Goal: Task Accomplishment & Management: Manage account settings

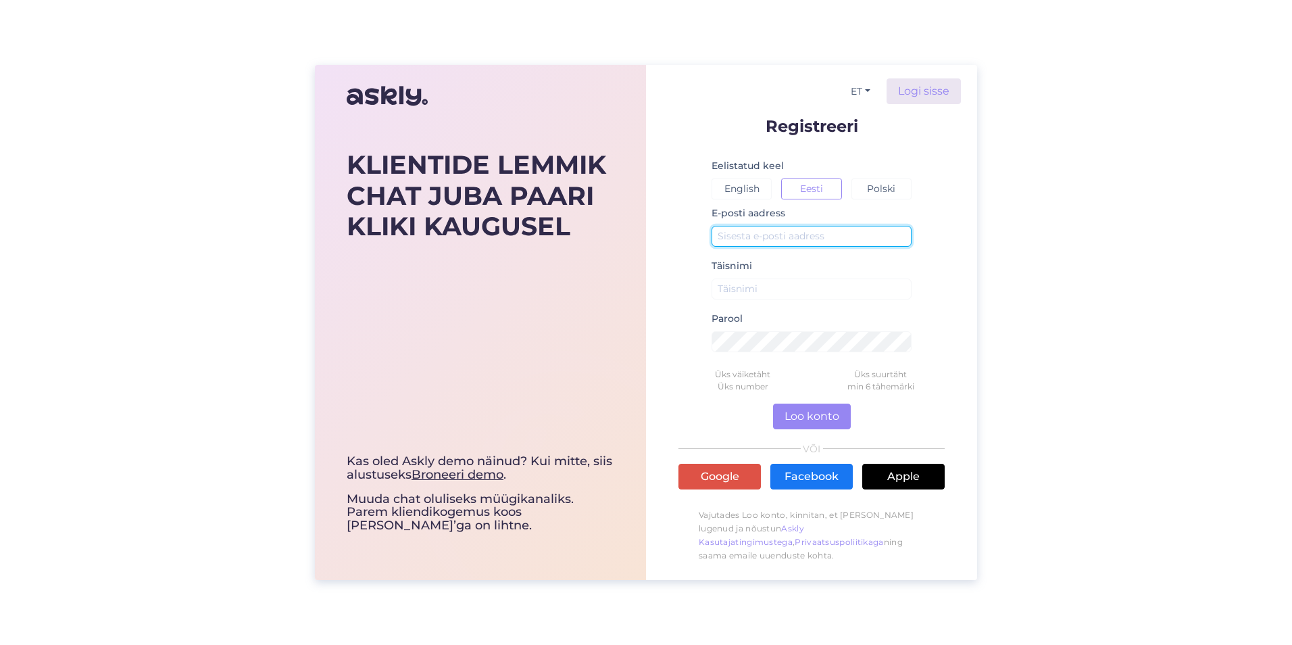
click at [769, 236] on input "text" at bounding box center [811, 236] width 200 height 21
type input "[PERSON_NAME][EMAIL_ADDRESS][DOMAIN_NAME]"
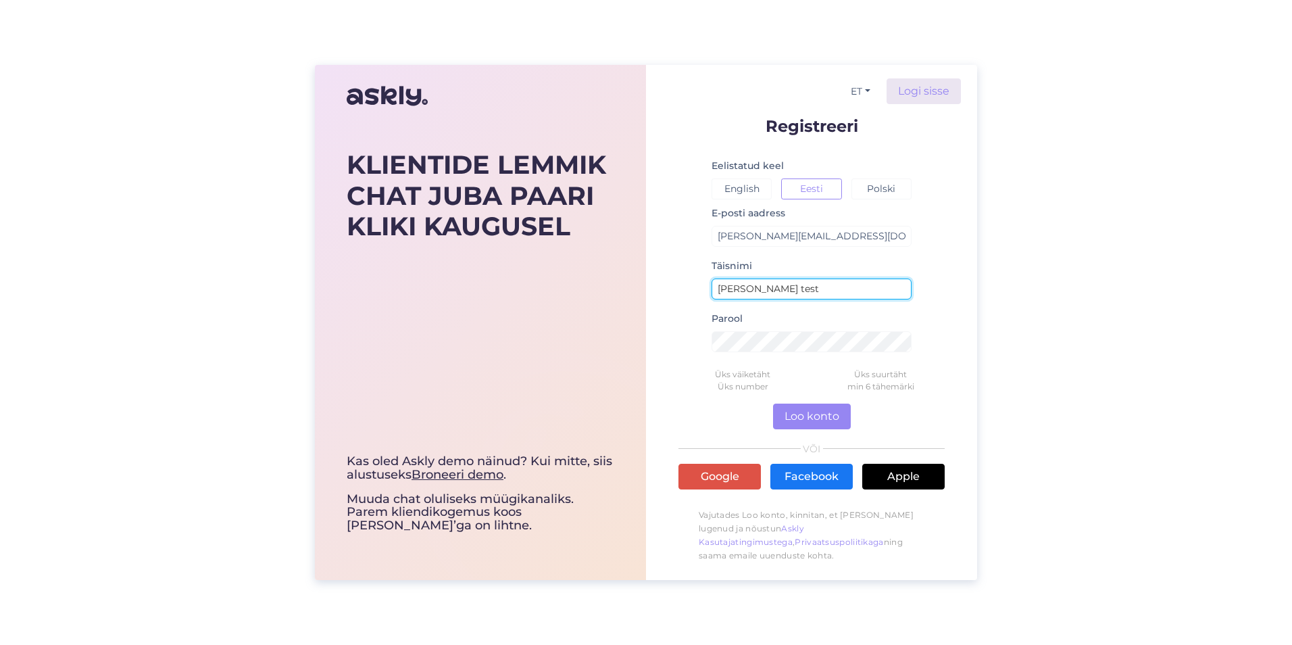
drag, startPoint x: 790, startPoint y: 285, endPoint x: 659, endPoint y: 284, distance: 130.4
click at [659, 284] on div "ET Logi sisse Registreeri Eelistatud keel English Eesti Polski E-posti aadress …" at bounding box center [811, 322] width 331 height 515
type input "[PERSON_NAME]"
click at [659, 286] on div "ET Logi sisse Registreeri Eelistatud keel English Eesti Polski E-posti aadress …" at bounding box center [811, 322] width 331 height 515
click at [663, 353] on div "ET Logi sisse Registreeri Eelistatud keel English Eesti Polski E-posti aadress …" at bounding box center [811, 322] width 331 height 515
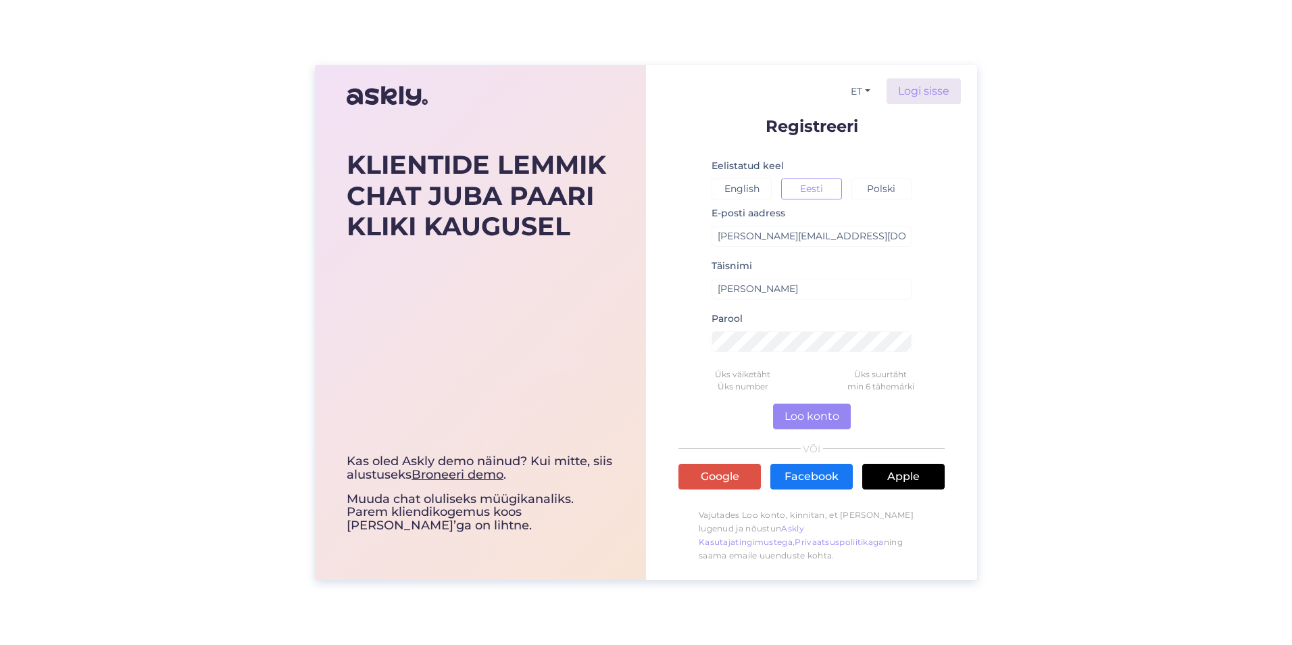
drag, startPoint x: 905, startPoint y: 306, endPoint x: 913, endPoint y: 327, distance: 22.7
click at [906, 306] on small at bounding box center [811, 306] width 200 height 8
click at [924, 350] on form "Registreeri Eelistatud keel English Eesti Polski E-posti aadress olari@cityklii…" at bounding box center [811, 343] width 266 height 451
click at [1015, 313] on div "KLIENTIDE LEMMIK CHAT JUBA PAARI KLIKI KAUGUSEL Kas oled Askly demo näinud? Kui…" at bounding box center [646, 322] width 1292 height 645
click at [832, 415] on button "Loo konto" at bounding box center [812, 416] width 78 height 26
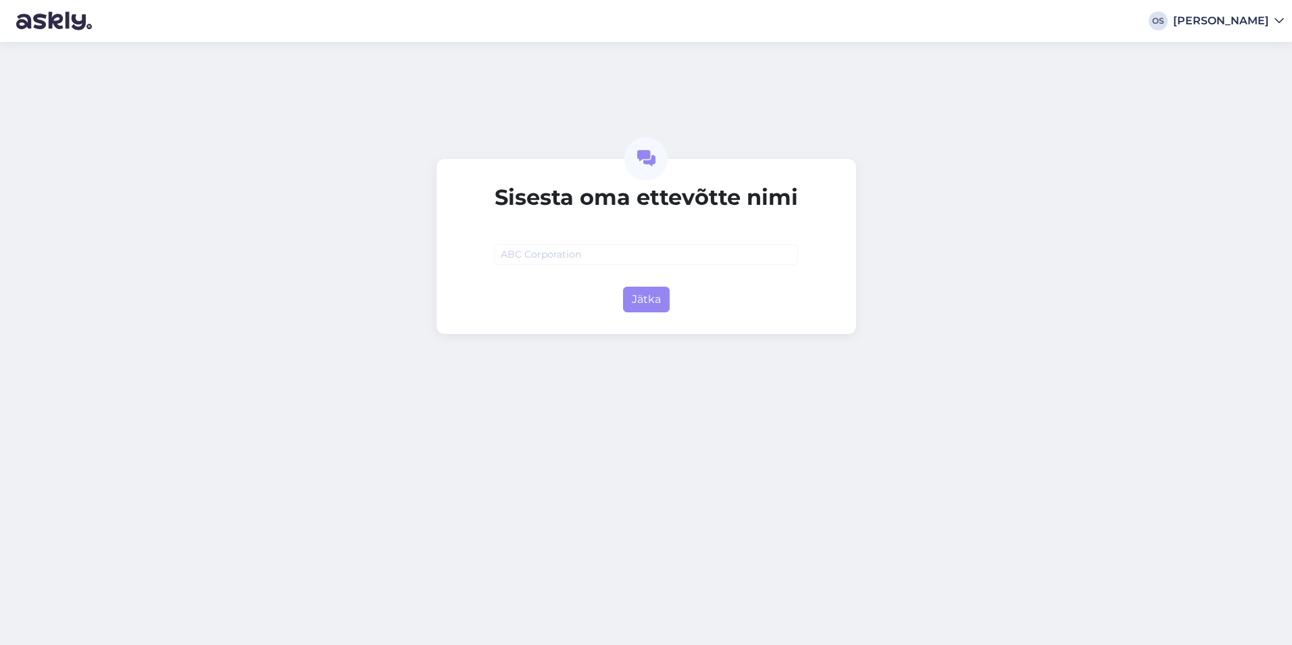
click at [543, 249] on input "text" at bounding box center [646, 254] width 303 height 21
type input "City Kliima"
click at [638, 304] on button "Jätka" at bounding box center [646, 299] width 47 height 26
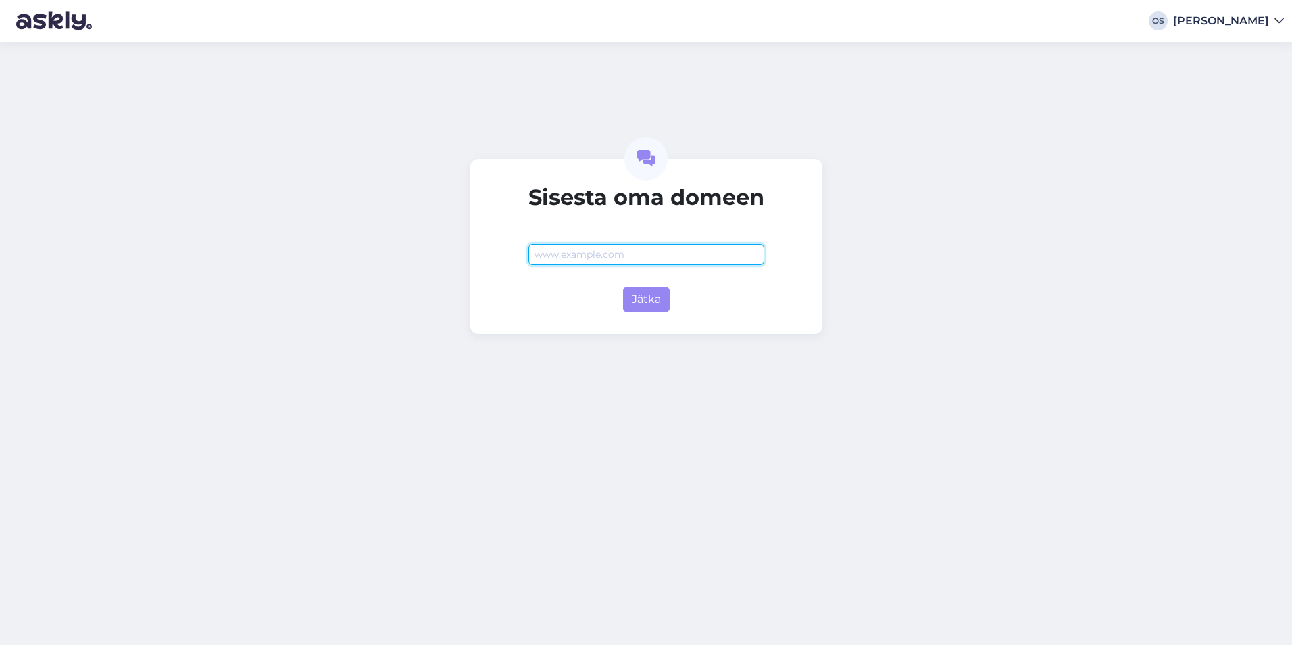
click at [616, 257] on input "text" at bounding box center [646, 254] width 236 height 21
paste input "[URL][DOMAIN_NAME]"
click at [647, 305] on button "Jätka" at bounding box center [646, 299] width 47 height 26
type input "citykliima.ee"
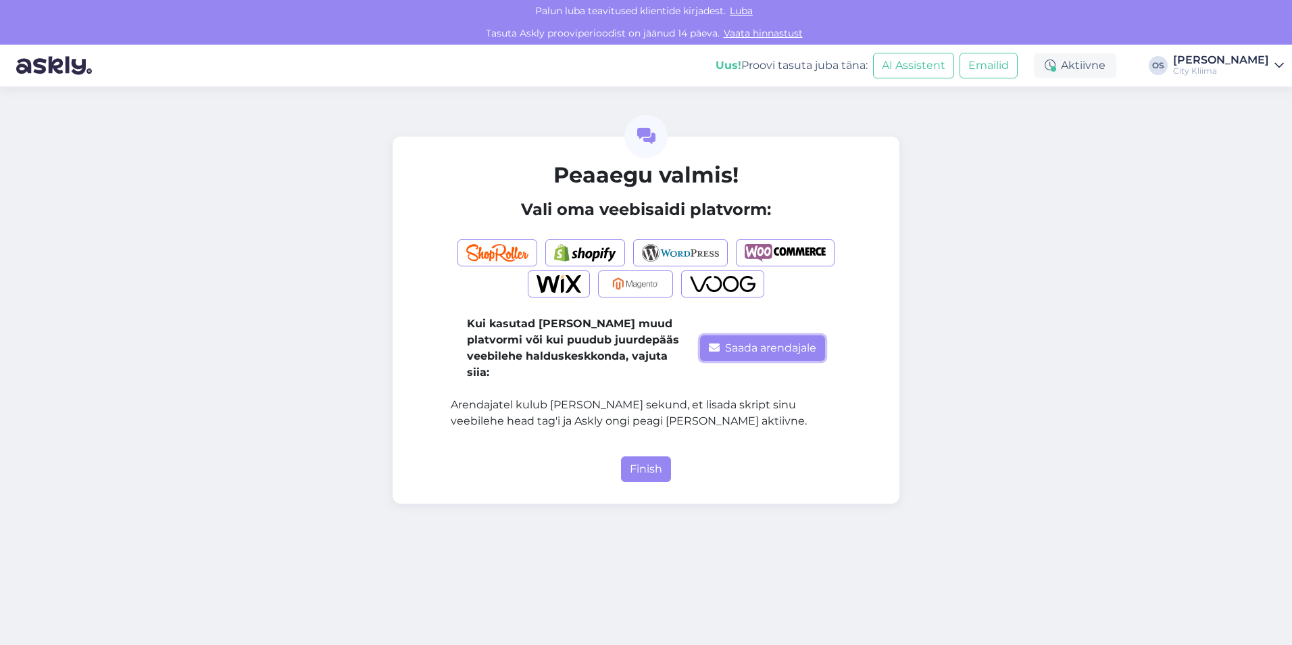
click at [732, 338] on button "Saada arendajale" at bounding box center [762, 348] width 125 height 26
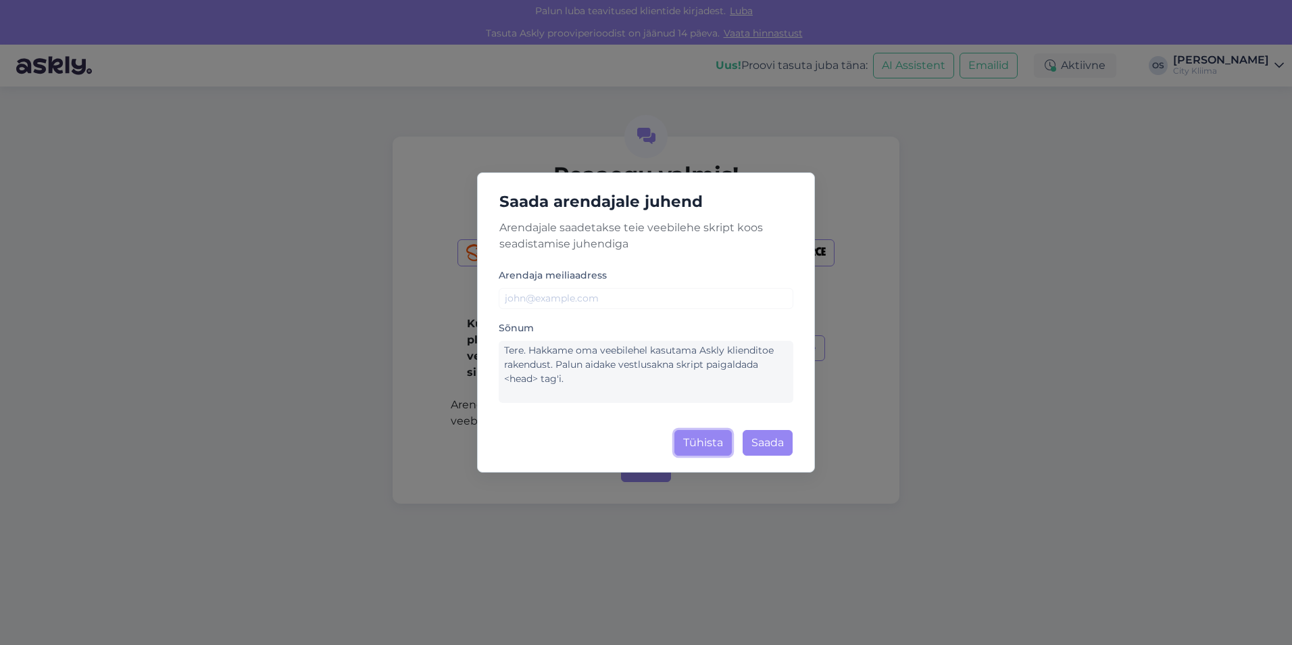
click at [709, 438] on button "Tühista" at bounding box center [702, 443] width 57 height 26
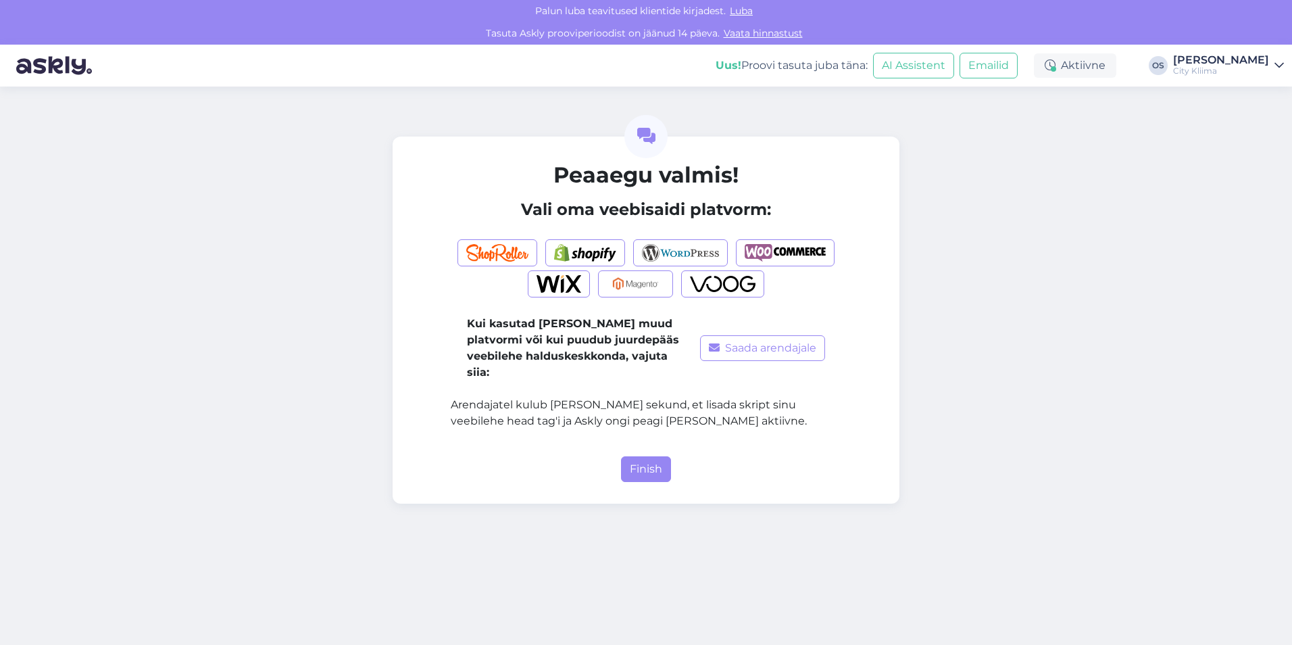
click at [709, 414] on div "Kui kasutad mõnda muud platvormi või kui puudub juurdepääs veebilehe halduskesk…" at bounding box center [646, 332] width 390 height 215
click at [638, 462] on button "Finish" at bounding box center [646, 469] width 50 height 26
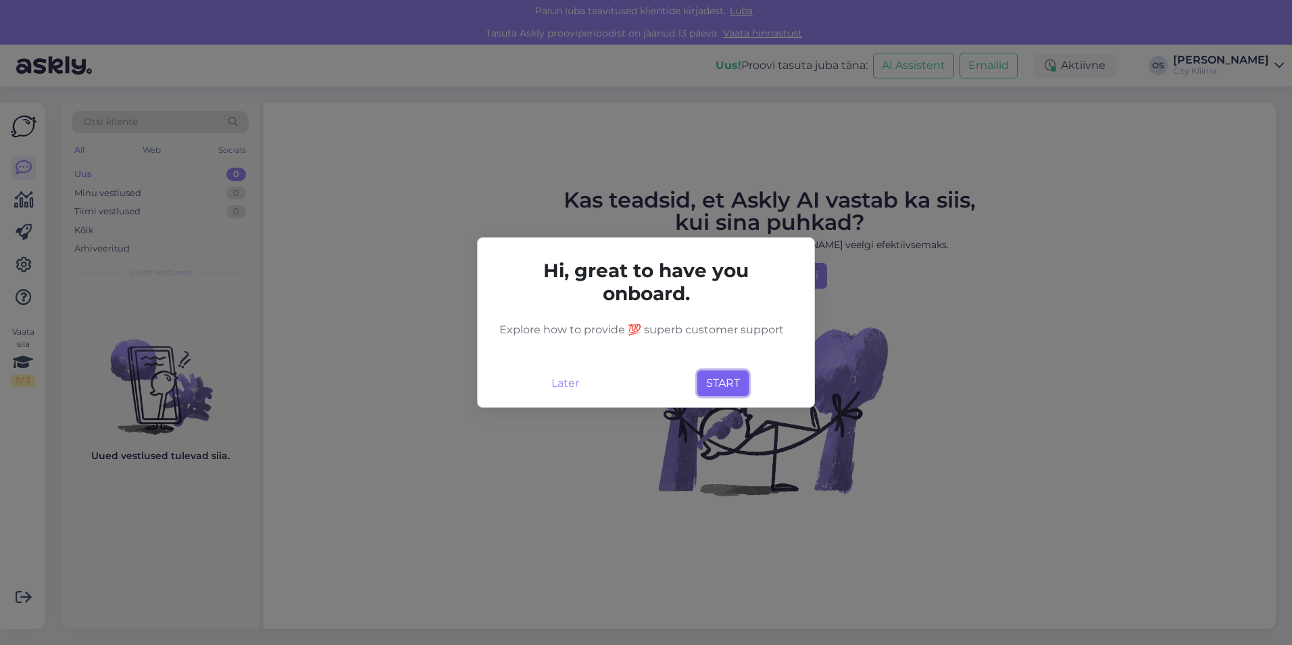
click at [717, 390] on button "START" at bounding box center [722, 383] width 51 height 26
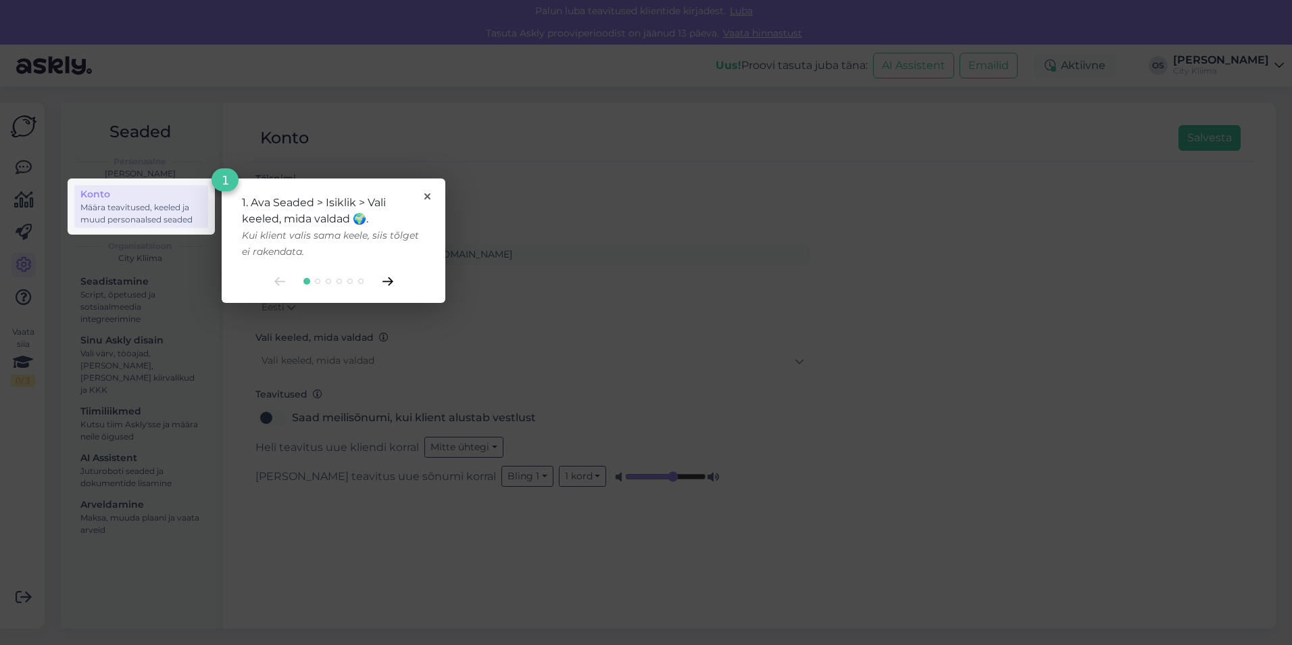
click at [386, 284] on icon at bounding box center [387, 281] width 11 height 9
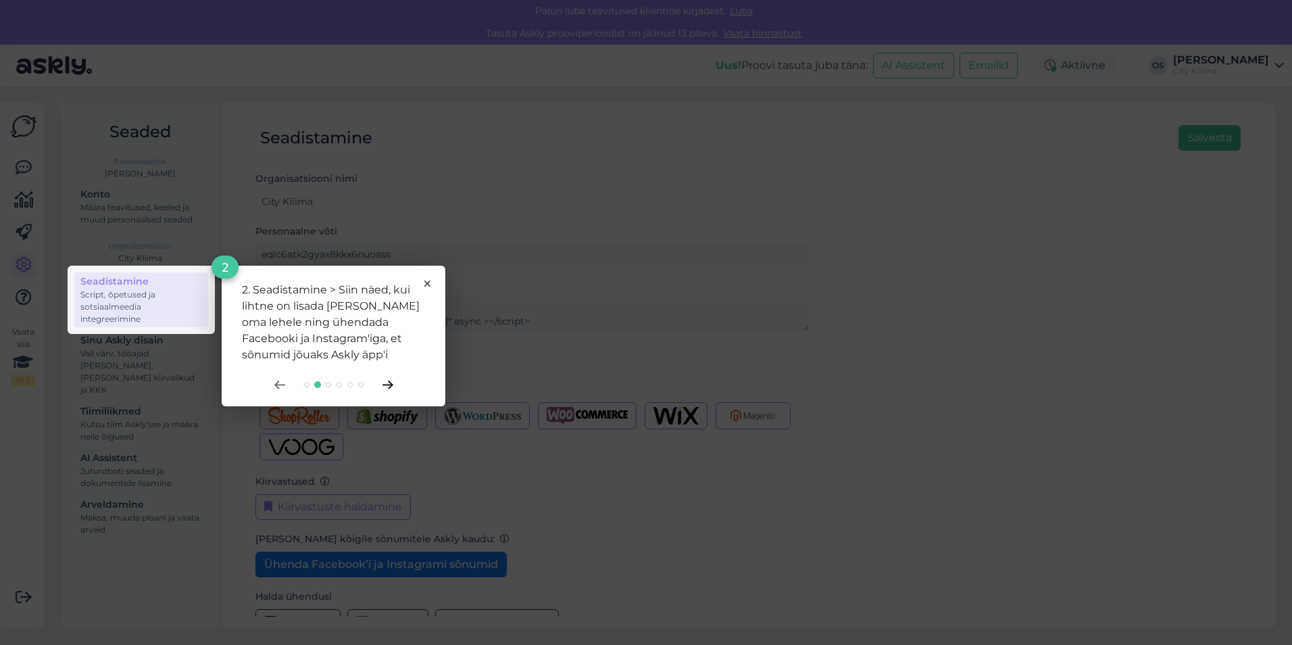
click at [390, 387] on icon at bounding box center [386, 384] width 9 height 7
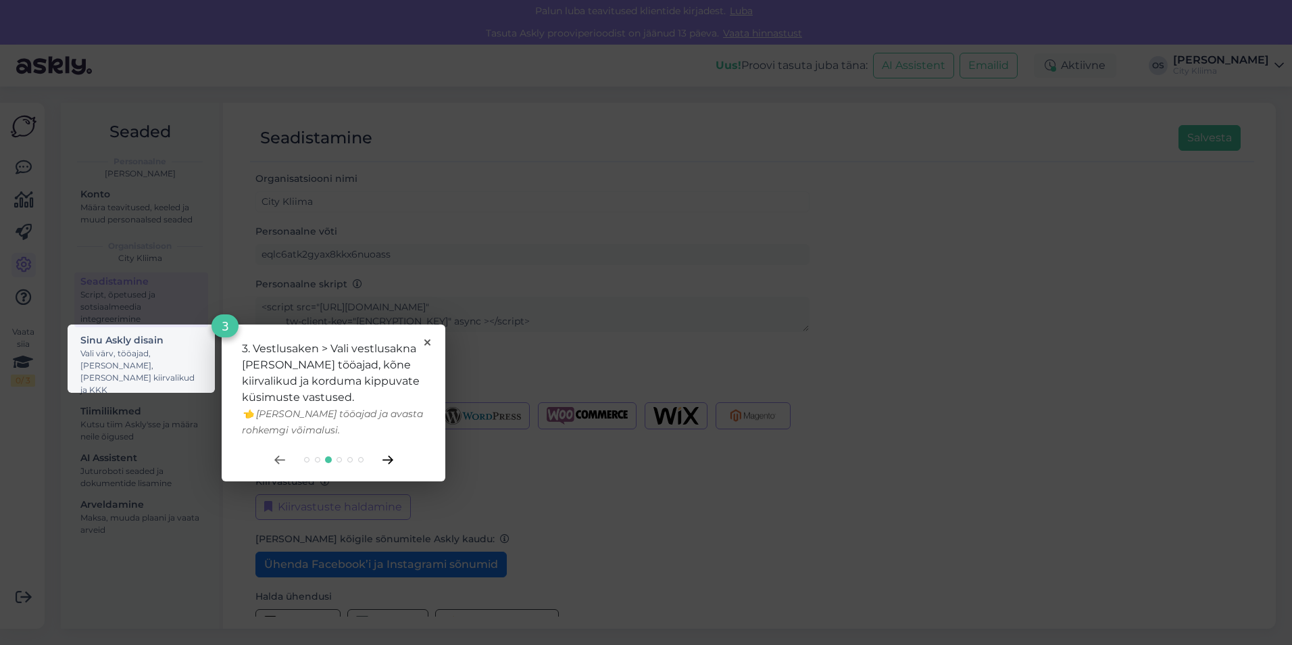
click at [388, 459] on icon at bounding box center [386, 459] width 9 height 7
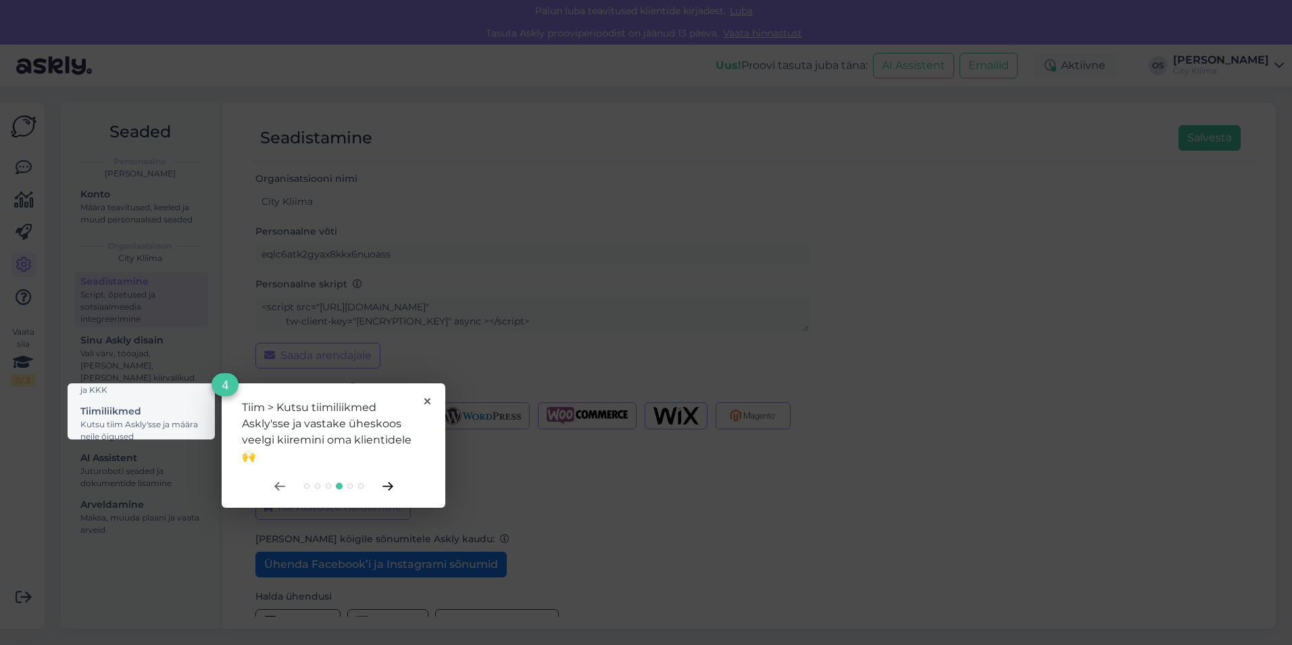
click at [388, 488] on icon at bounding box center [387, 486] width 11 height 9
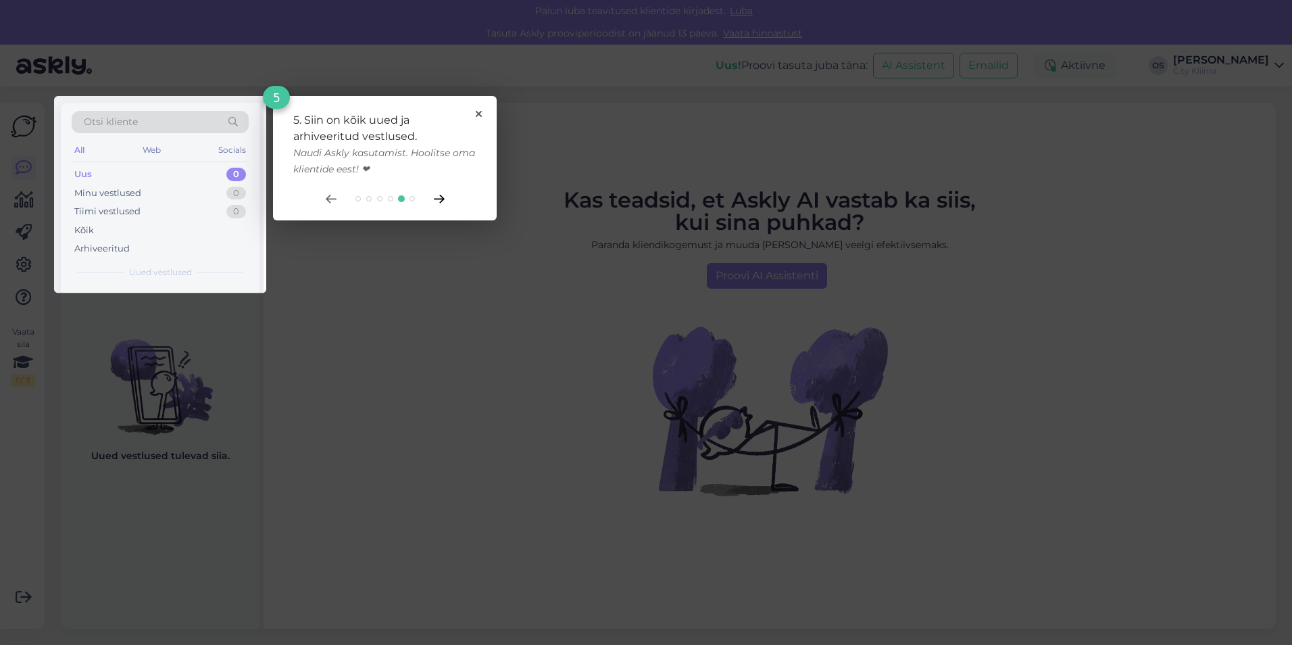
click at [440, 202] on icon at bounding box center [438, 198] width 9 height 7
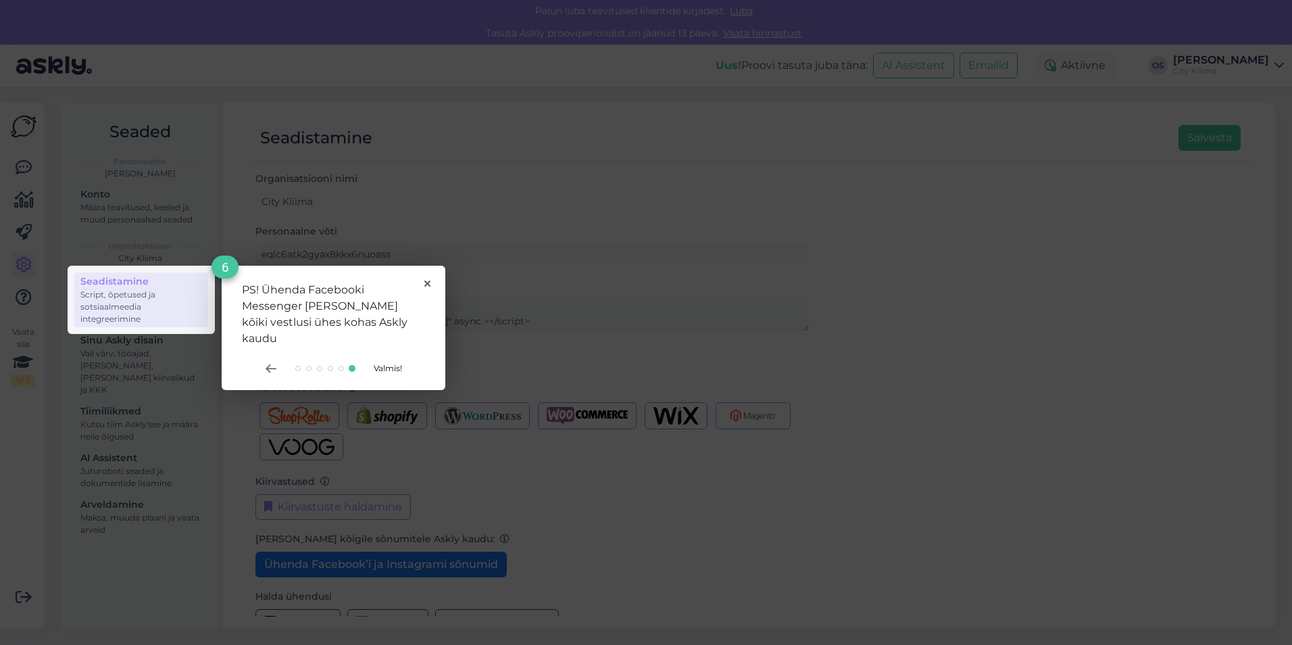
click at [389, 363] on span "Valmis!" at bounding box center [388, 368] width 28 height 10
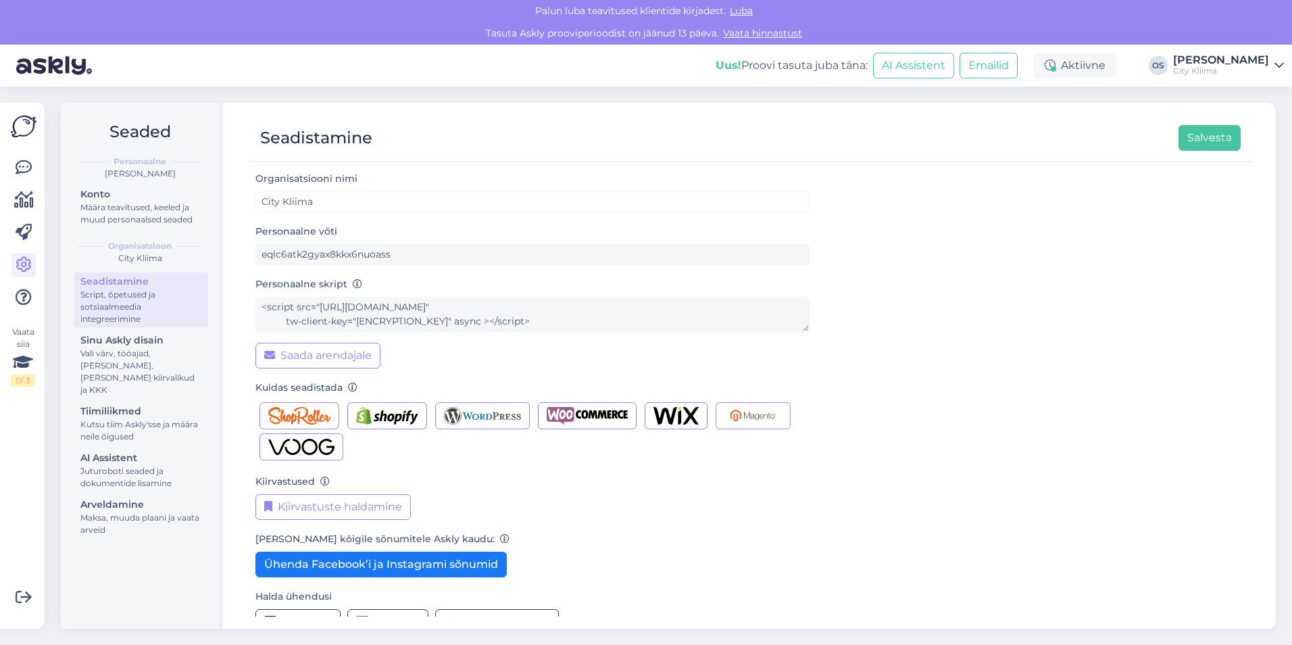
drag, startPoint x: 532, startPoint y: 320, endPoint x: 478, endPoint y: 335, distance: 56.1
click at [515, 349] on div "Personaalne skript <script src="https://chat.askly.me/cw/chat/latest.js" tw-cli…" at bounding box center [532, 322] width 554 height 93
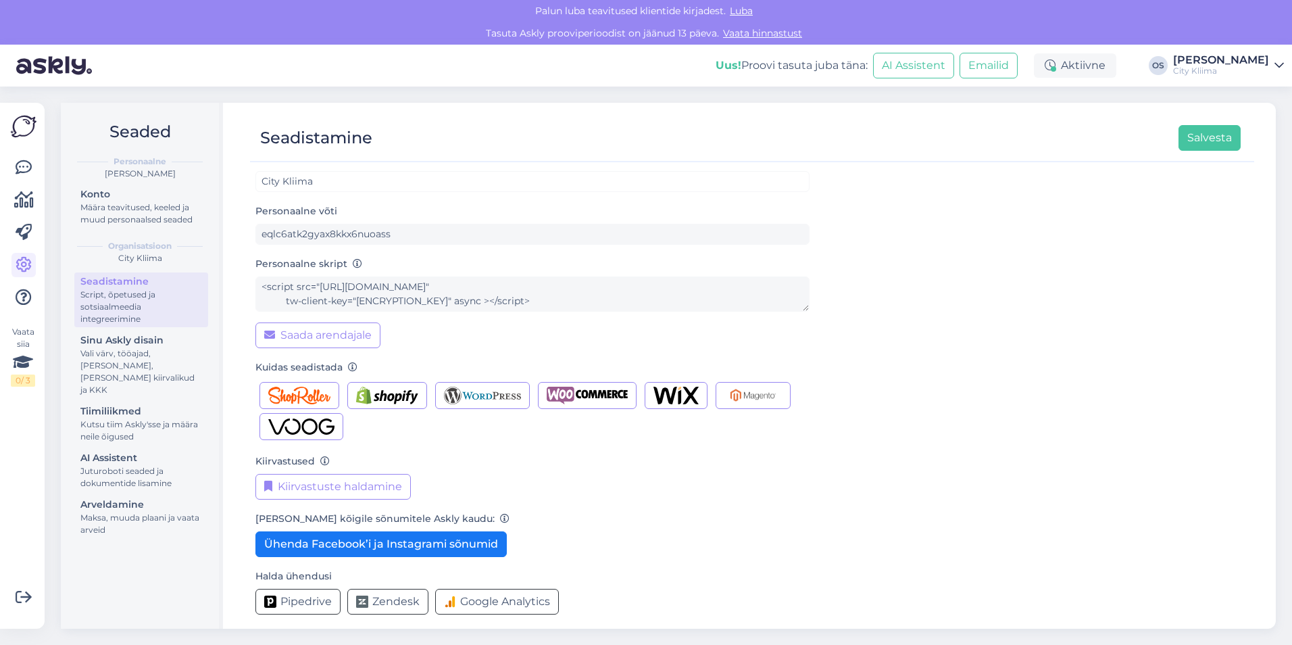
scroll to position [29, 0]
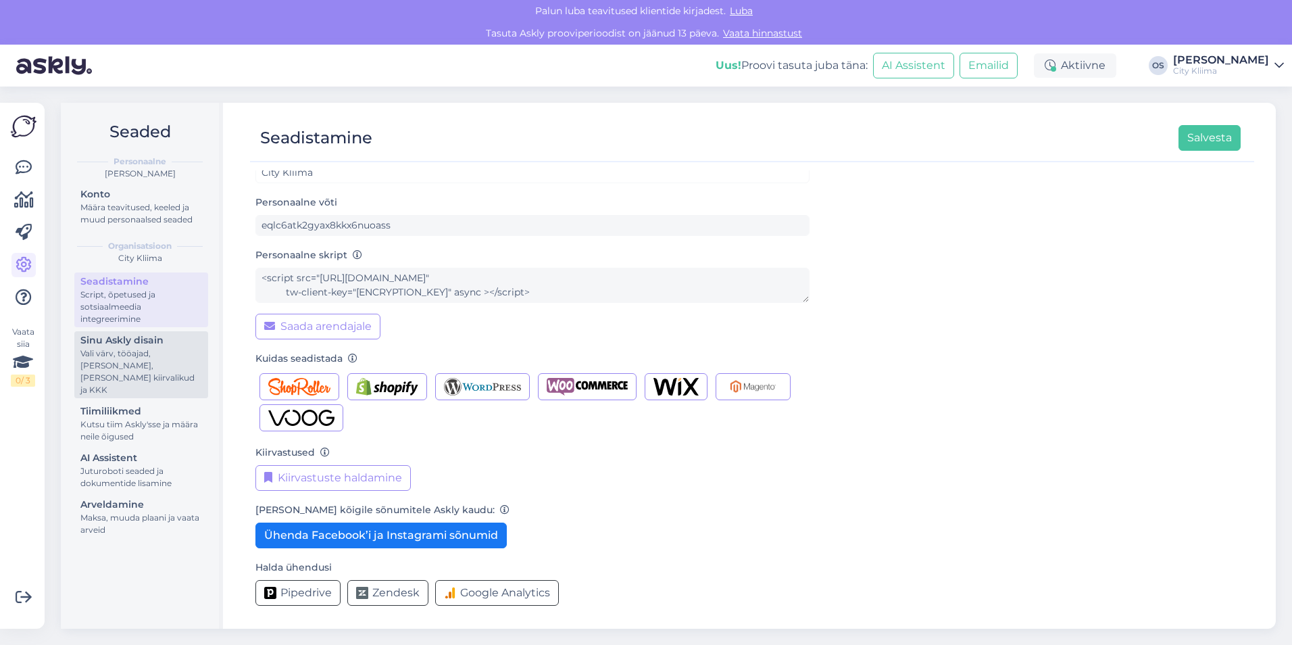
click at [159, 370] on div "Vali värv, tööajad, [PERSON_NAME], [PERSON_NAME] kiirvalikud ja KKK" at bounding box center [141, 371] width 122 height 49
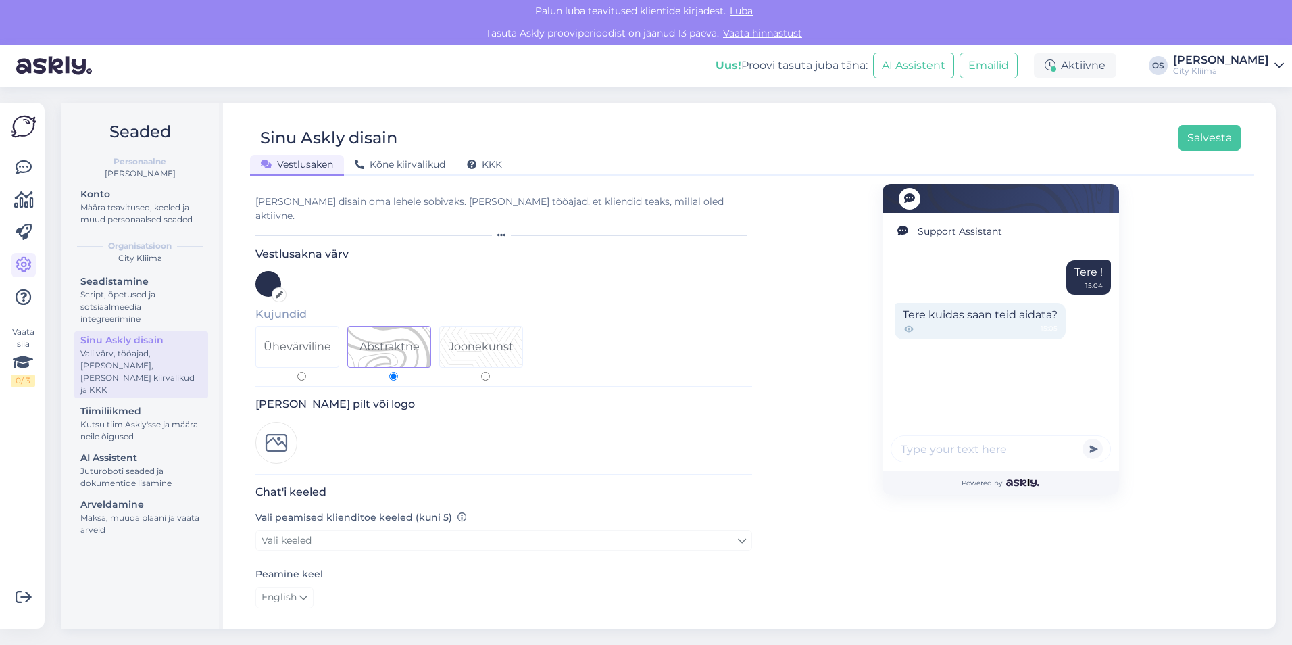
click at [316, 343] on div "Ühevärviline" at bounding box center [297, 346] width 82 height 41
click at [306, 372] on input "Ühevärviline" at bounding box center [301, 376] width 9 height 9
radio input "true"
click at [371, 347] on div "Abstraktne" at bounding box center [389, 346] width 82 height 41
click at [389, 372] on input "Abstraktne" at bounding box center [393, 376] width 9 height 9
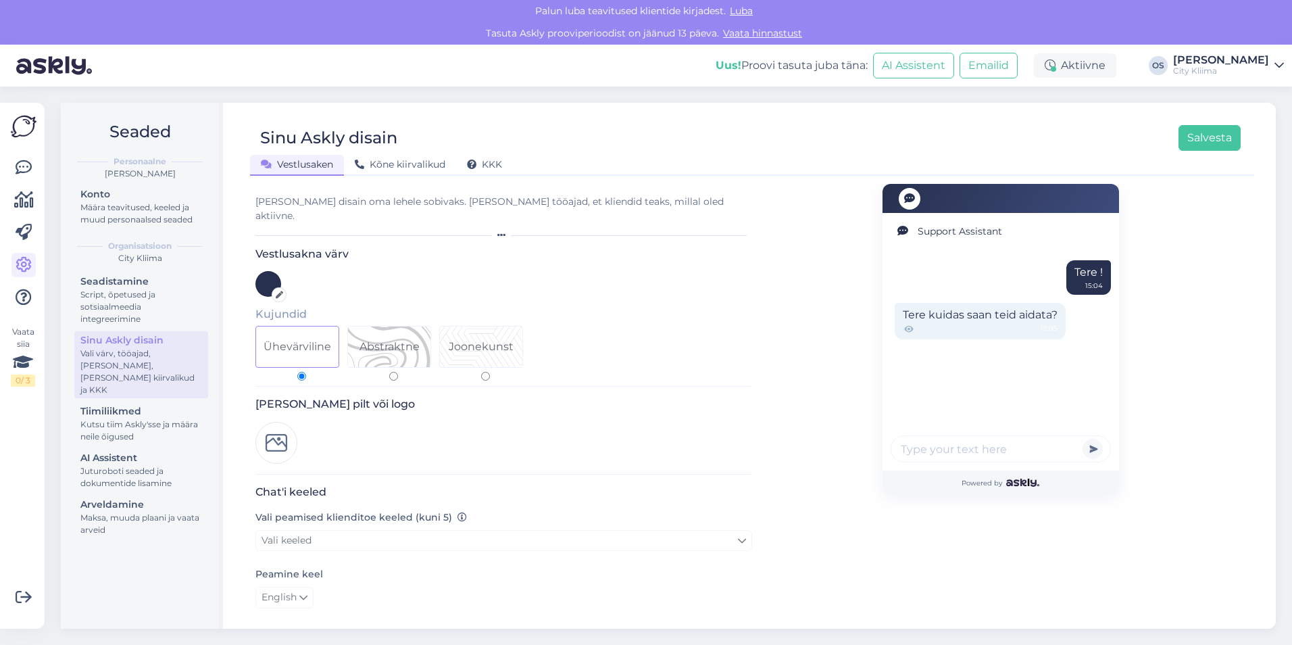
radio input "true"
click at [280, 291] on icon at bounding box center [279, 294] width 7 height 7
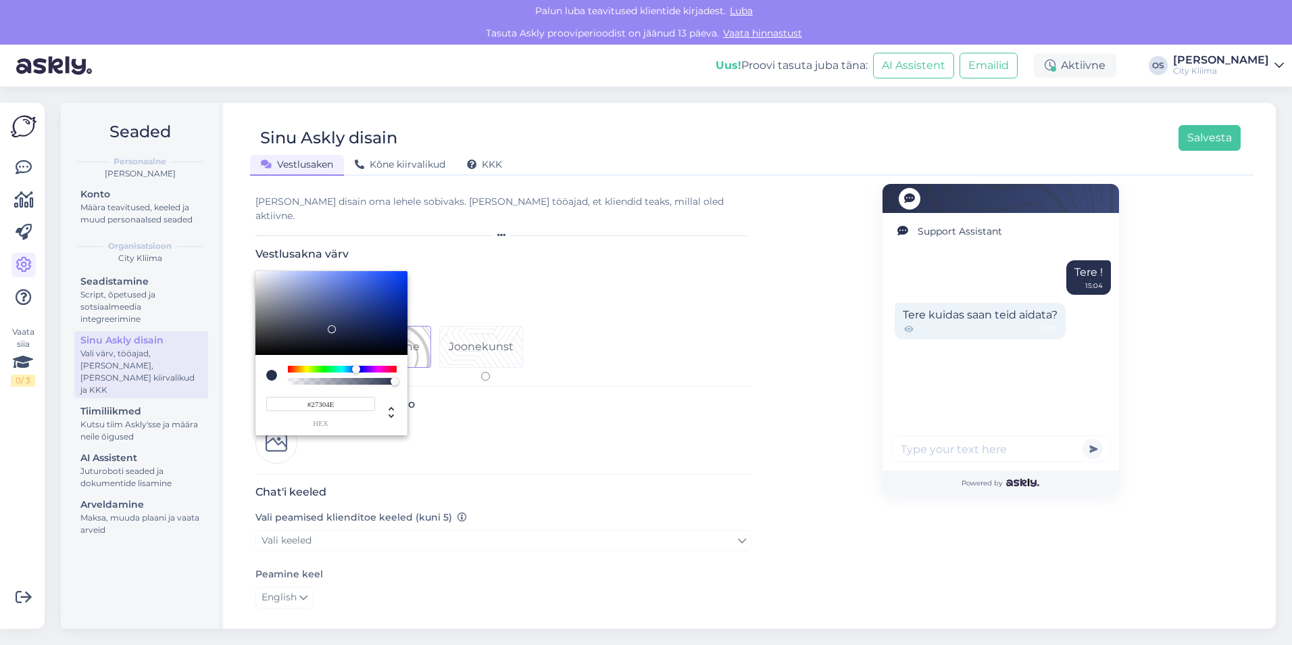
click at [454, 283] on div at bounding box center [646, 322] width 1292 height 645
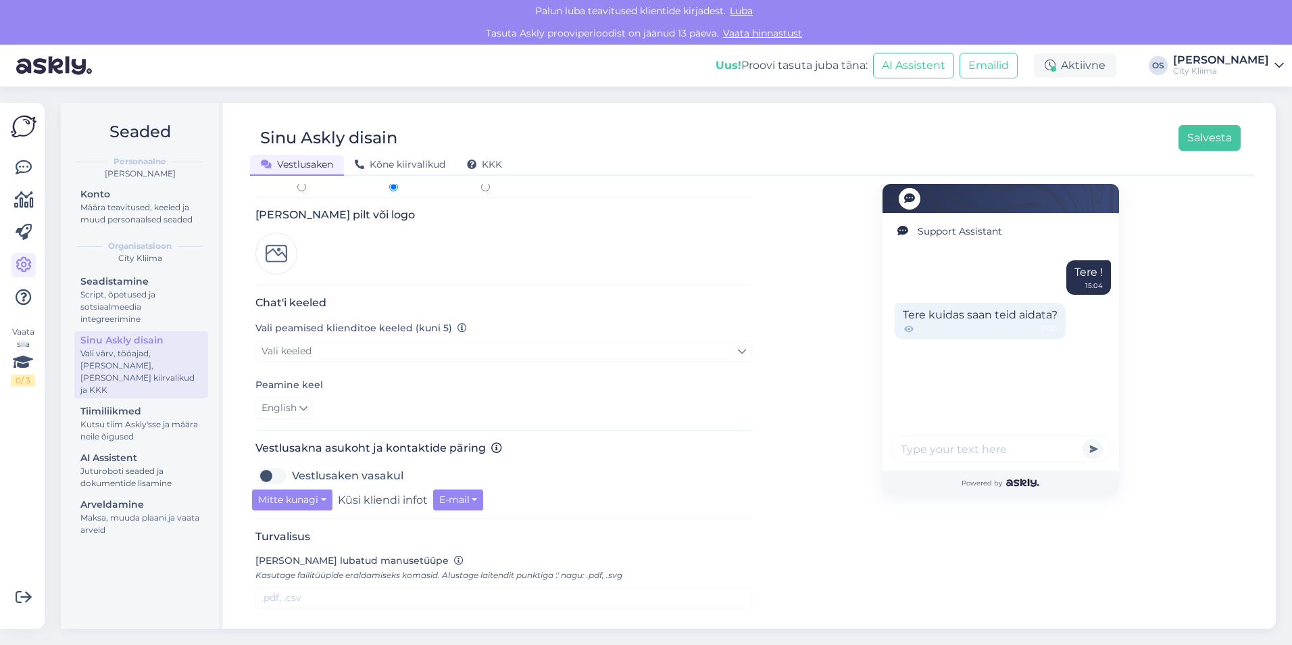
scroll to position [203, 0]
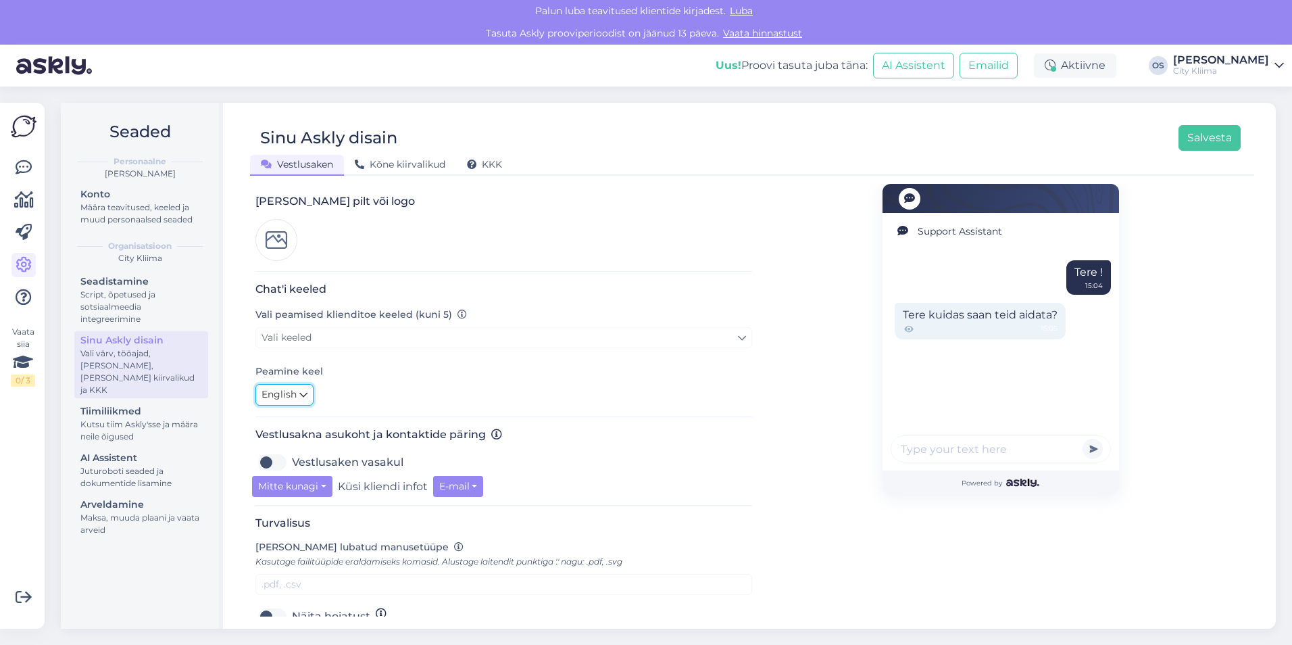
click at [291, 387] on span "English" at bounding box center [278, 394] width 35 height 15
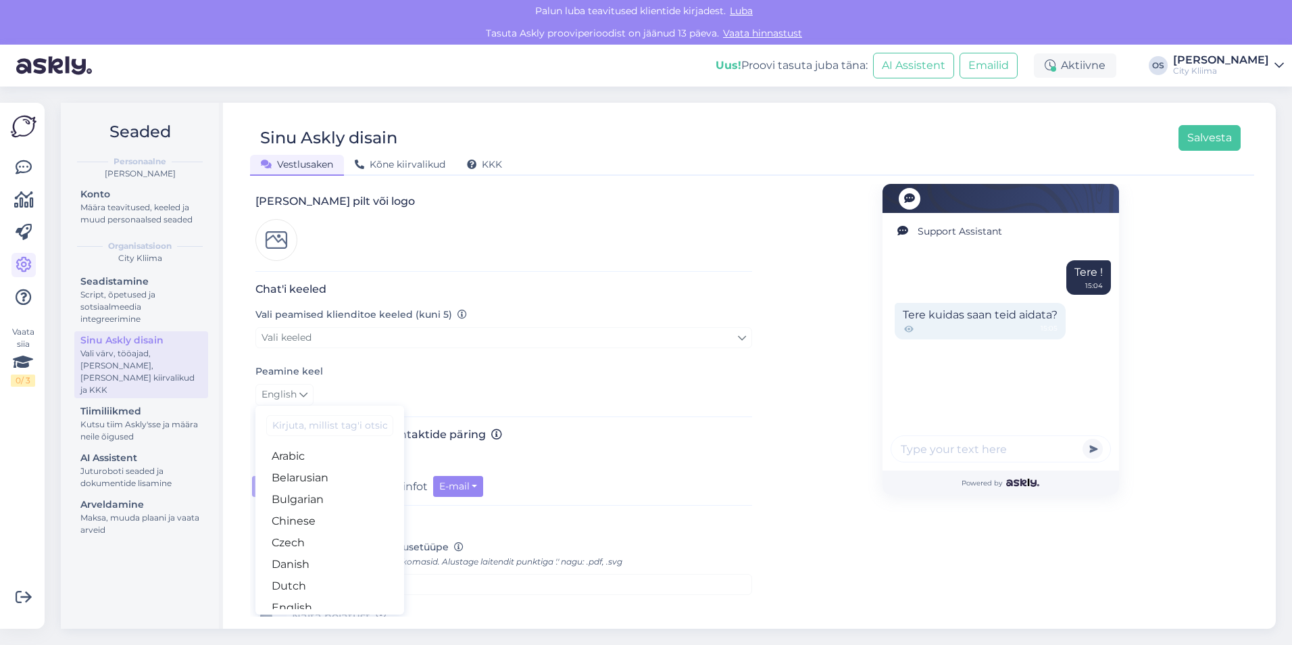
click at [307, 417] on input at bounding box center [329, 425] width 127 height 21
type input "es"
click at [307, 467] on link "Estonian" at bounding box center [329, 478] width 149 height 22
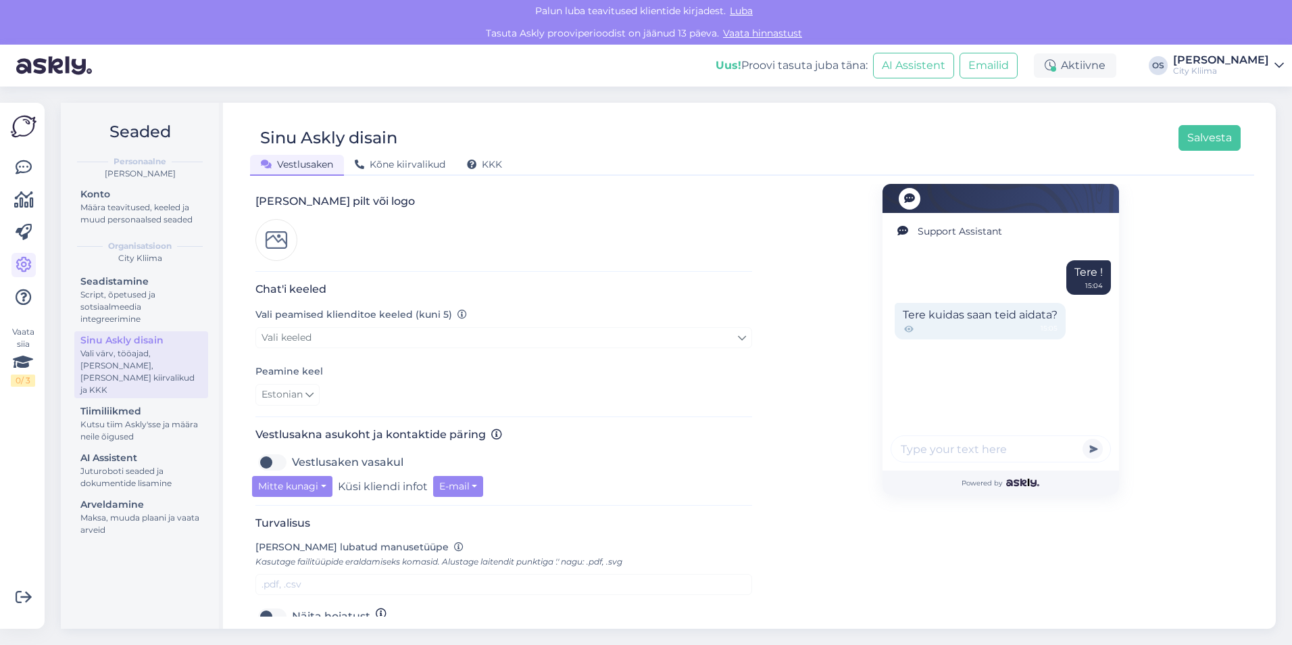
click at [422, 384] on div "Estonian es Chinese Estonian Japanese Portuguese" at bounding box center [503, 395] width 497 height 22
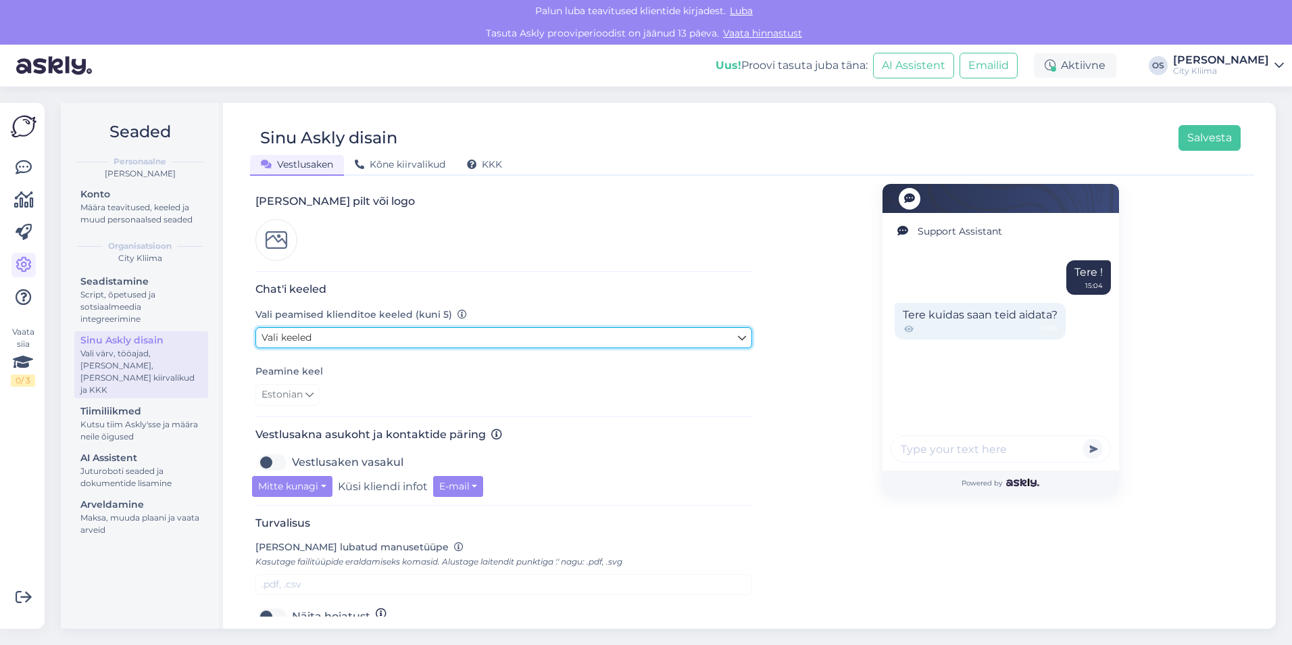
click at [396, 327] on link "Vali keeled" at bounding box center [503, 337] width 497 height 21
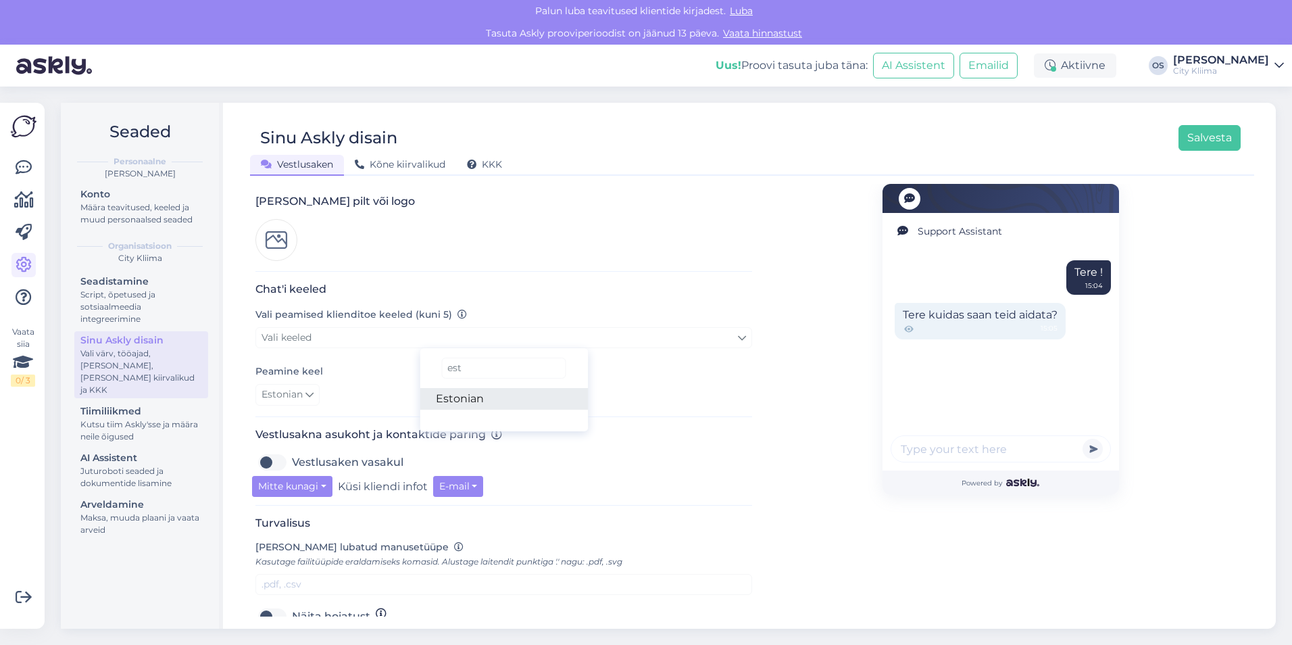
click at [505, 388] on link "Estonian" at bounding box center [504, 399] width 168 height 22
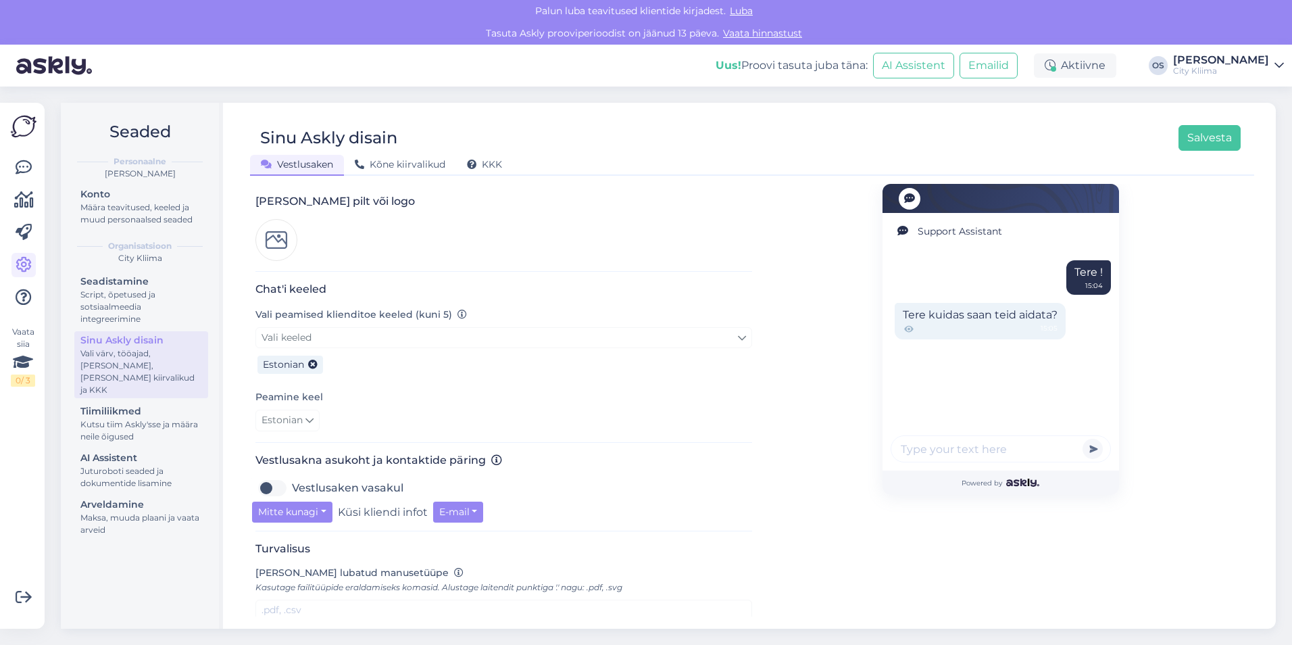
click at [497, 388] on div "Peamine keel Estonian es Chinese Estonian Japanese Portuguese" at bounding box center [503, 409] width 497 height 43
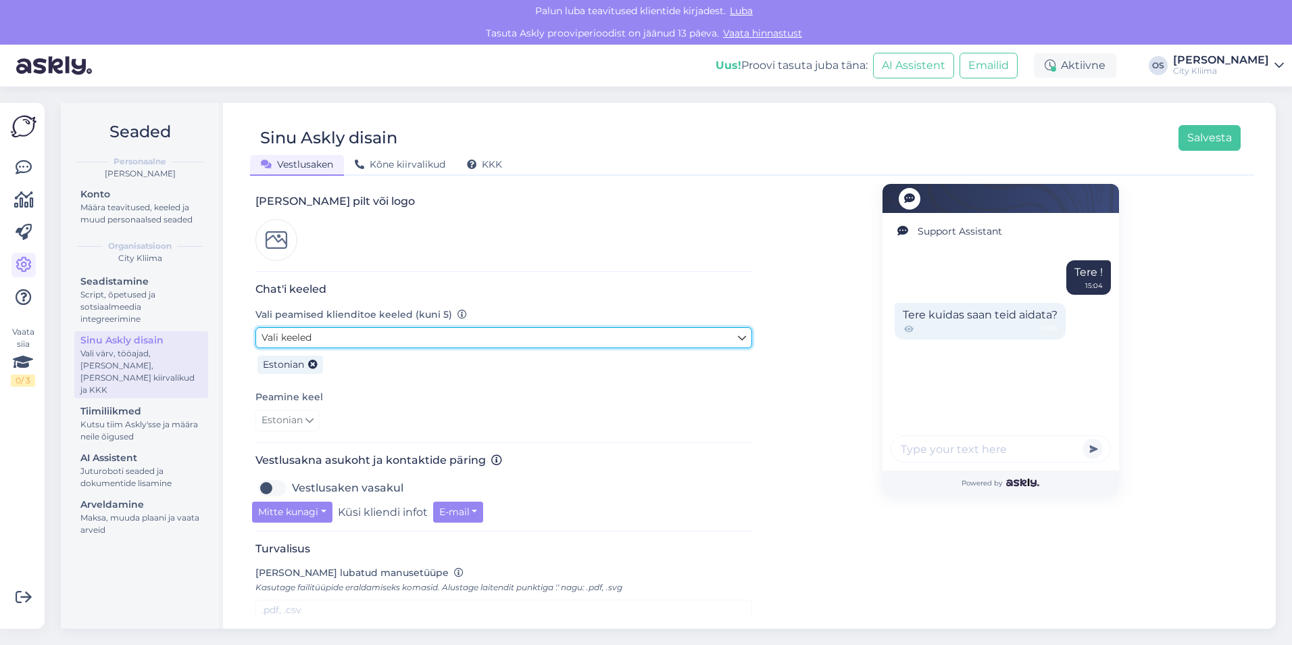
click at [408, 329] on link "Vali keeled" at bounding box center [503, 337] width 497 height 21
click at [409, 327] on link "Vali keeled" at bounding box center [503, 337] width 497 height 21
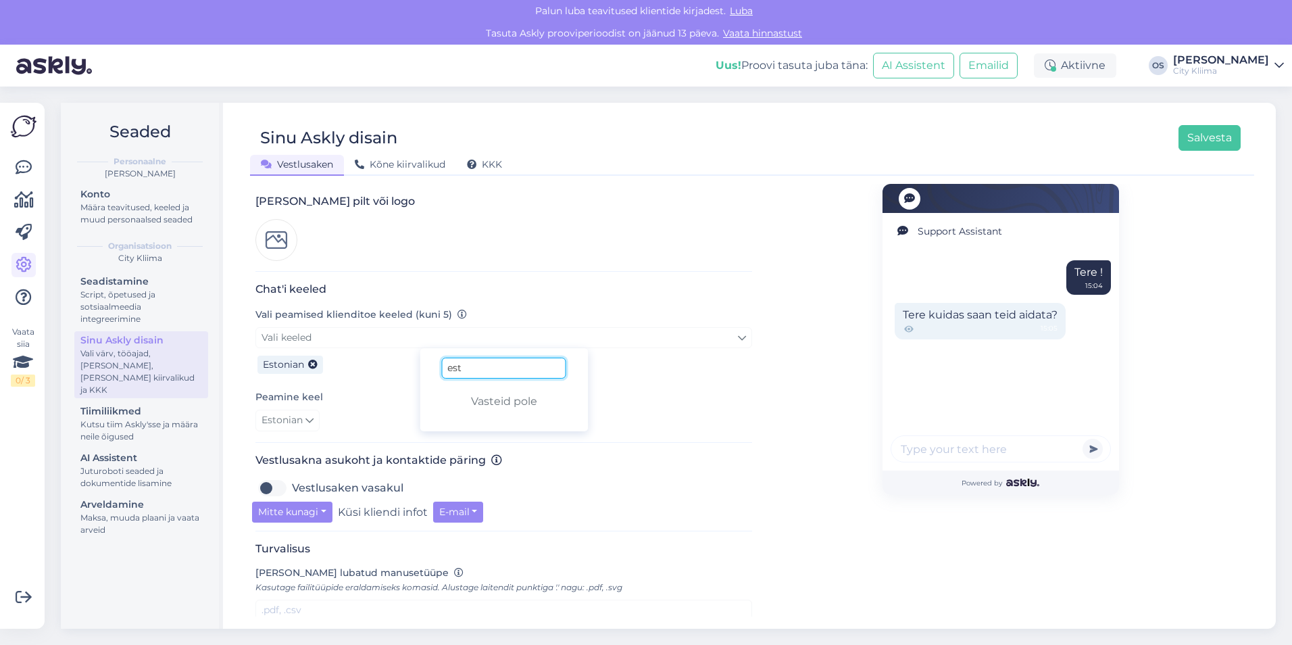
click at [476, 357] on input "est" at bounding box center [503, 367] width 124 height 21
type input "eng"
click at [475, 388] on link "English" at bounding box center [504, 399] width 168 height 22
click at [472, 388] on div "Peamine keel Estonian es Chinese Estonian Japanese Portuguese" at bounding box center [503, 409] width 497 height 43
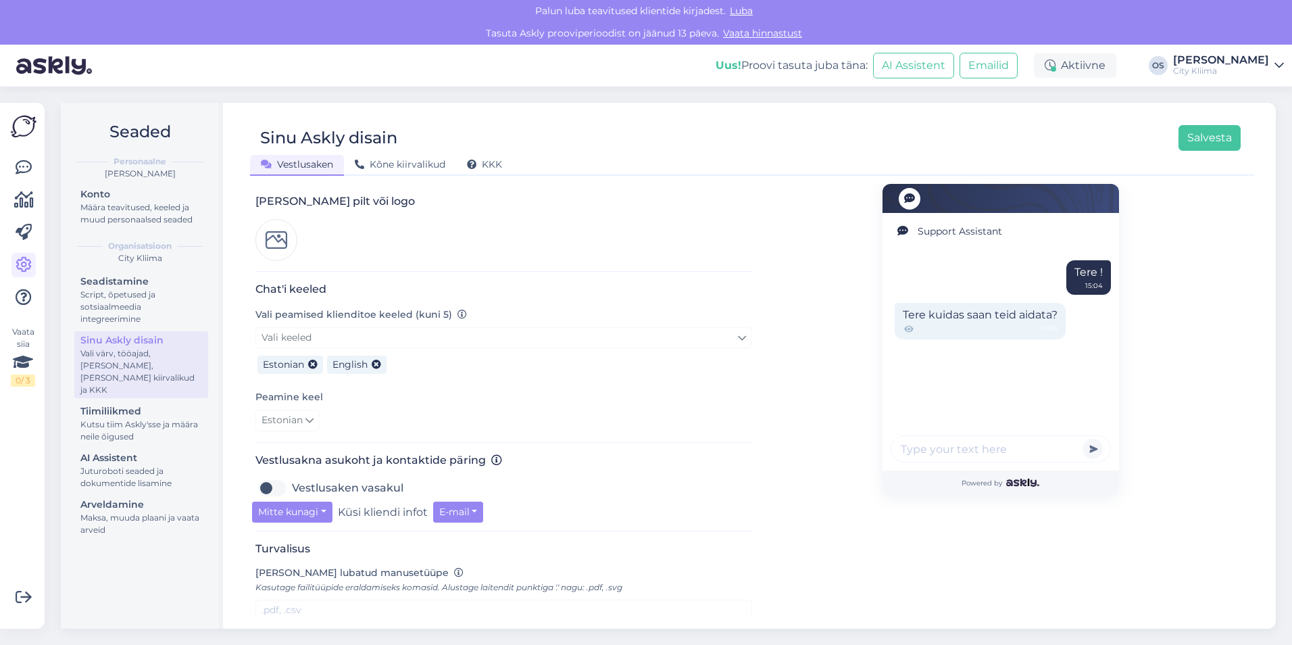
click at [292, 477] on label "Vestlusaken vasakul" at bounding box center [347, 488] width 111 height 22
click at [278, 477] on input "Vestlusaken vasakul" at bounding box center [272, 488] width 34 height 22
click at [292, 477] on label "Vestlusaken vasakul" at bounding box center [347, 488] width 111 height 22
click at [266, 477] on input "Vestlusaken vasakul" at bounding box center [272, 488] width 34 height 22
checkbox input "false"
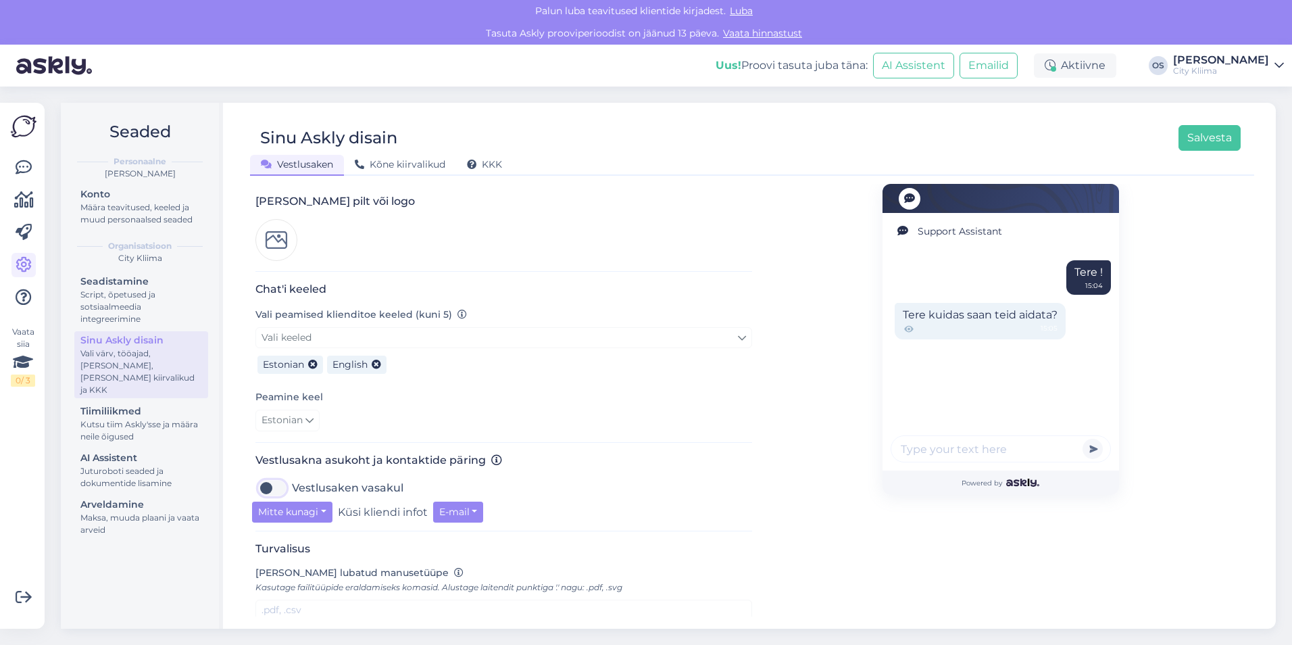
scroll to position [270, 0]
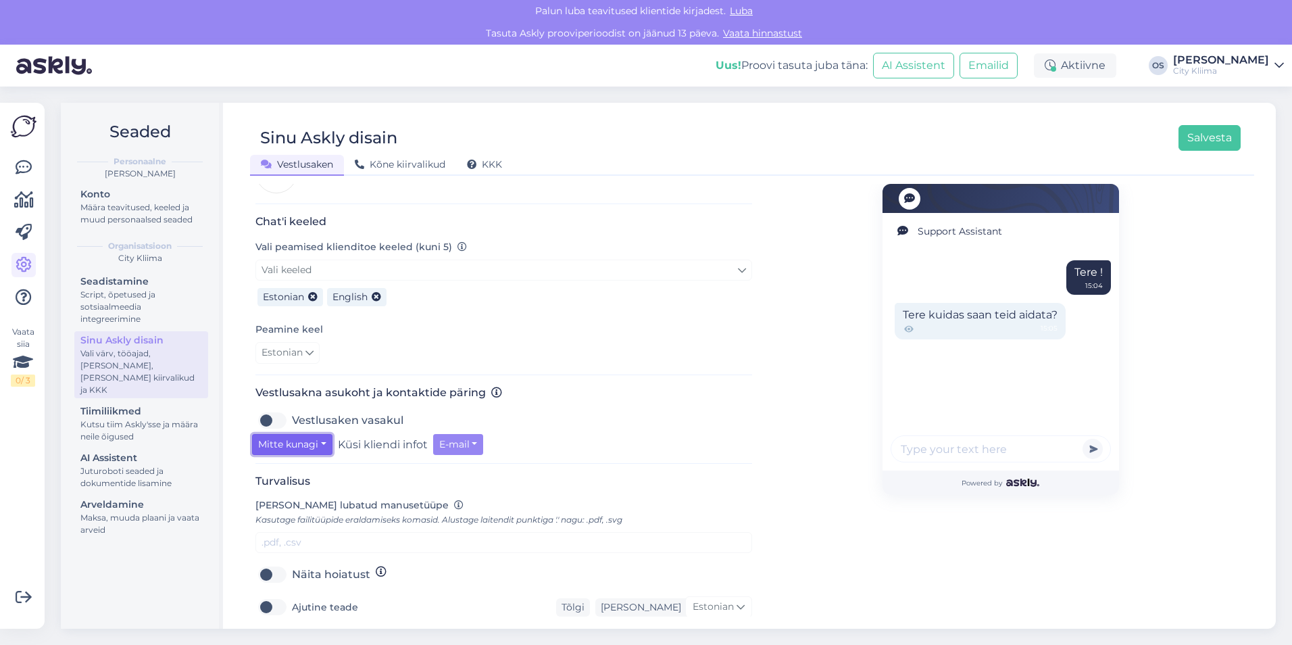
click at [322, 434] on button "Mitte kunagi" at bounding box center [292, 444] width 80 height 21
click at [327, 483] on link "Kui oled eemal" at bounding box center [308, 494] width 113 height 22
click at [463, 434] on button "E-mail" at bounding box center [468, 444] width 51 height 21
click at [474, 461] on link "E-mail" at bounding box center [502, 472] width 119 height 22
click at [468, 434] on button "E-mail" at bounding box center [468, 444] width 51 height 21
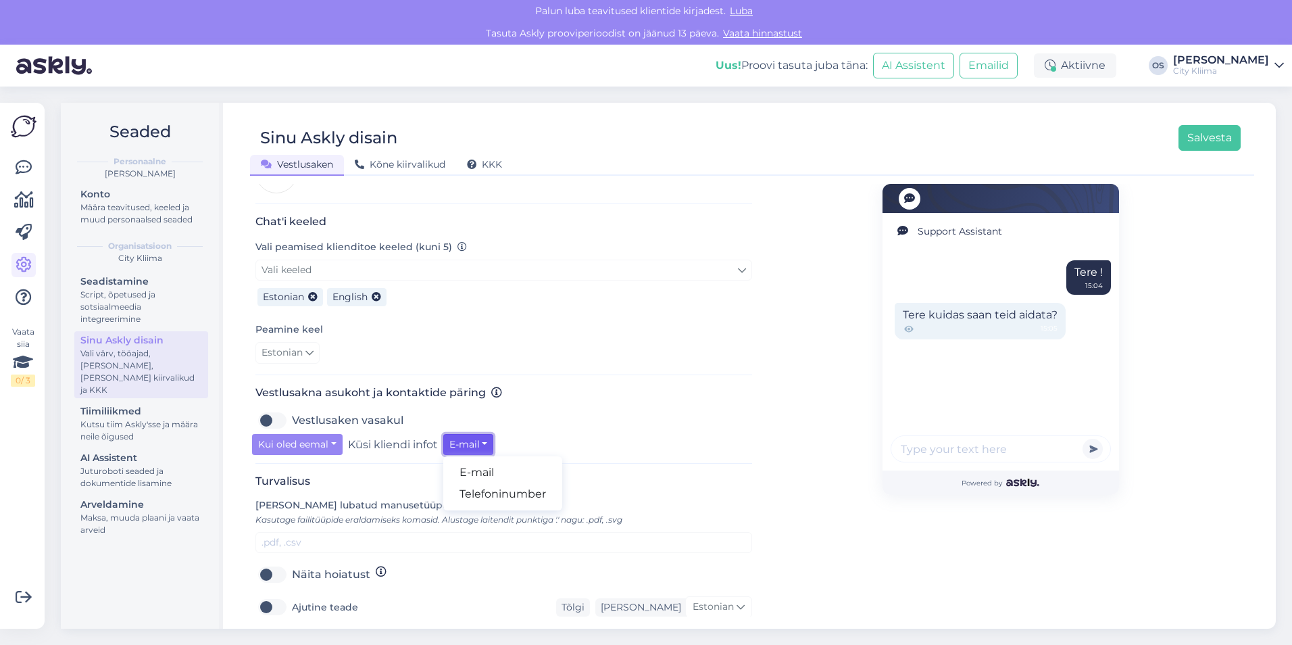
click at [468, 434] on button "E-mail" at bounding box center [468, 444] width 51 height 21
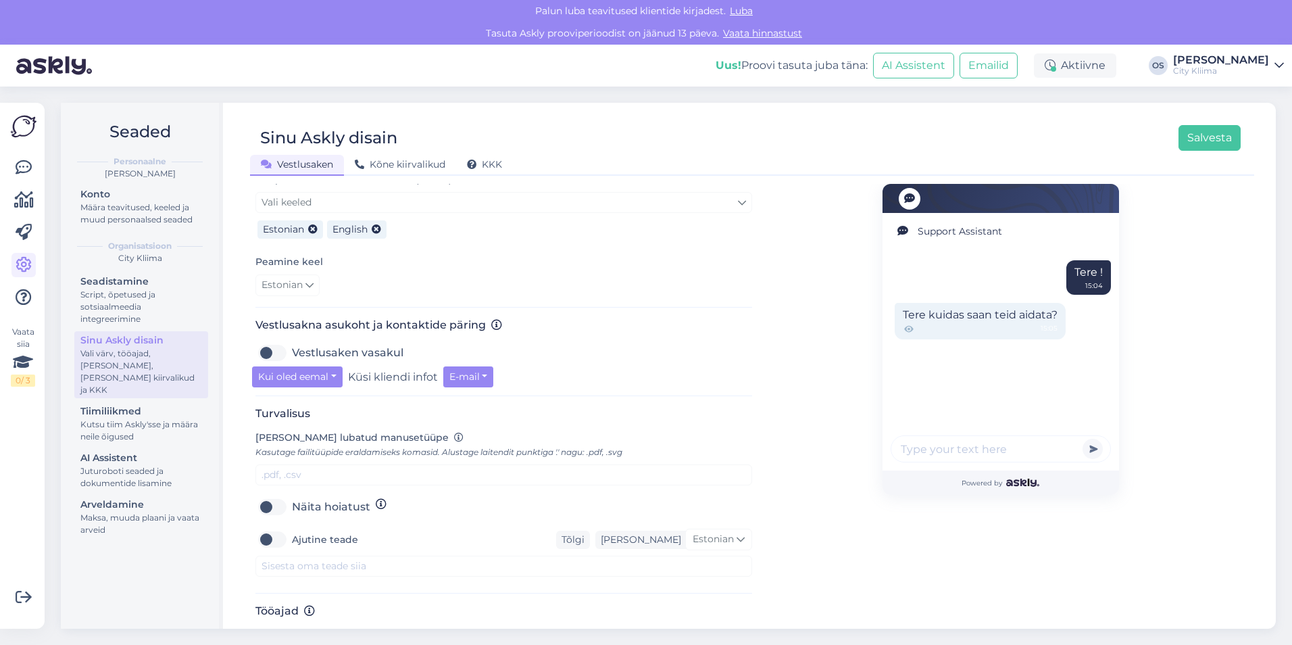
click at [985, 448] on input "text" at bounding box center [1000, 448] width 220 height 27
click at [828, 451] on div "Support Assistant Tere ! 15:04 Tere kuidas saan teid aidata? 15:05 Powered by" at bounding box center [1000, 245] width 497 height 798
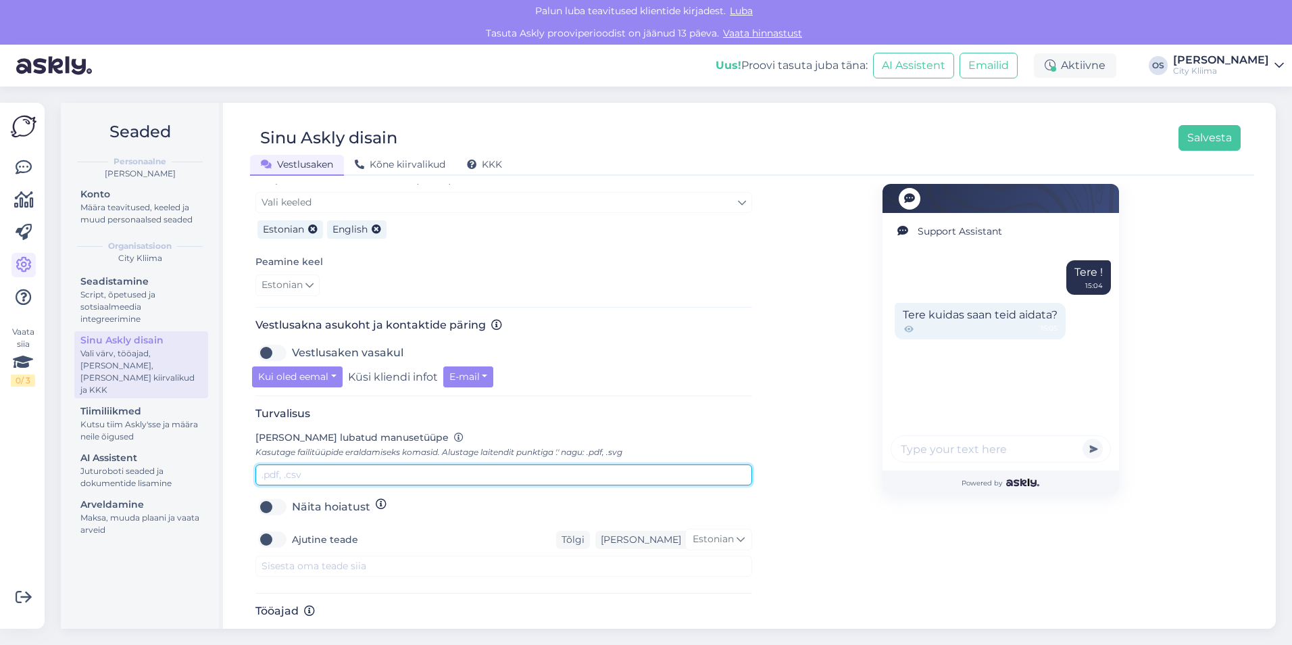
click at [583, 466] on input "text" at bounding box center [503, 474] width 497 height 21
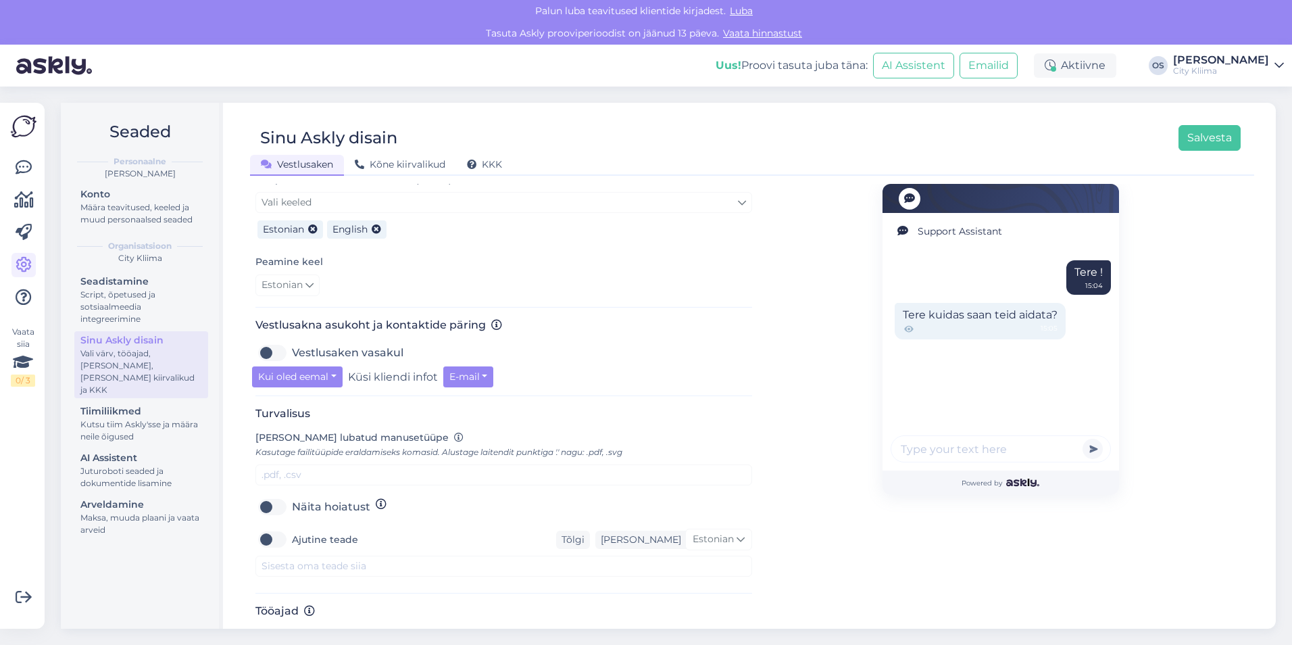
click at [787, 498] on div "Support Assistant Tere ! 15:04 Tere kuidas saan teid aidata? 15:05 Powered by" at bounding box center [1000, 245] width 497 height 798
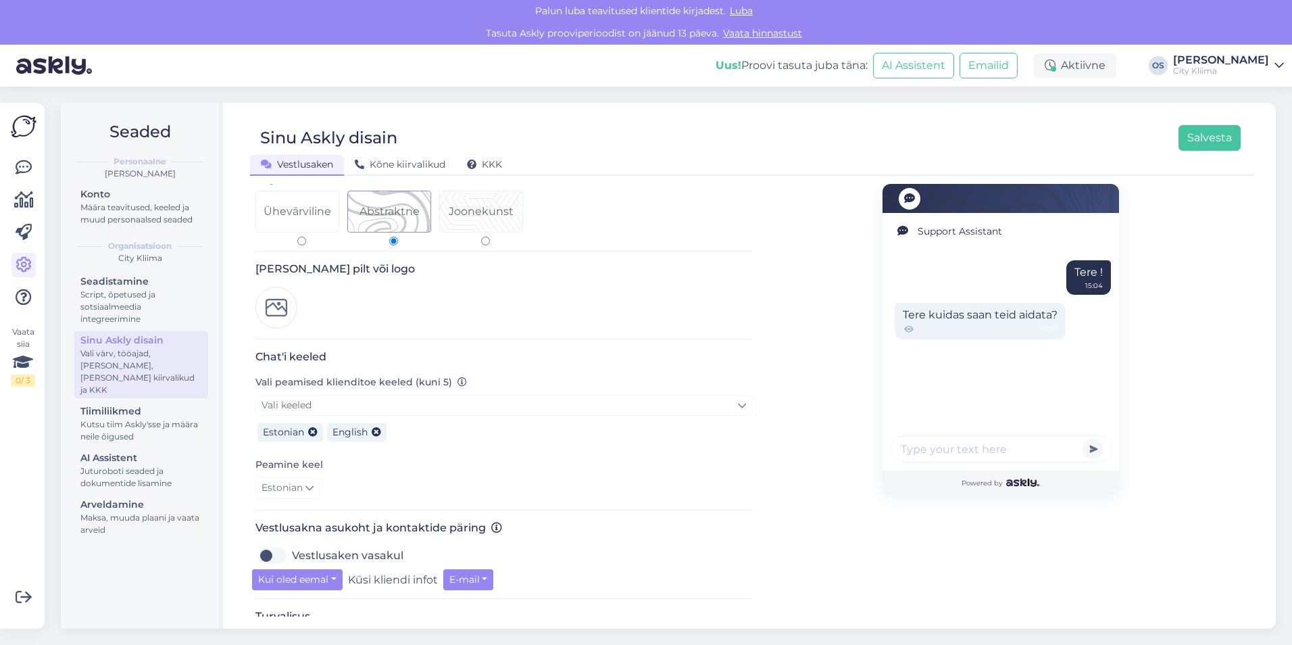
scroll to position [68, 0]
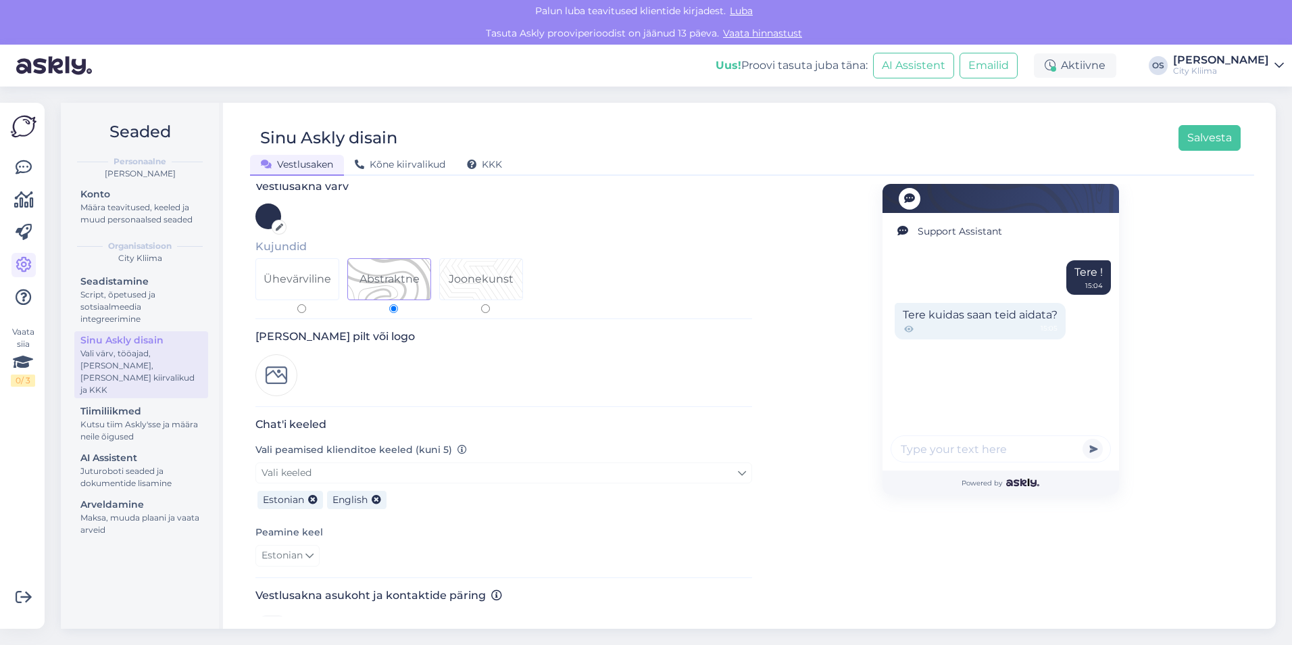
click at [632, 334] on div "[PERSON_NAME] pilt või logo" at bounding box center [503, 368] width 497 height 76
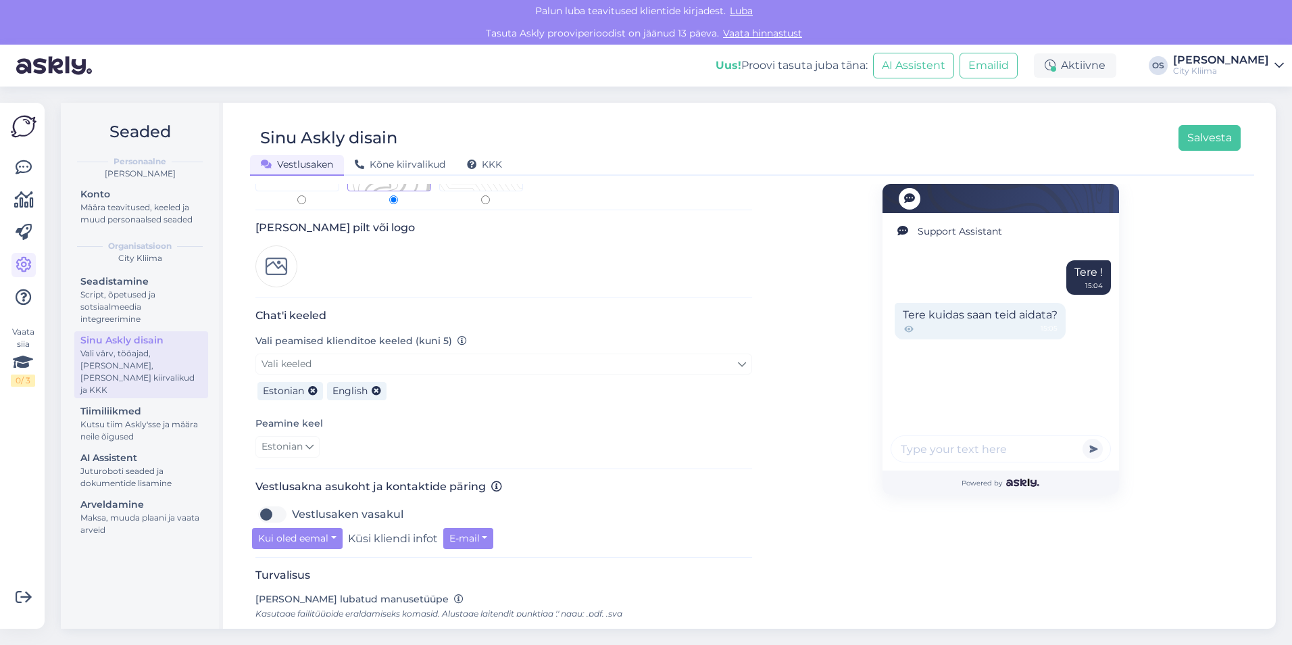
scroll to position [0, 0]
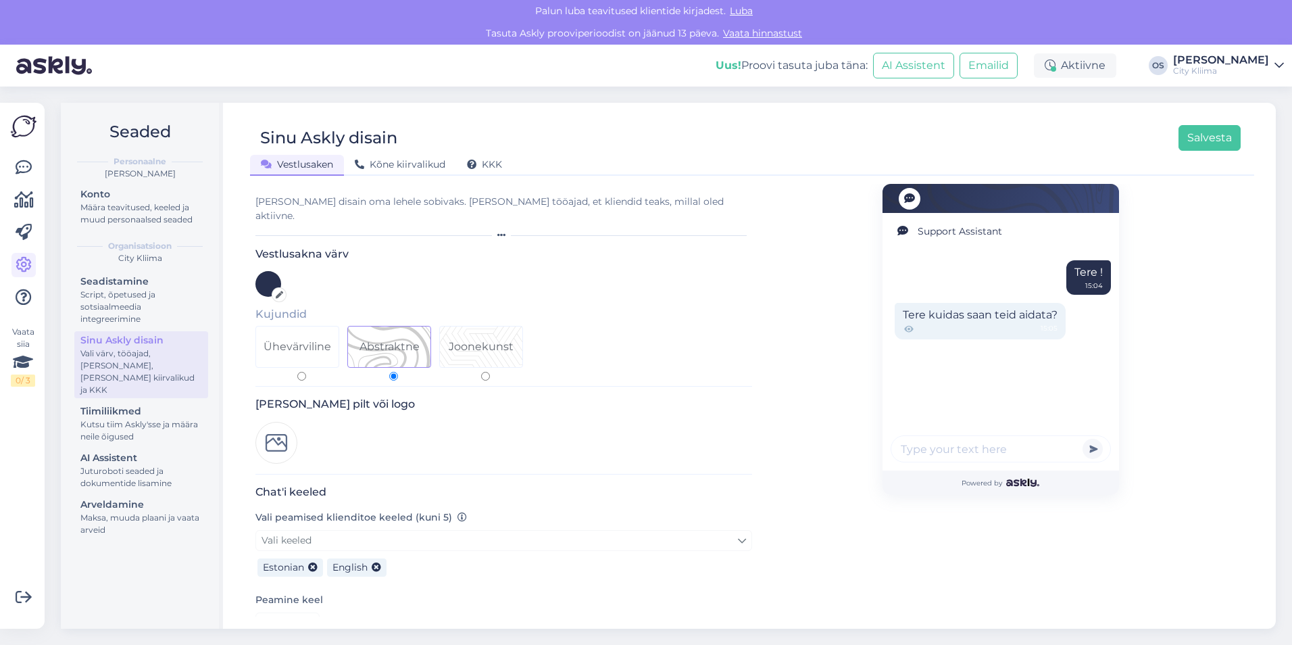
click at [272, 432] on img at bounding box center [276, 443] width 42 height 42
click at [292, 422] on icon at bounding box center [293, 426] width 7 height 8
click at [283, 422] on img at bounding box center [276, 443] width 42 height 42
click at [291, 422] on icon at bounding box center [293, 426] width 7 height 8
click at [289, 425] on img at bounding box center [276, 443] width 42 height 42
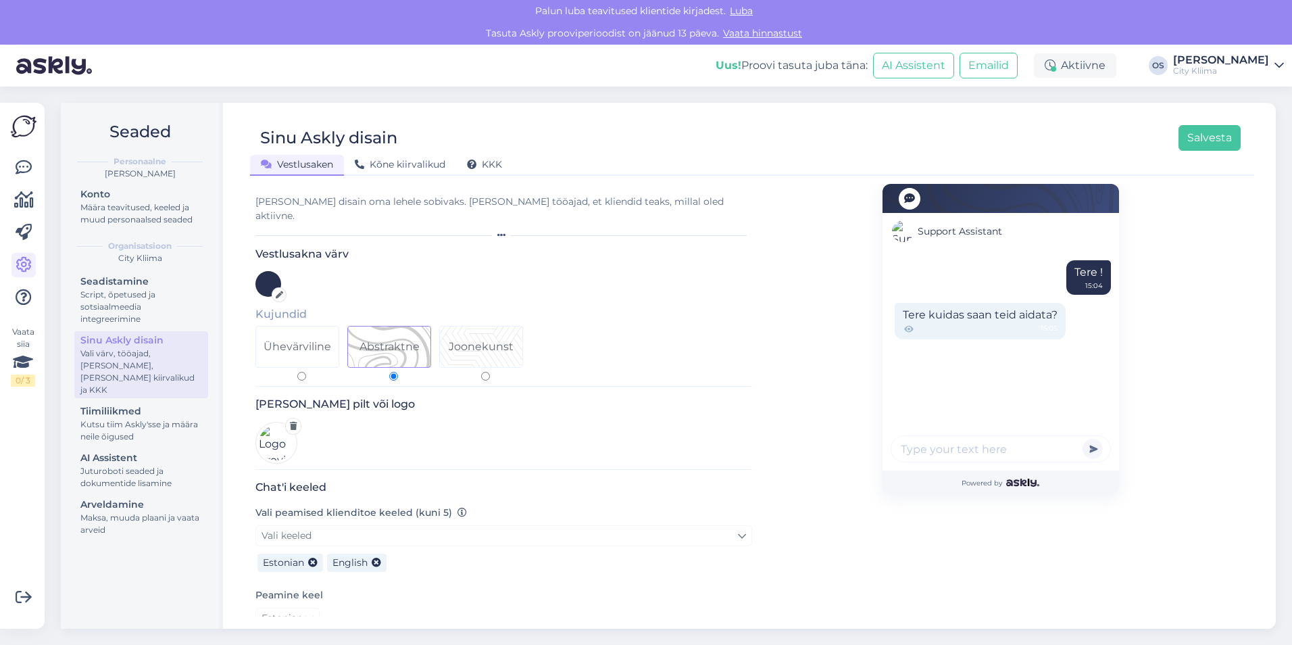
click at [291, 422] on icon at bounding box center [293, 426] width 7 height 8
click at [277, 426] on img at bounding box center [276, 443] width 42 height 42
click at [560, 419] on div "[PERSON_NAME] pilt või logo" at bounding box center [503, 433] width 497 height 72
click at [277, 291] on icon at bounding box center [279, 294] width 7 height 7
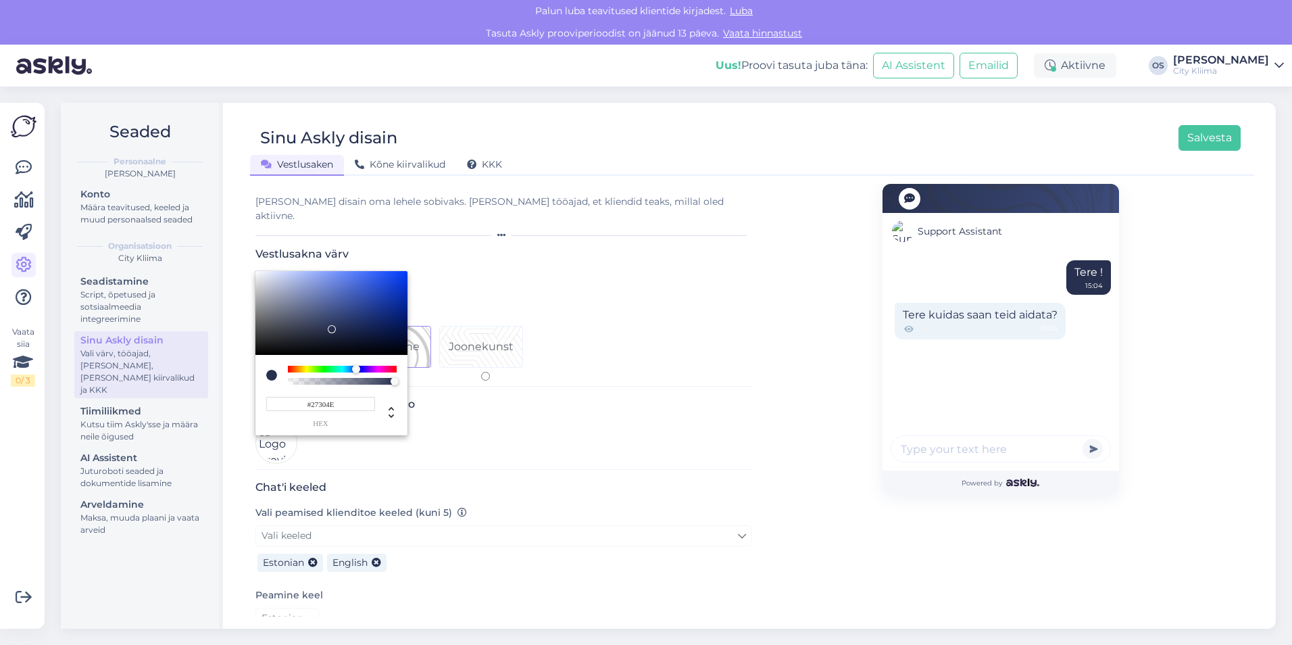
click at [345, 397] on input "#27304E" at bounding box center [320, 404] width 109 height 14
paste input "4F0173"
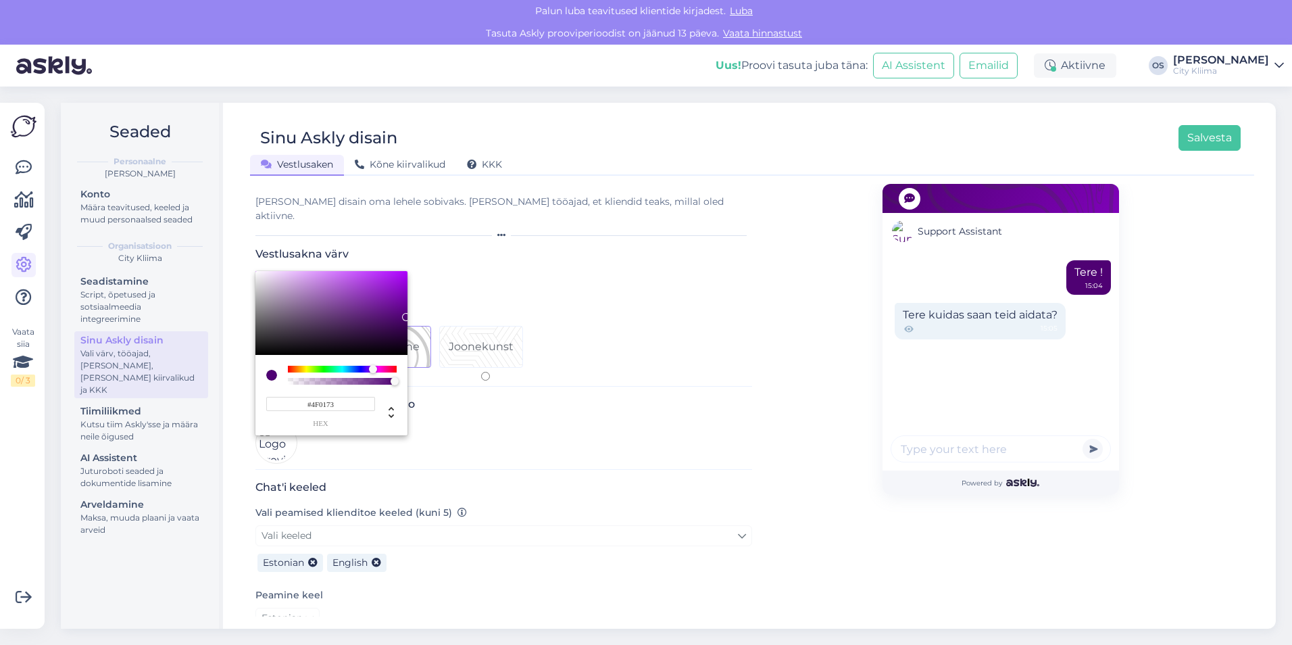
type input "#4F0173"
click at [476, 415] on div at bounding box center [646, 322] width 1292 height 645
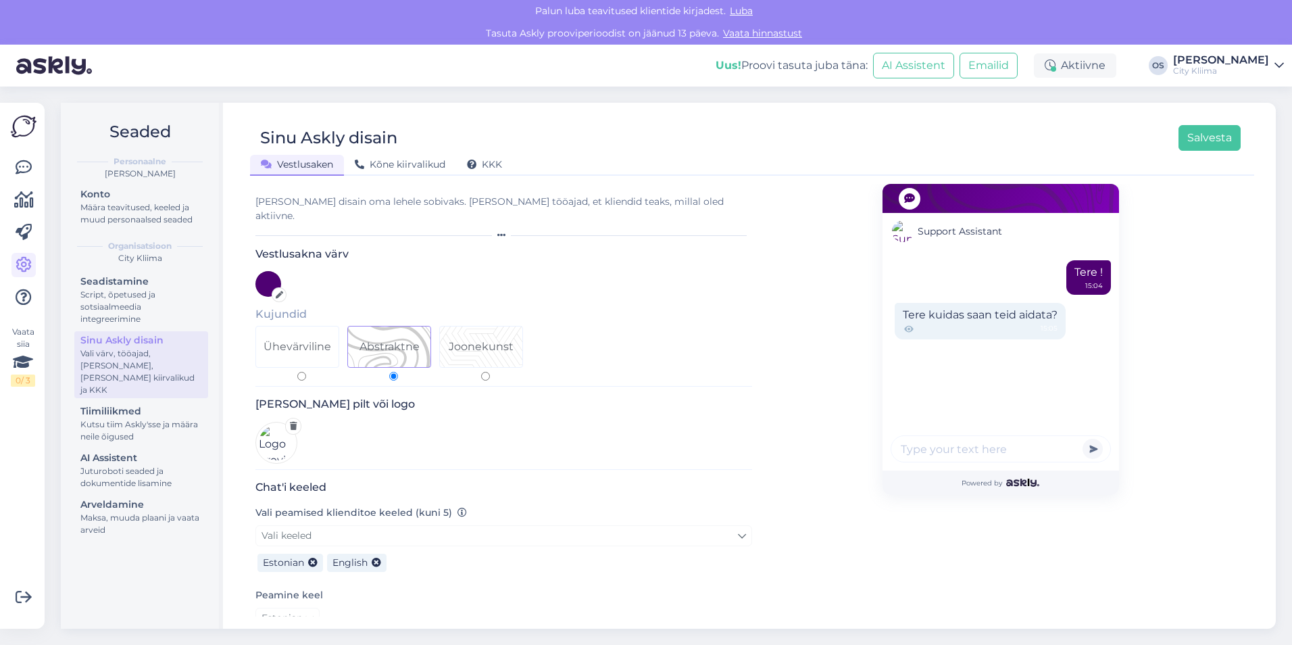
click at [480, 359] on label "Joonekunst" at bounding box center [485, 353] width 92 height 55
click at [481, 372] on input "Joonekunst" at bounding box center [485, 376] width 9 height 9
radio input "true"
click at [303, 372] on input "Ühevärviline" at bounding box center [301, 376] width 9 height 9
radio input "true"
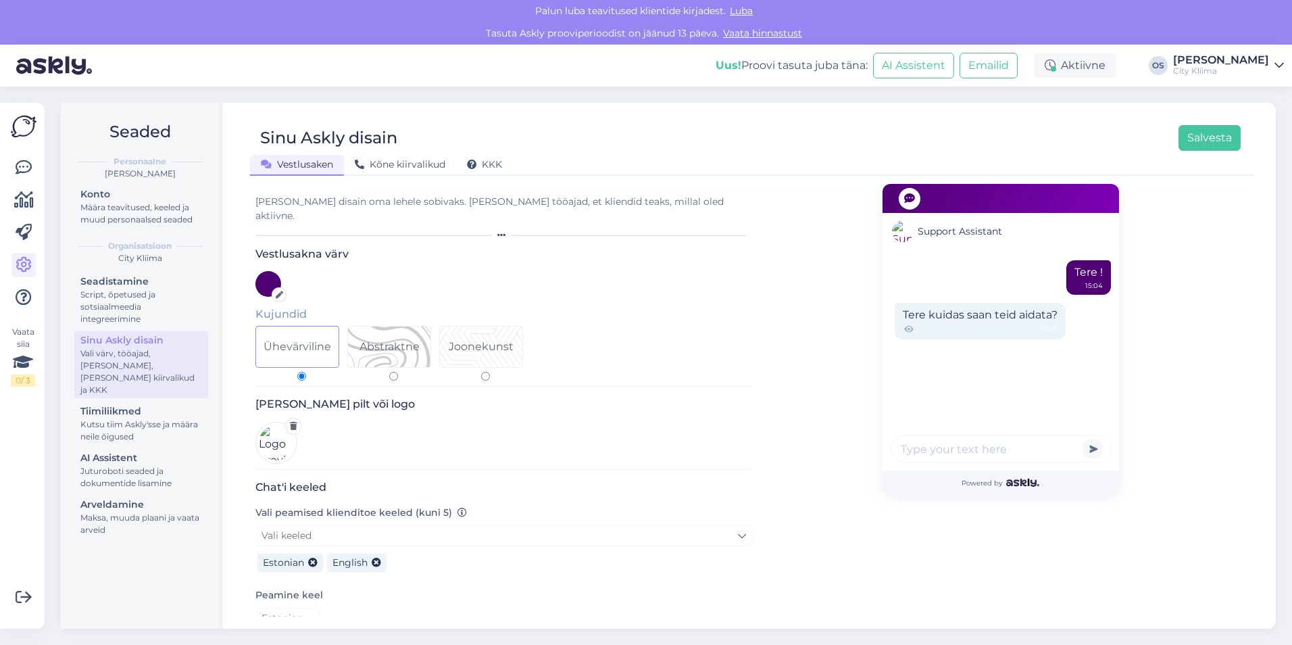
click at [399, 365] on label "Abstraktne" at bounding box center [393, 353] width 92 height 55
click at [398, 372] on input "Abstraktne" at bounding box center [393, 376] width 9 height 9
radio input "true"
click at [299, 372] on input "Ühevärviline" at bounding box center [301, 376] width 9 height 9
radio input "true"
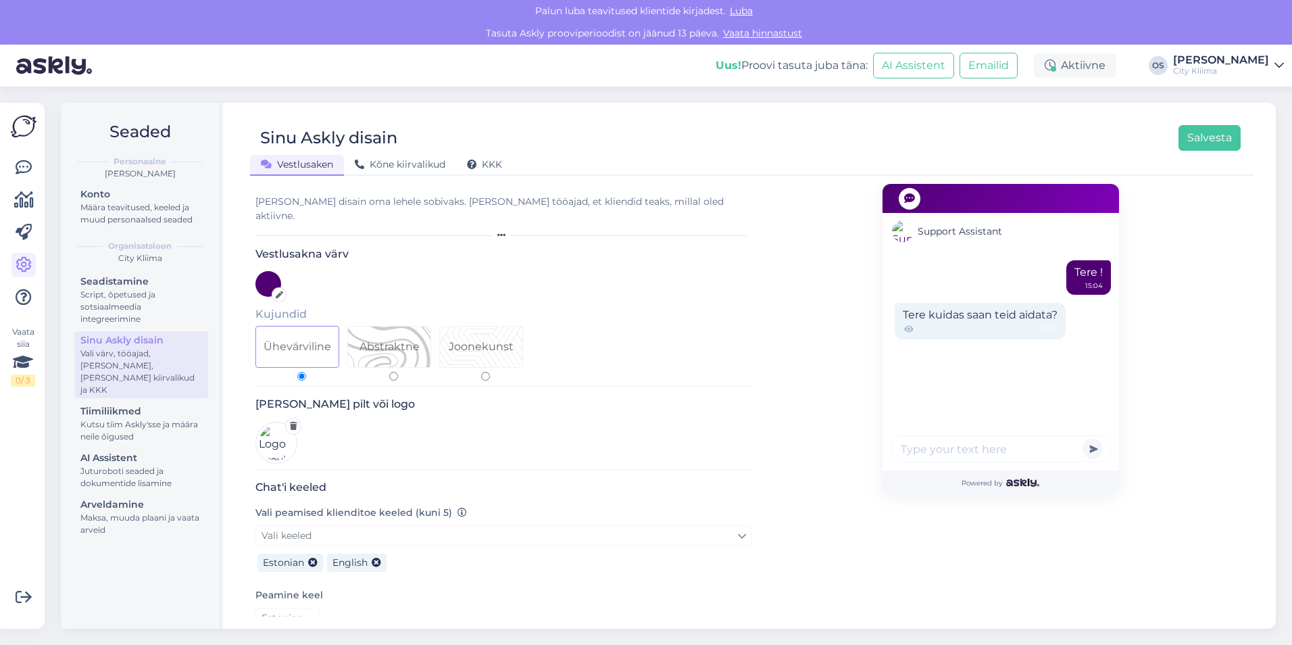
click at [449, 415] on div "[PERSON_NAME] pilt või logo" at bounding box center [503, 433] width 497 height 72
click at [1196, 139] on button "Salvesta" at bounding box center [1209, 138] width 62 height 26
click at [399, 166] on span "Kõne kiirvalikud" at bounding box center [400, 164] width 91 height 12
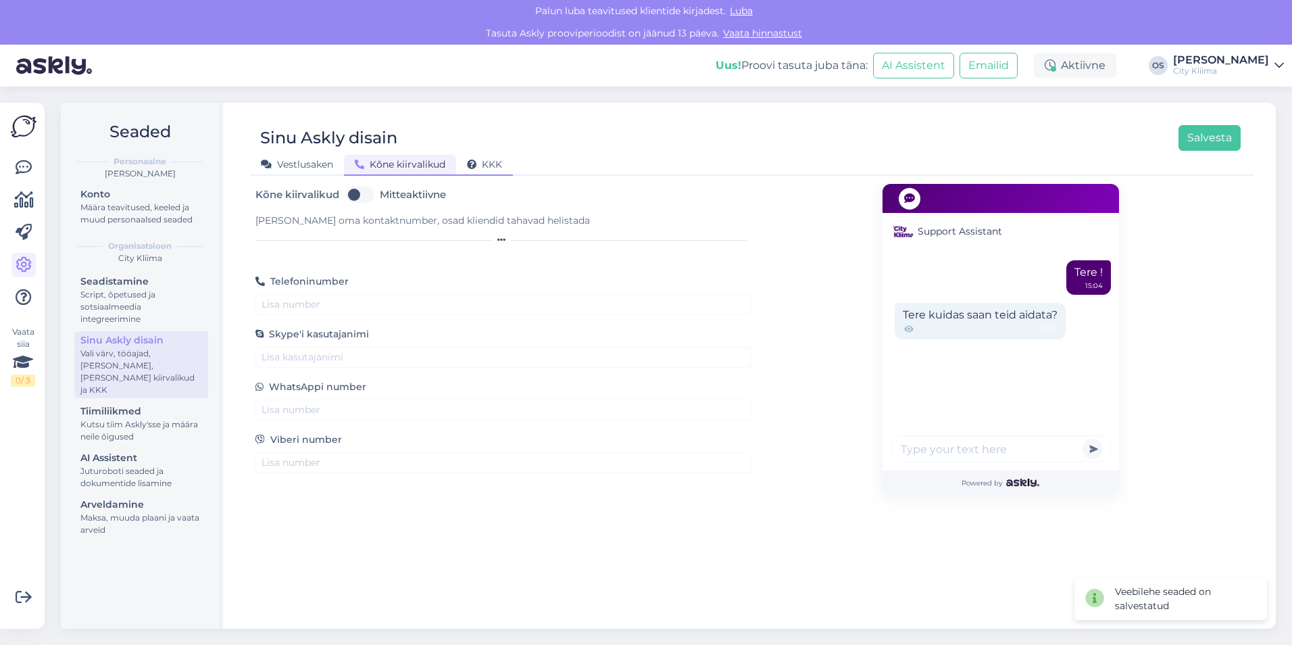
click at [501, 168] on span "KKK" at bounding box center [484, 164] width 35 height 12
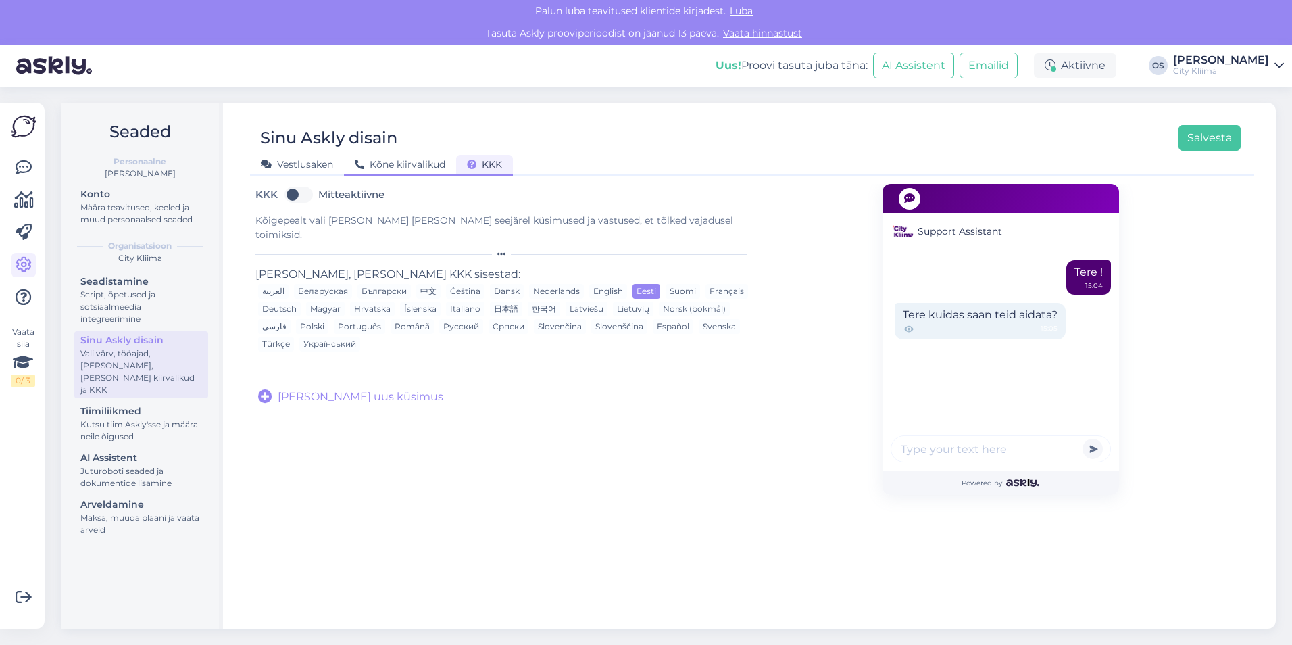
click at [397, 166] on span "Kõne kiirvalikud" at bounding box center [400, 164] width 91 height 12
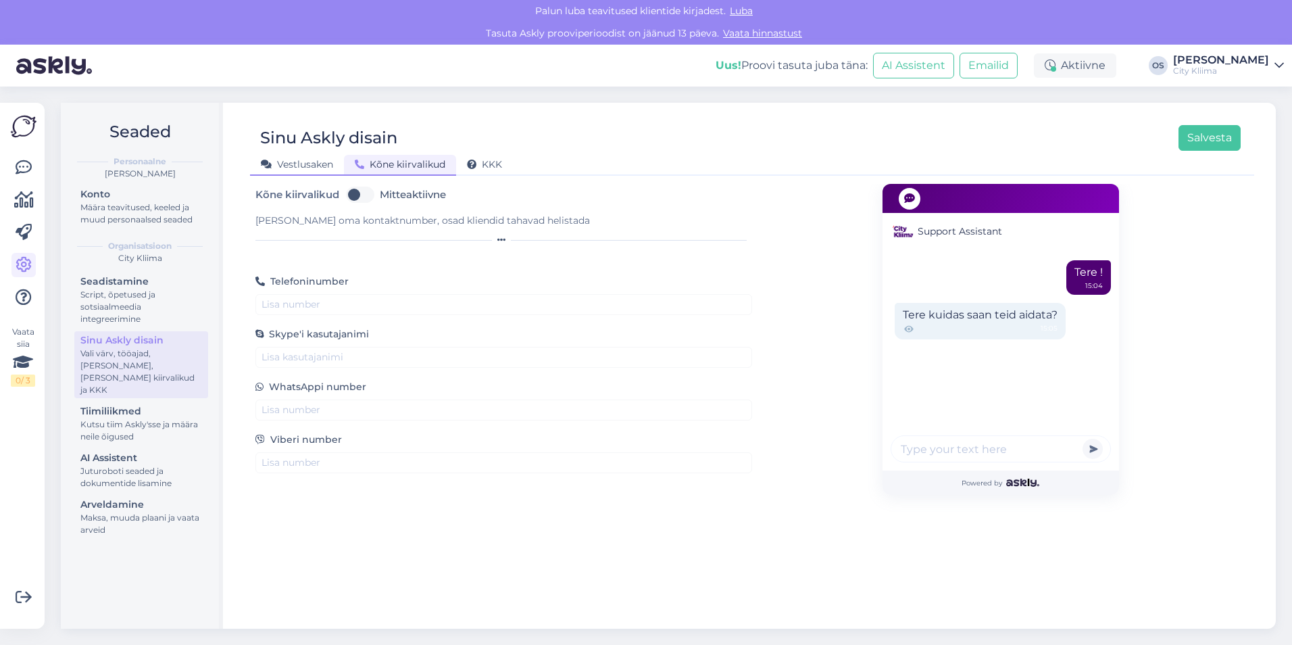
click at [278, 161] on span "Vestlusaken" at bounding box center [297, 164] width 72 height 12
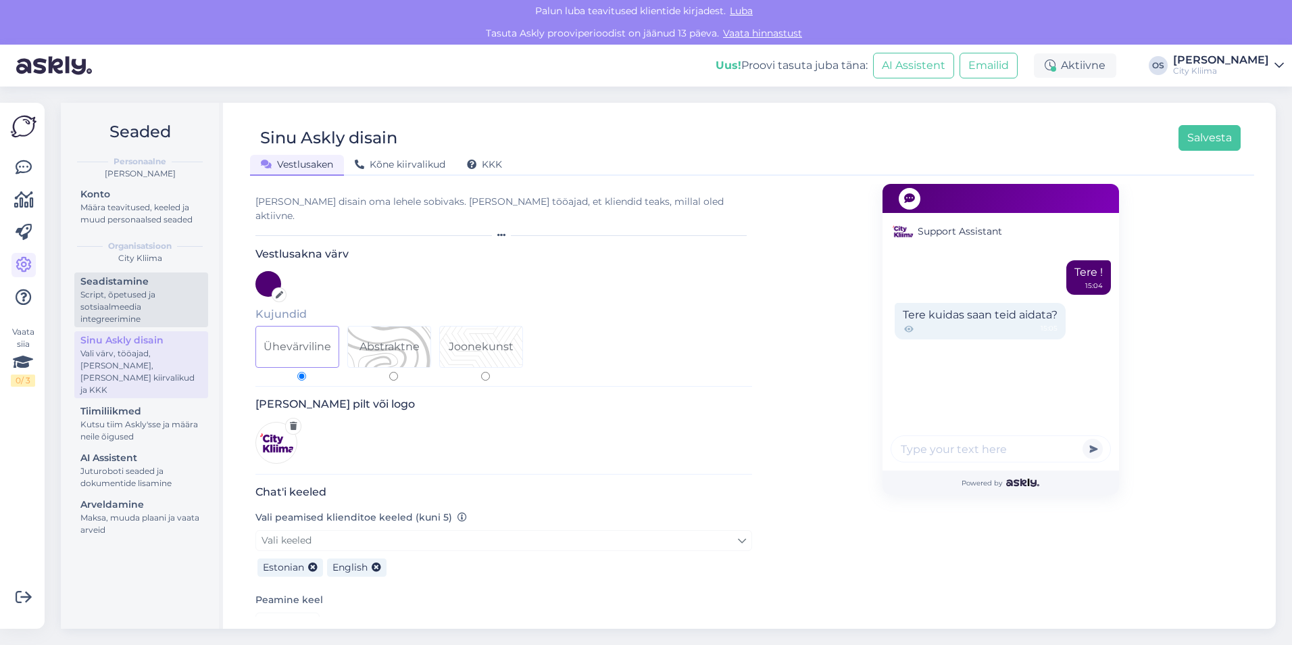
click at [151, 304] on div "Script, õpetused ja sotsiaalmeedia integreerimine" at bounding box center [141, 306] width 122 height 36
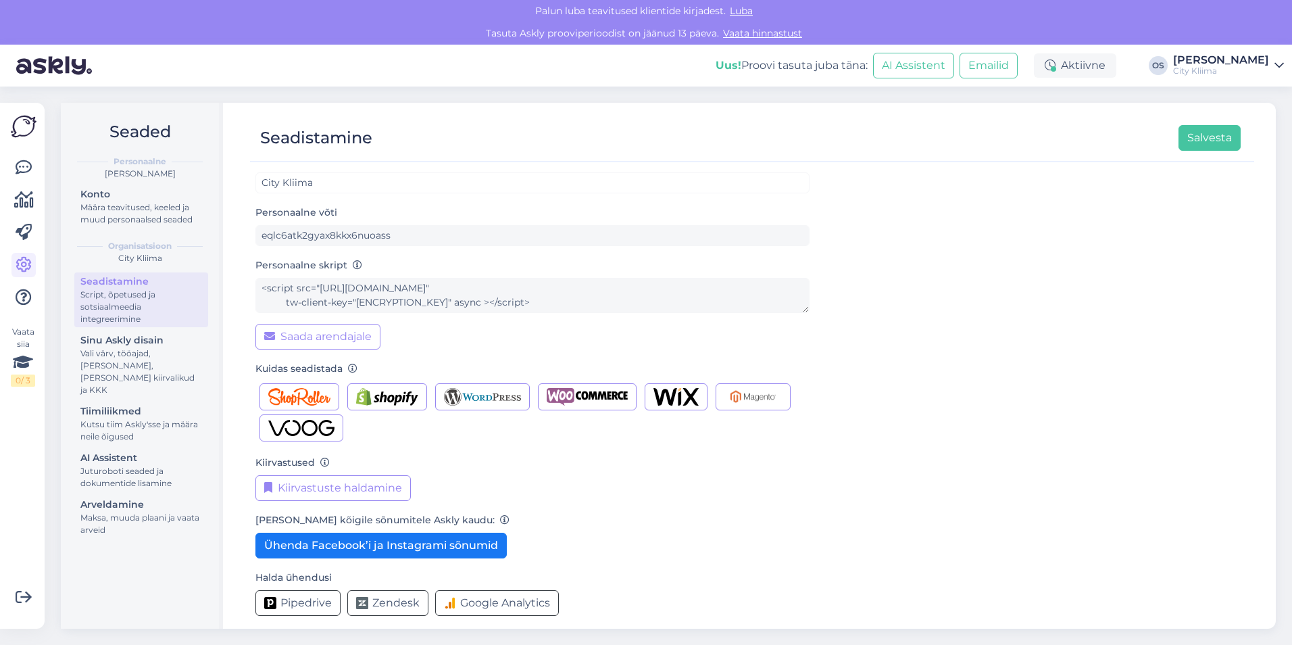
scroll to position [29, 0]
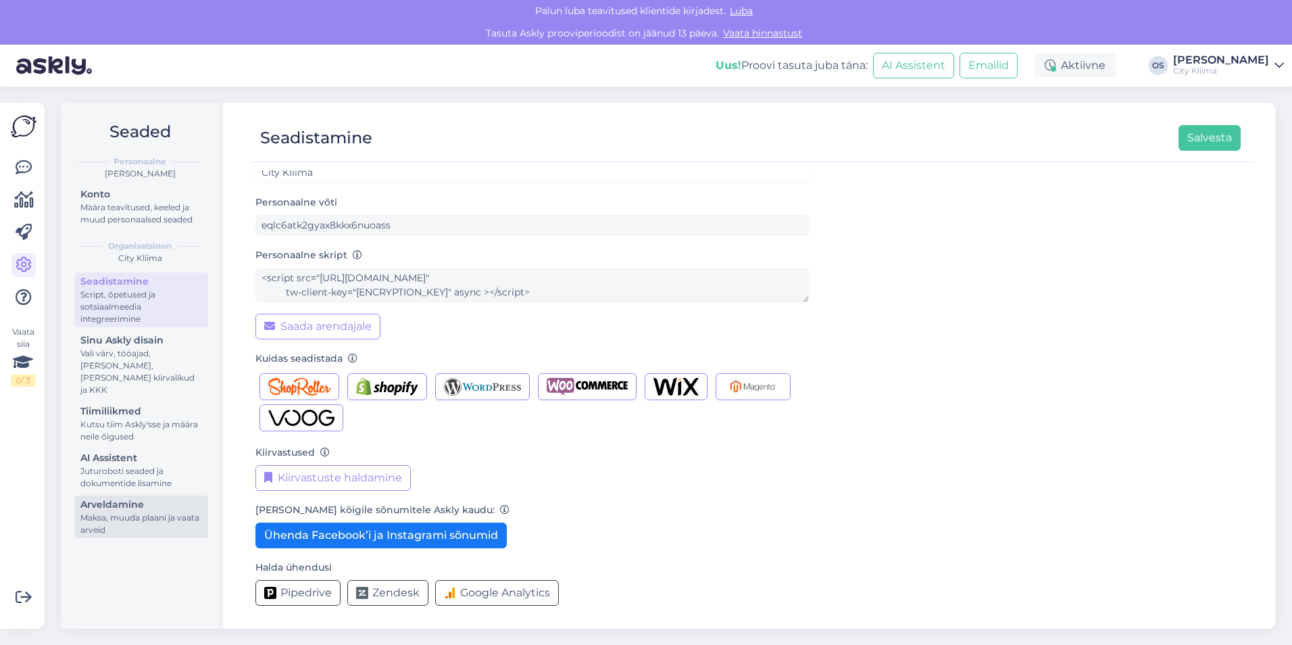
click at [170, 511] on div "Maksa, muuda plaani ja vaata arveid" at bounding box center [141, 523] width 122 height 24
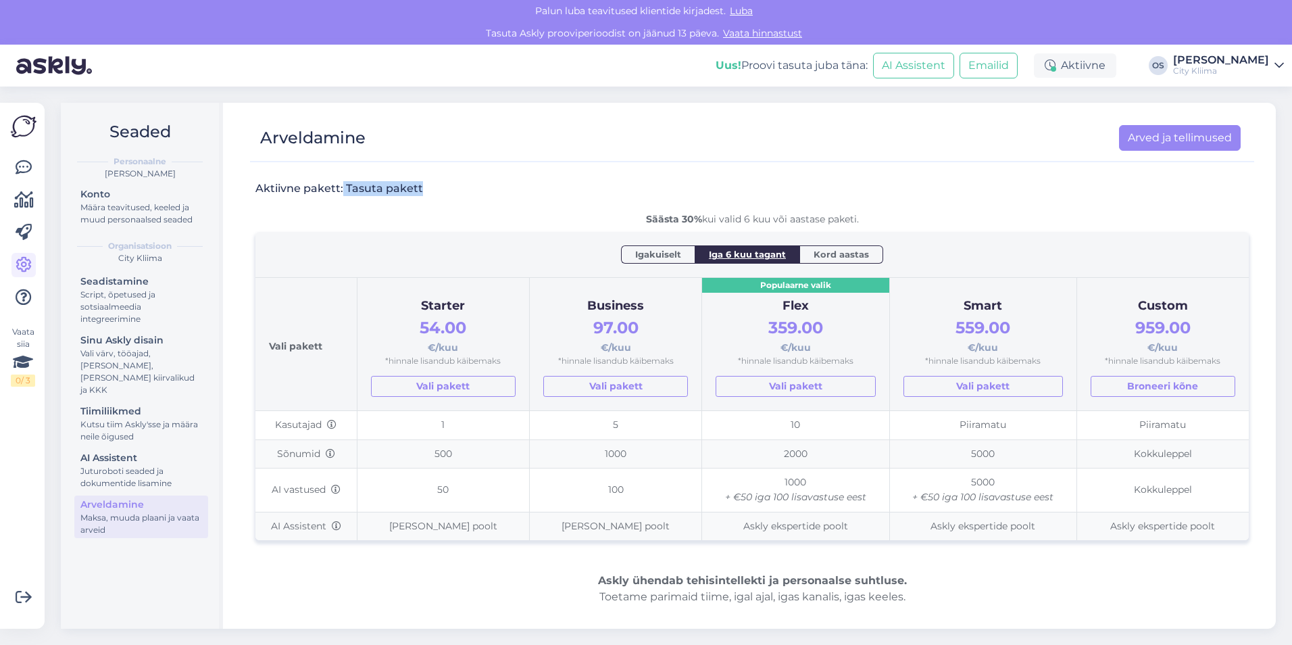
drag, startPoint x: 341, startPoint y: 191, endPoint x: 433, endPoint y: 190, distance: 91.9
click at [433, 190] on div "Aktiivne pakett: Tasuta pakett" at bounding box center [751, 196] width 993 height 31
drag, startPoint x: 433, startPoint y: 190, endPoint x: 420, endPoint y: 218, distance: 30.8
click at [420, 218] on div "Säästa 30% kui valid 6 kuu või aastase paketi." at bounding box center [751, 219] width 993 height 14
click at [665, 253] on span "Igakuiselt" at bounding box center [658, 254] width 46 height 14
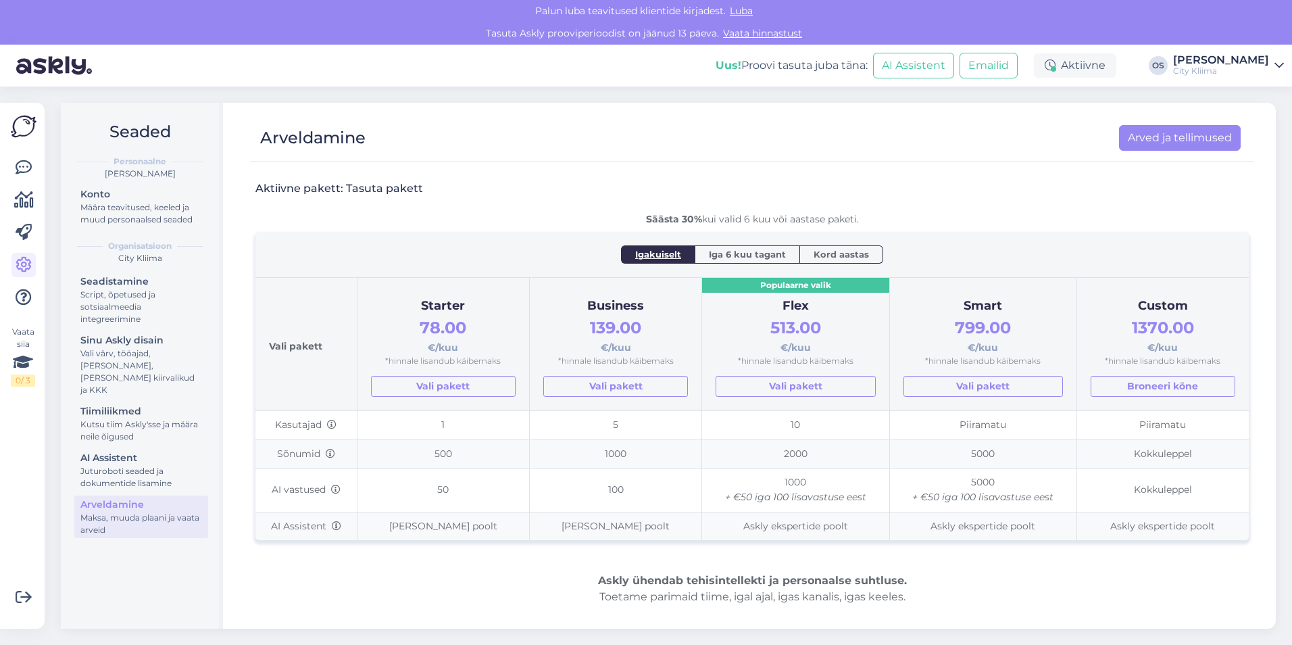
click at [731, 256] on span "Iga 6 kuu tagant" at bounding box center [747, 254] width 77 height 14
click at [823, 257] on span "Kord aastas" at bounding box center [840, 254] width 55 height 14
click at [749, 257] on span "Iga 6 kuu tagant" at bounding box center [747, 254] width 77 height 14
click at [662, 256] on span "Igakuiselt" at bounding box center [658, 254] width 46 height 14
click at [742, 259] on span "Iga 6 kuu tagant" at bounding box center [747, 254] width 77 height 14
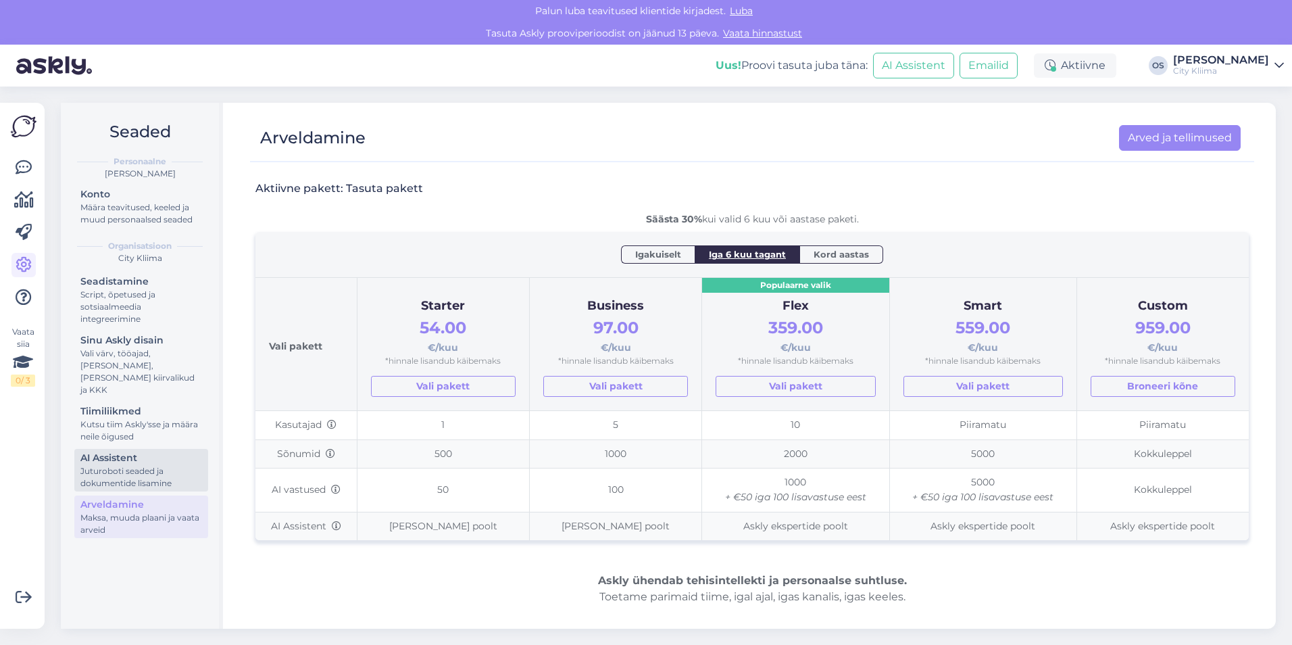
click at [145, 465] on div "Juturoboti seaded ja dokumentide lisamine" at bounding box center [141, 477] width 122 height 24
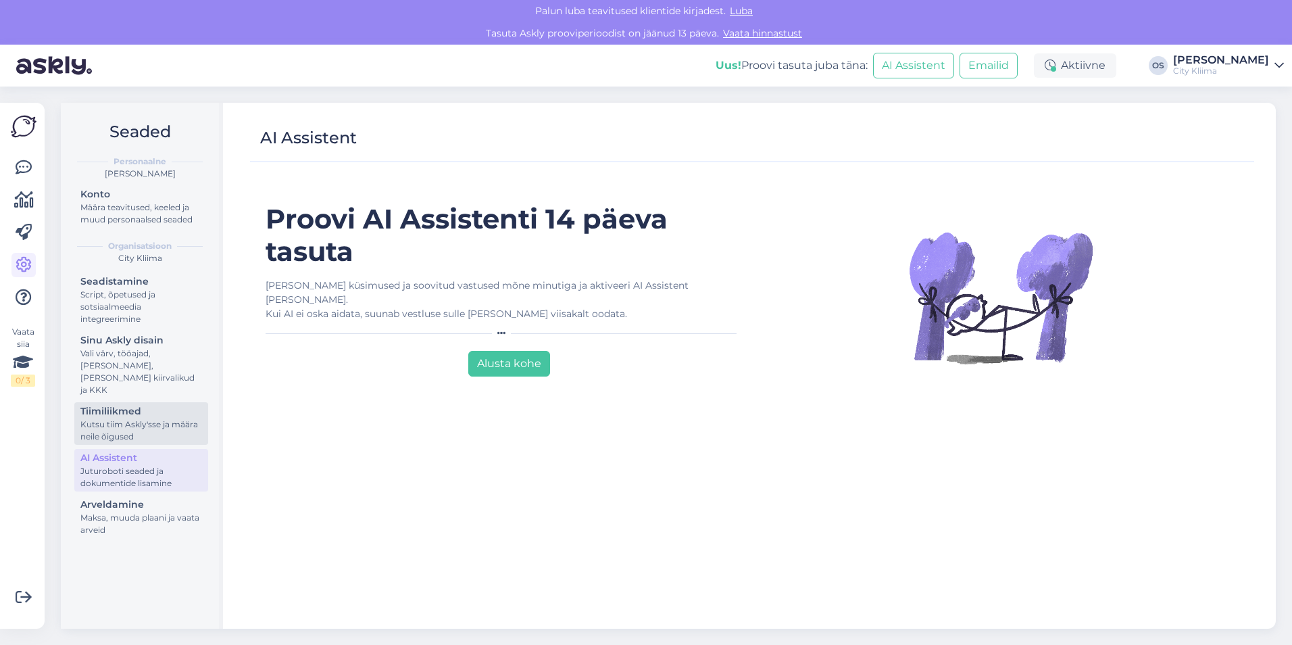
click at [157, 418] on div "Kutsu tiim Askly'sse ja määra neile õigused" at bounding box center [141, 430] width 122 height 24
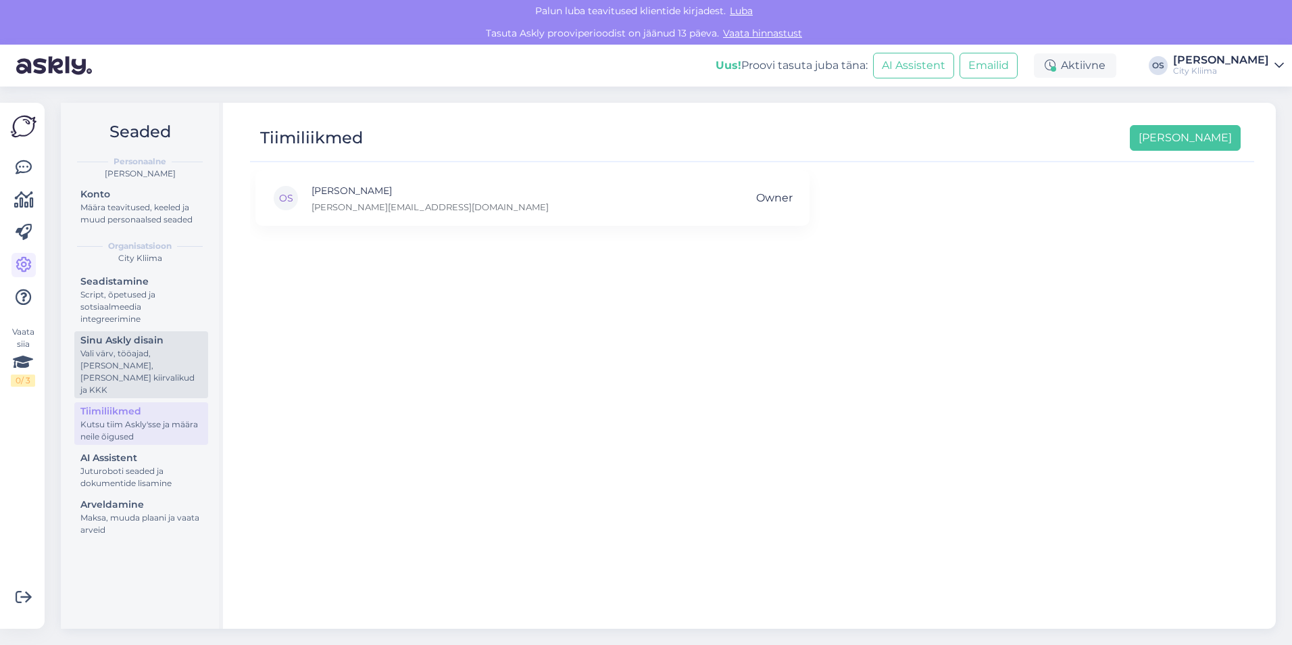
click at [171, 378] on div "Vali värv, tööajad, [PERSON_NAME], [PERSON_NAME] kiirvalikud ja KKK" at bounding box center [141, 371] width 122 height 49
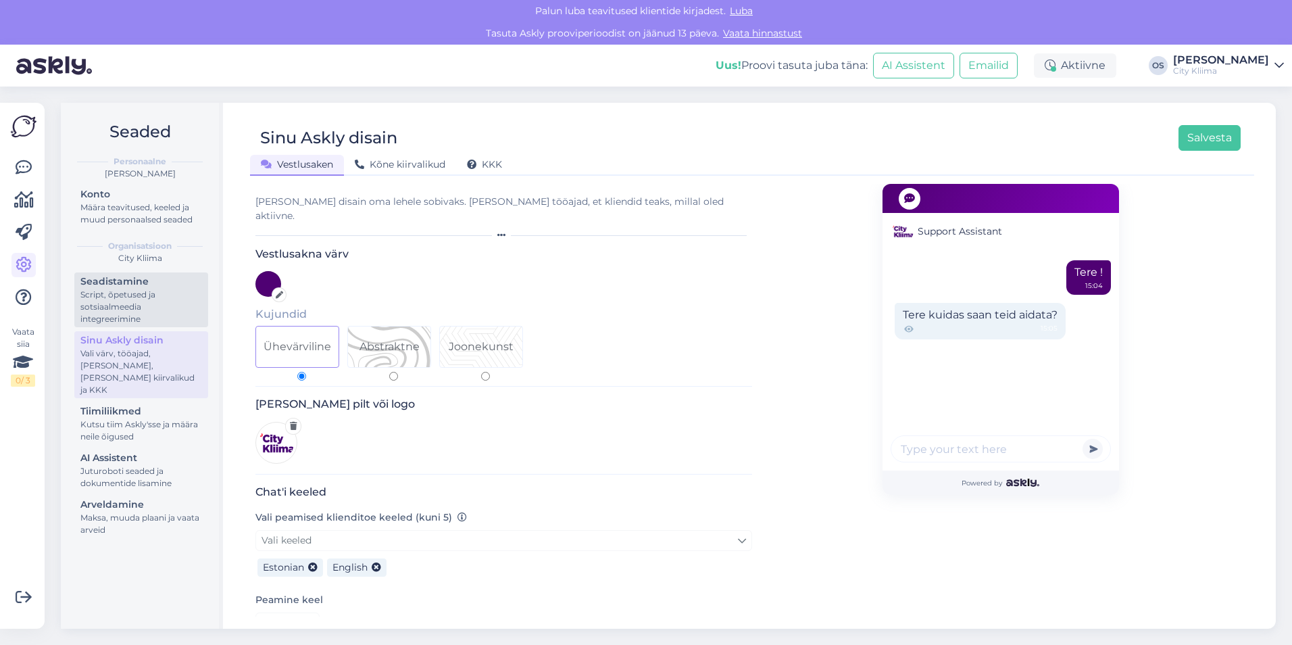
click at [168, 318] on div "Script, õpetused ja sotsiaalmeedia integreerimine" at bounding box center [141, 306] width 122 height 36
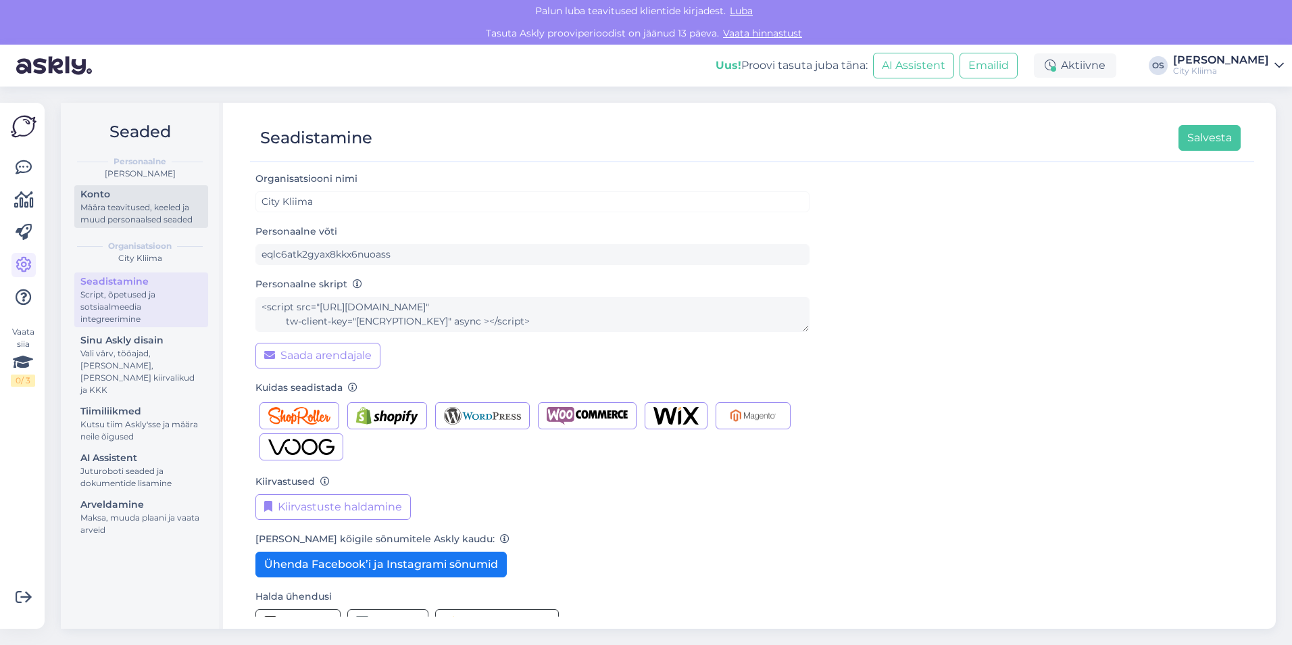
click at [131, 216] on div "Määra teavitused, keeled ja muud personaalsed seaded" at bounding box center [141, 213] width 122 height 24
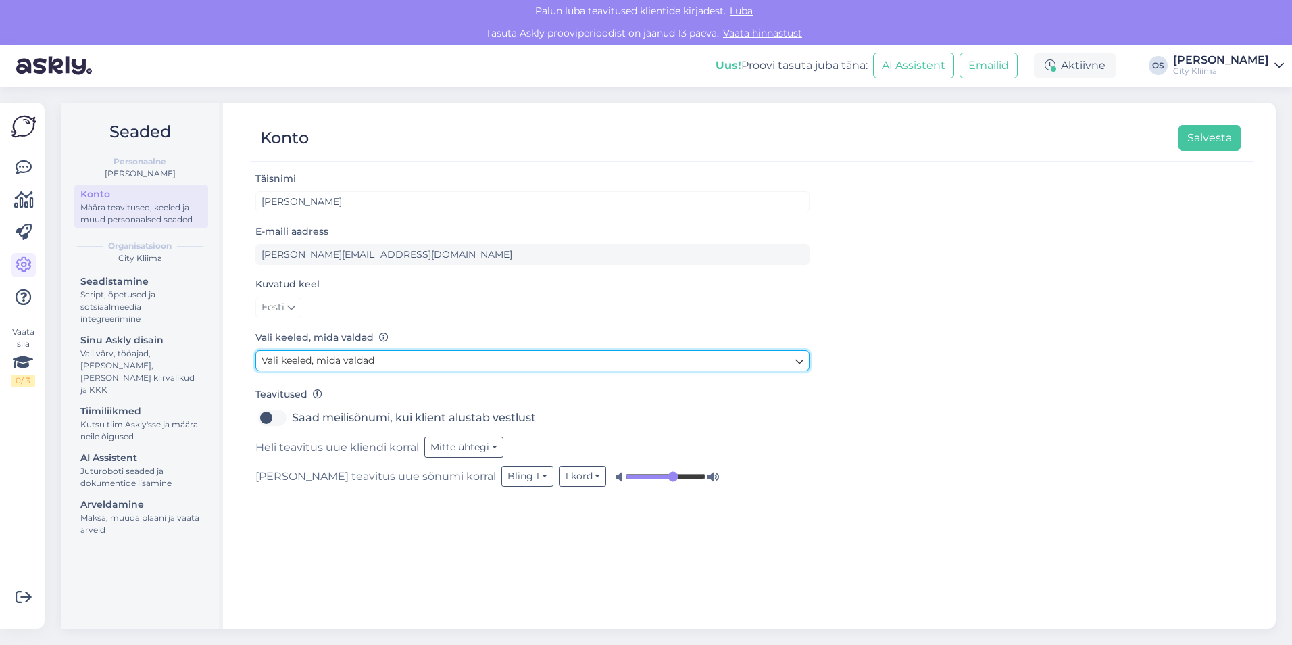
click at [421, 368] on link "Vali keeled, mida valdad" at bounding box center [532, 360] width 554 height 21
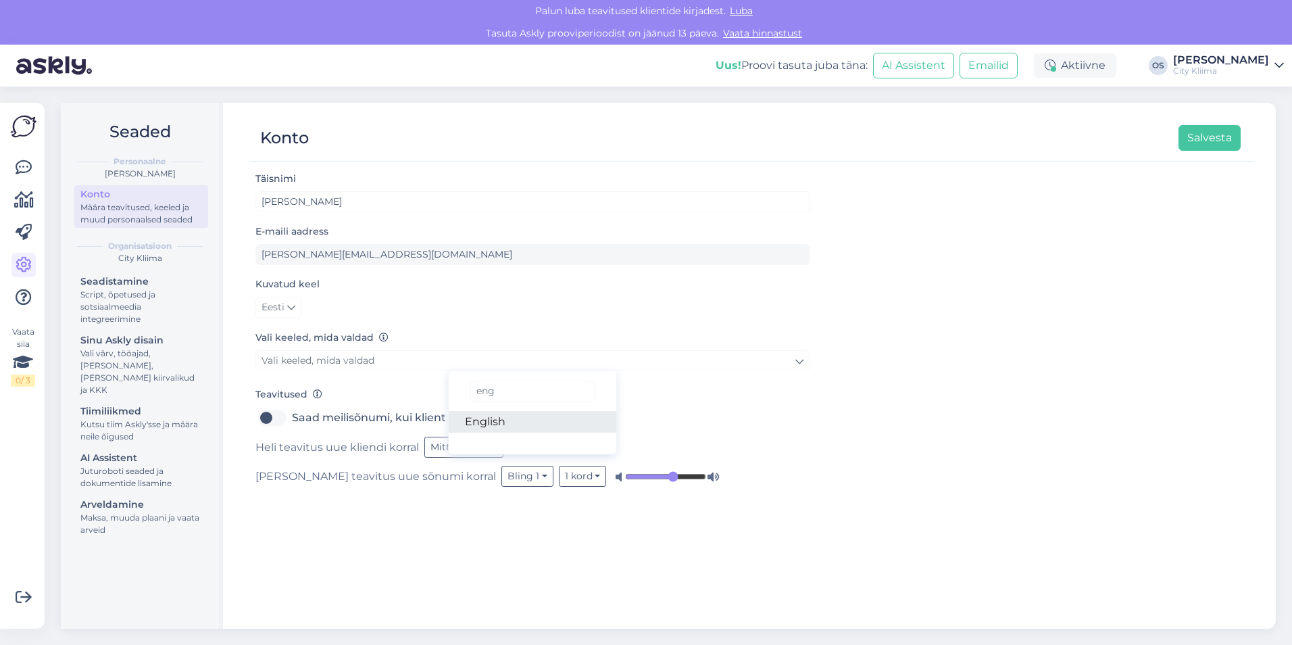
type input "eng"
click at [543, 428] on link "English" at bounding box center [533, 422] width 168 height 22
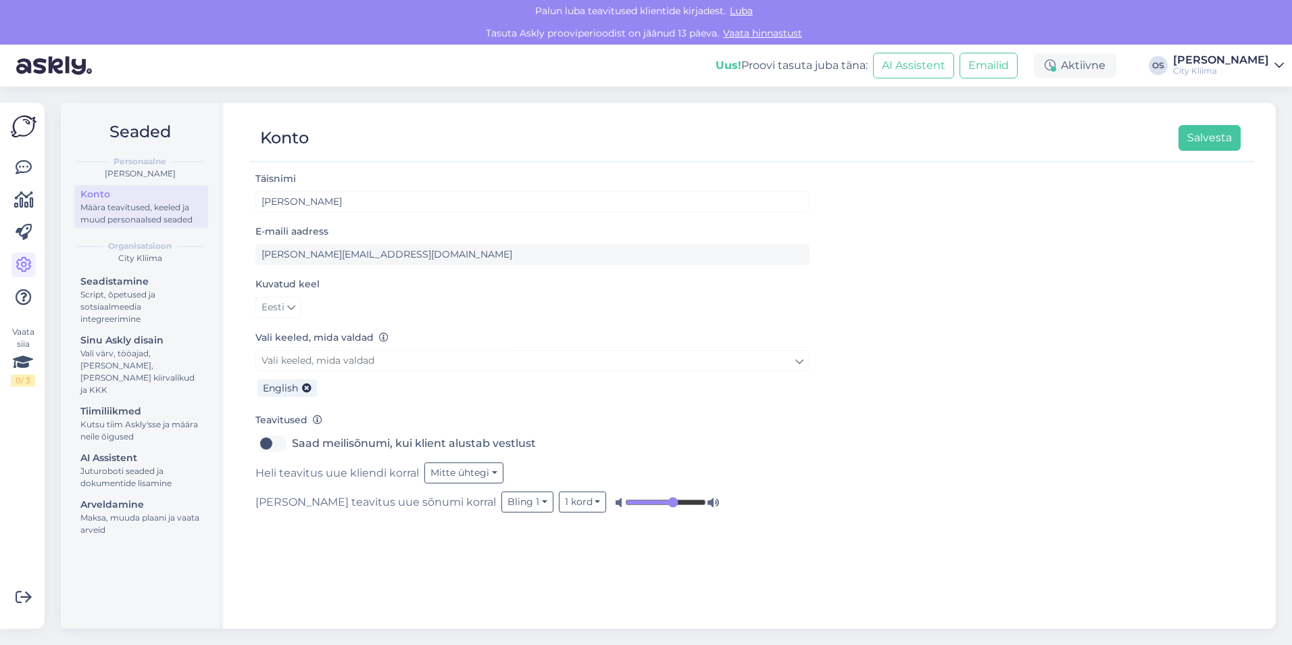
click at [538, 576] on div "Täisnimi Olari Soomets E-maili aadress olari@citykliima.ee Kuvatud keel Eesti V…" at bounding box center [752, 393] width 1004 height 446
click at [22, 164] on icon at bounding box center [24, 167] width 16 height 16
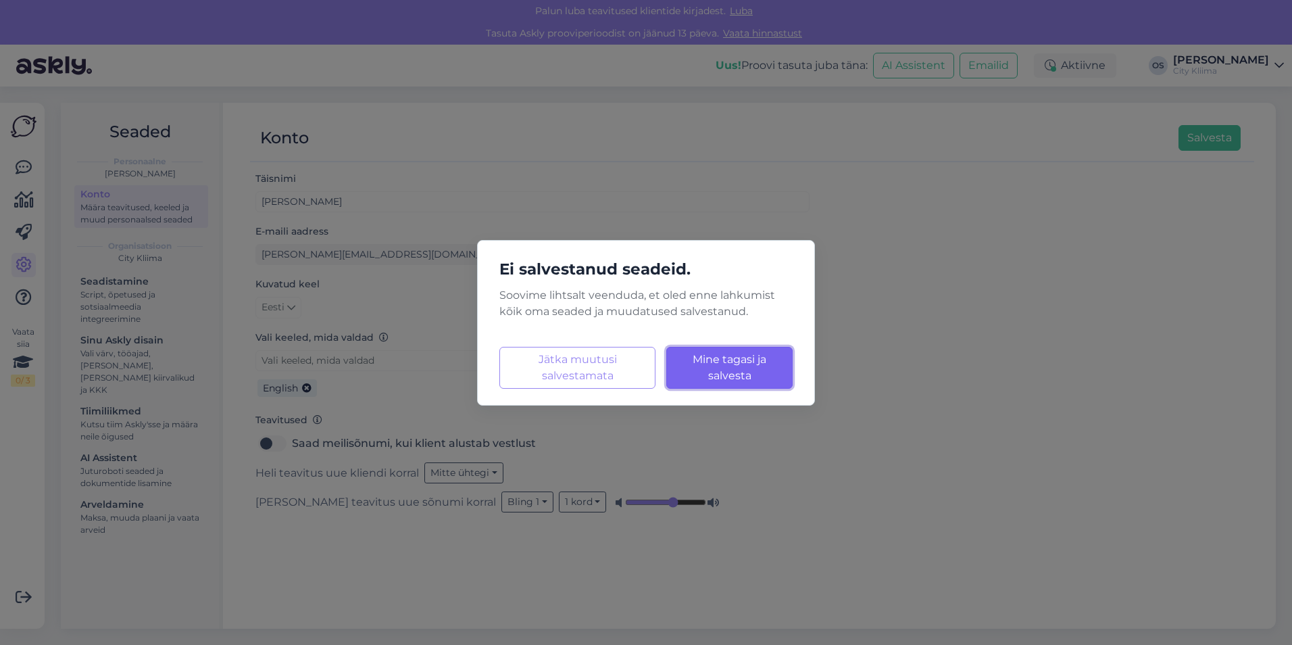
click at [713, 379] on span "Mine tagasi ja salvesta" at bounding box center [729, 367] width 74 height 29
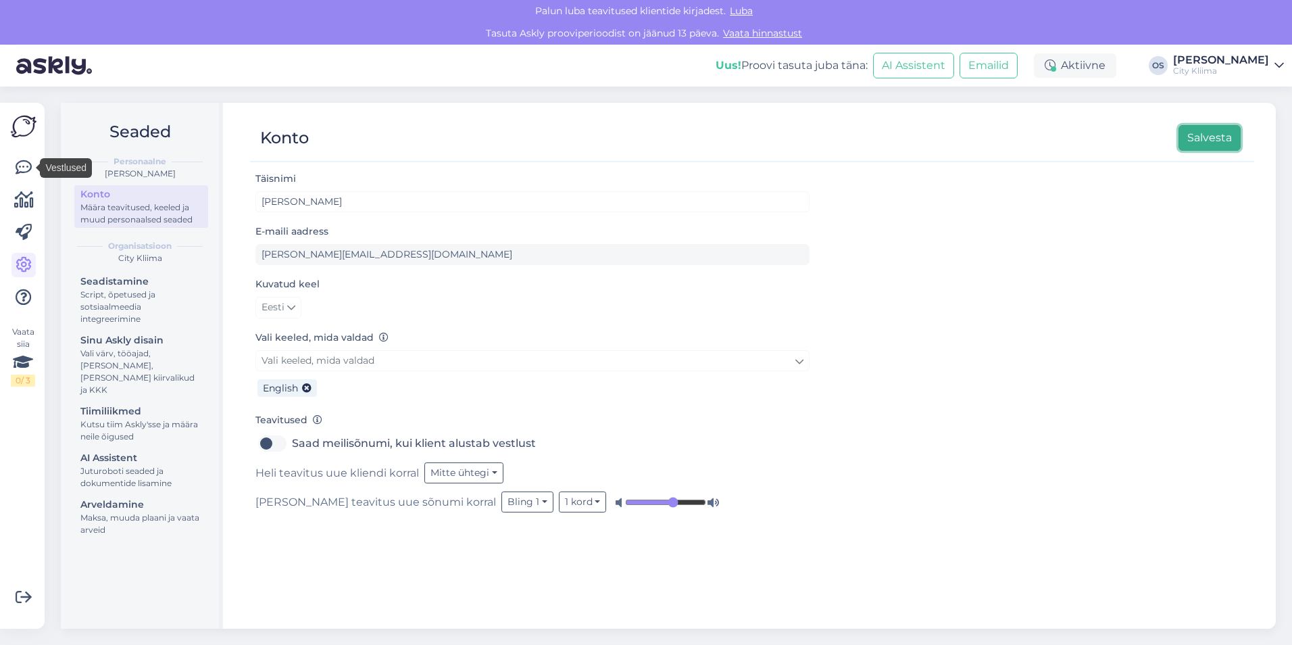
click at [1187, 136] on button "Salvesta" at bounding box center [1209, 138] width 62 height 26
click at [19, 202] on icon at bounding box center [24, 200] width 20 height 16
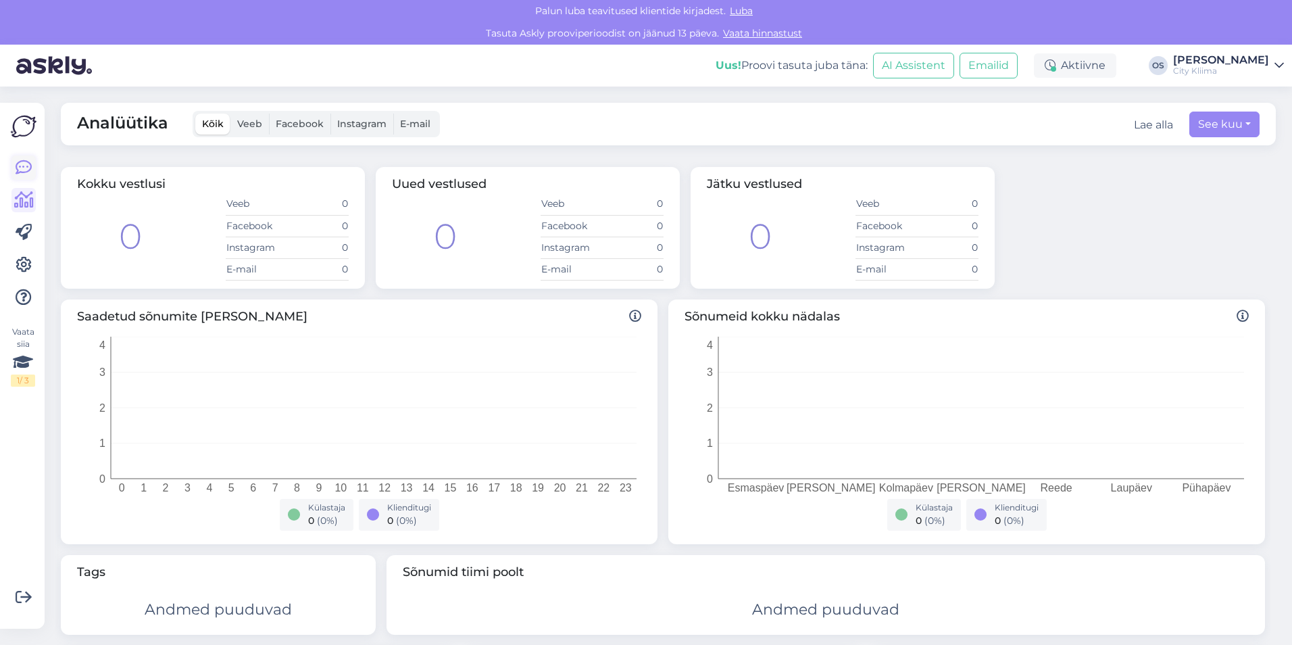
click at [27, 168] on icon at bounding box center [24, 167] width 16 height 16
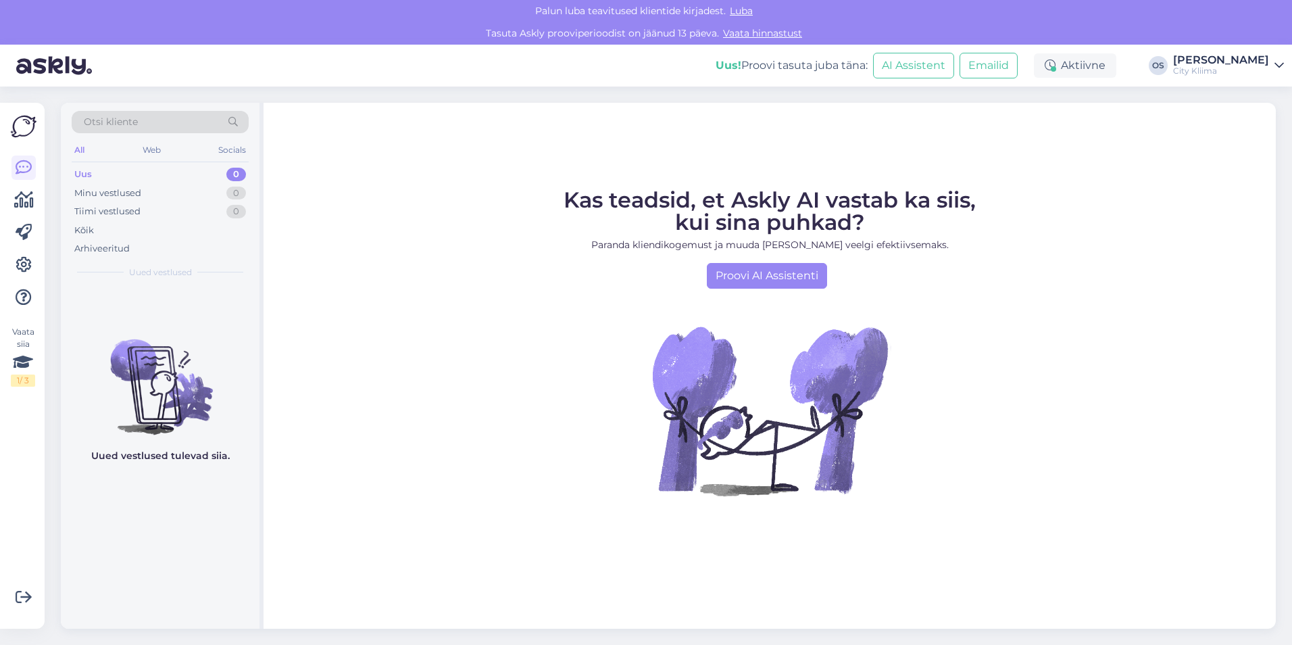
click at [22, 125] on img at bounding box center [24, 126] width 26 height 26
click at [741, 12] on span "Luba" at bounding box center [741, 11] width 31 height 12
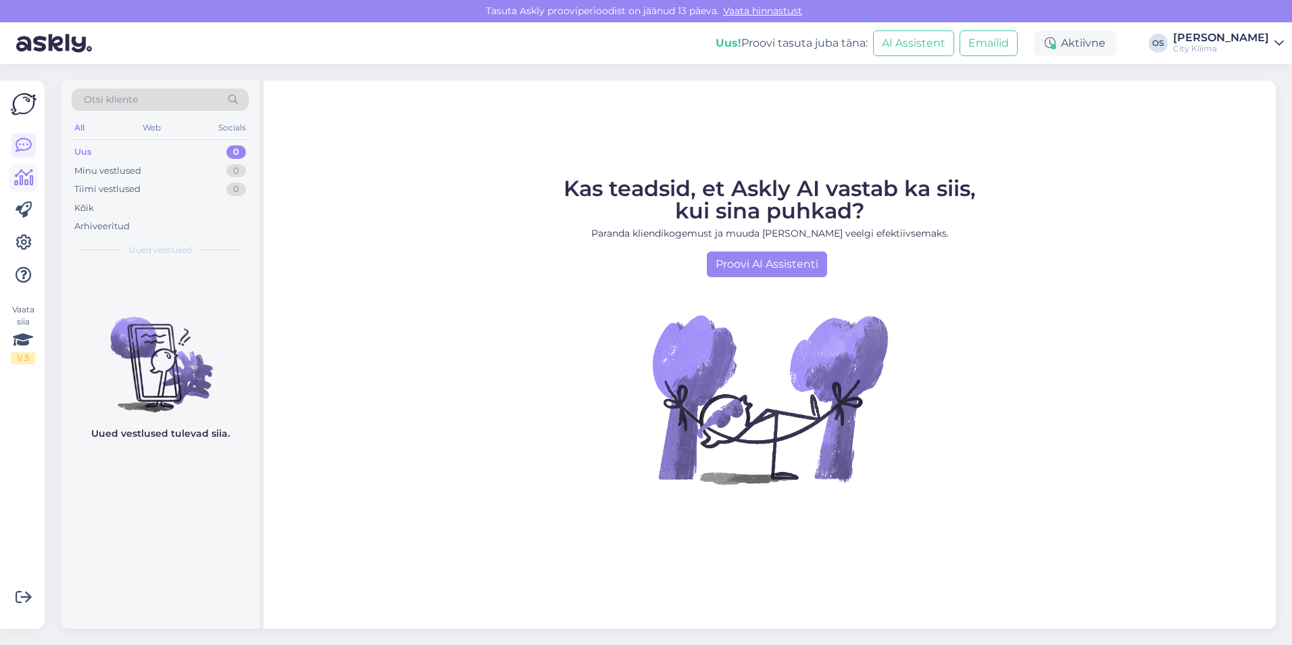
click at [34, 179] on link at bounding box center [23, 178] width 24 height 24
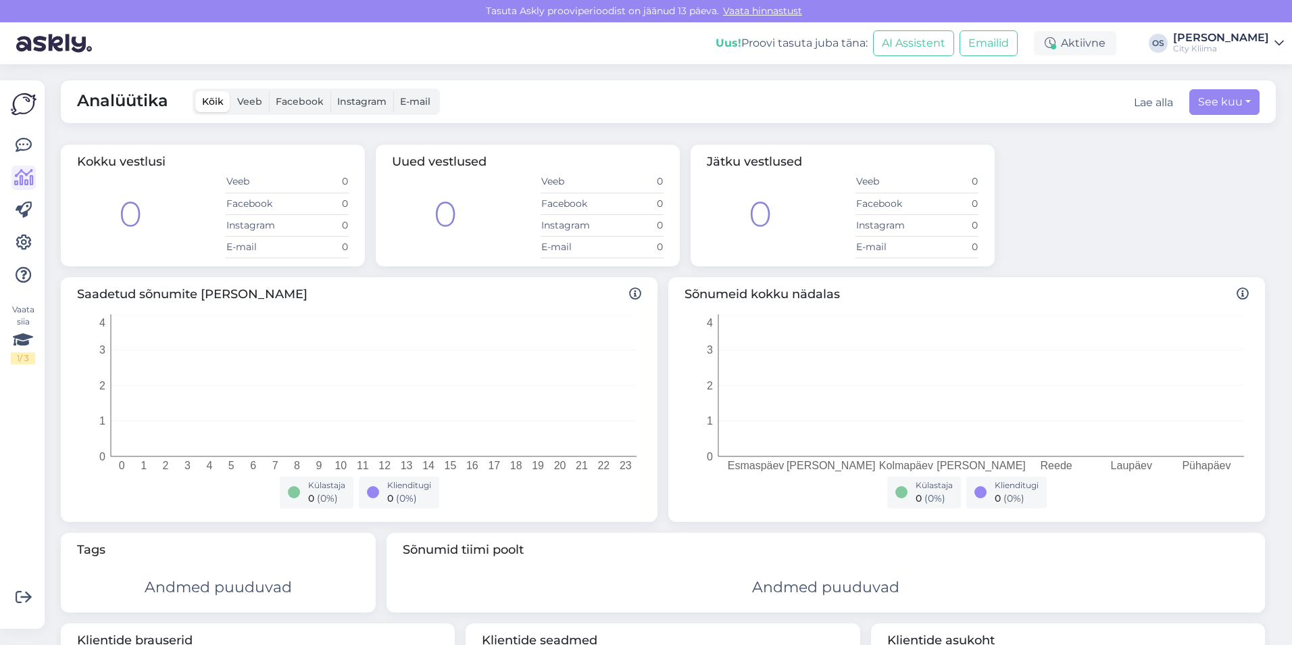
click at [259, 107] on label "Veeb" at bounding box center [249, 101] width 39 height 21
click at [230, 91] on input "Veeb" at bounding box center [230, 91] width 0 height 0
click at [212, 105] on span "Kõik" at bounding box center [213, 101] width 22 height 12
click at [195, 91] on input "Kõik" at bounding box center [195, 91] width 0 height 0
click at [33, 207] on link at bounding box center [23, 210] width 24 height 24
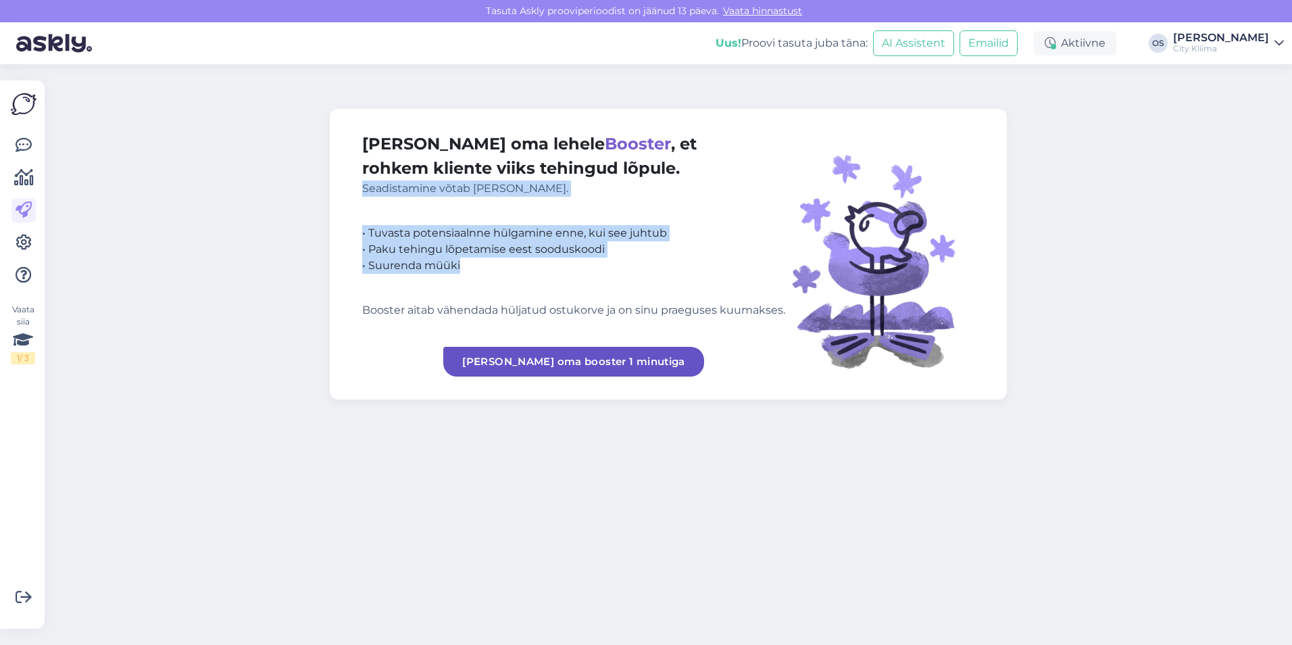
drag, startPoint x: 465, startPoint y: 268, endPoint x: 361, endPoint y: 197, distance: 125.7
click at [361, 197] on div "[PERSON_NAME] oma lehele [PERSON_NAME] , et rohkem kliente viiks tehingud lõpul…" at bounding box center [668, 254] width 677 height 291
drag, startPoint x: 361, startPoint y: 197, endPoint x: 368, endPoint y: 223, distance: 27.0
click at [368, 223] on div "[PERSON_NAME] oma lehele [PERSON_NAME] , et rohkem kliente viiks tehingud lõpul…" at bounding box center [573, 254] width 423 height 245
drag, startPoint x: 368, startPoint y: 225, endPoint x: 551, endPoint y: 286, distance: 193.6
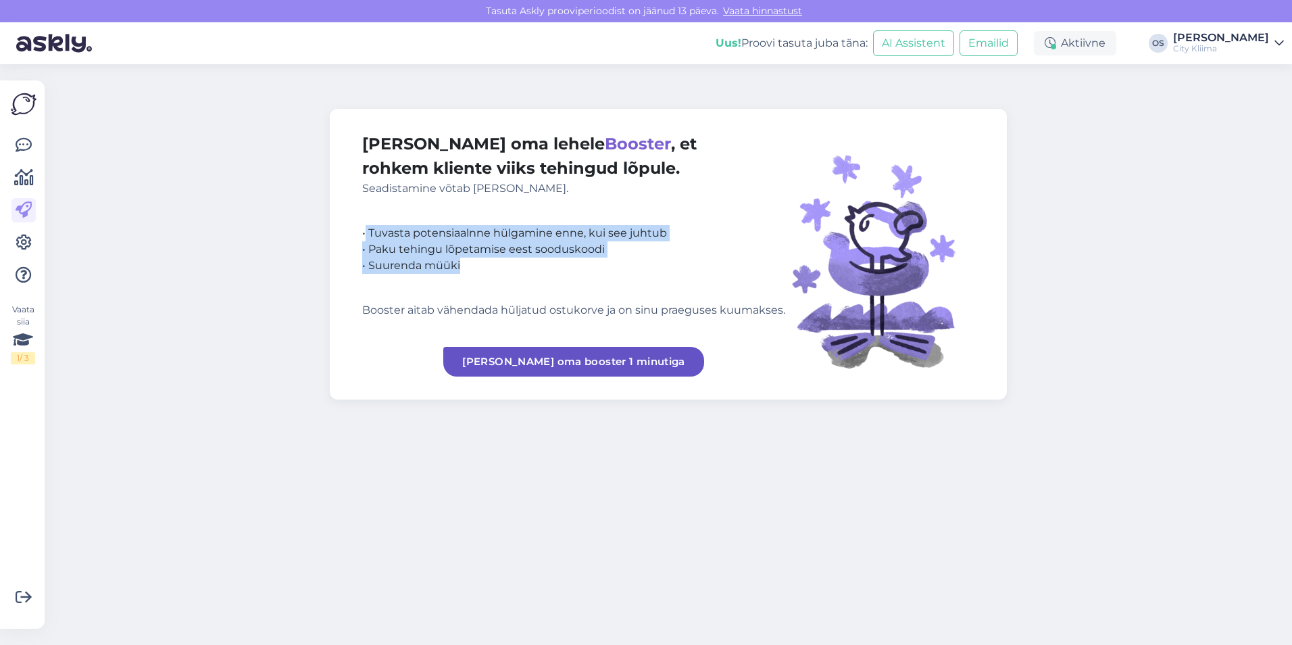
click at [551, 286] on div "[PERSON_NAME] oma lehele [PERSON_NAME] , et rohkem kliente viiks tehingud lõpul…" at bounding box center [573, 254] width 423 height 245
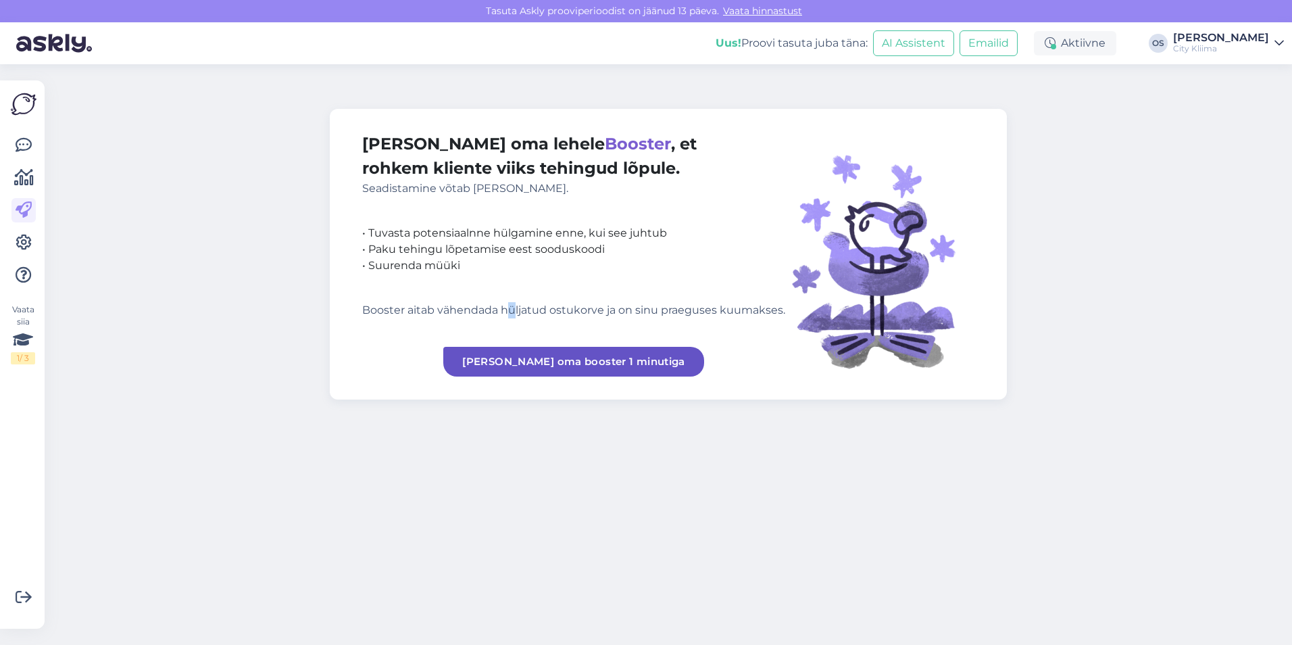
drag, startPoint x: 551, startPoint y: 286, endPoint x: 512, endPoint y: 301, distance: 41.9
click at [512, 301] on div "[PERSON_NAME] oma lehele [PERSON_NAME] , et rohkem kliente viiks tehingud lõpul…" at bounding box center [573, 254] width 423 height 245
drag, startPoint x: 512, startPoint y: 301, endPoint x: 489, endPoint y: 293, distance: 24.1
click at [489, 293] on div "[PERSON_NAME] oma lehele [PERSON_NAME] , et rohkem kliente viiks tehingud lõpul…" at bounding box center [573, 254] width 423 height 245
click at [28, 140] on icon at bounding box center [24, 145] width 16 height 16
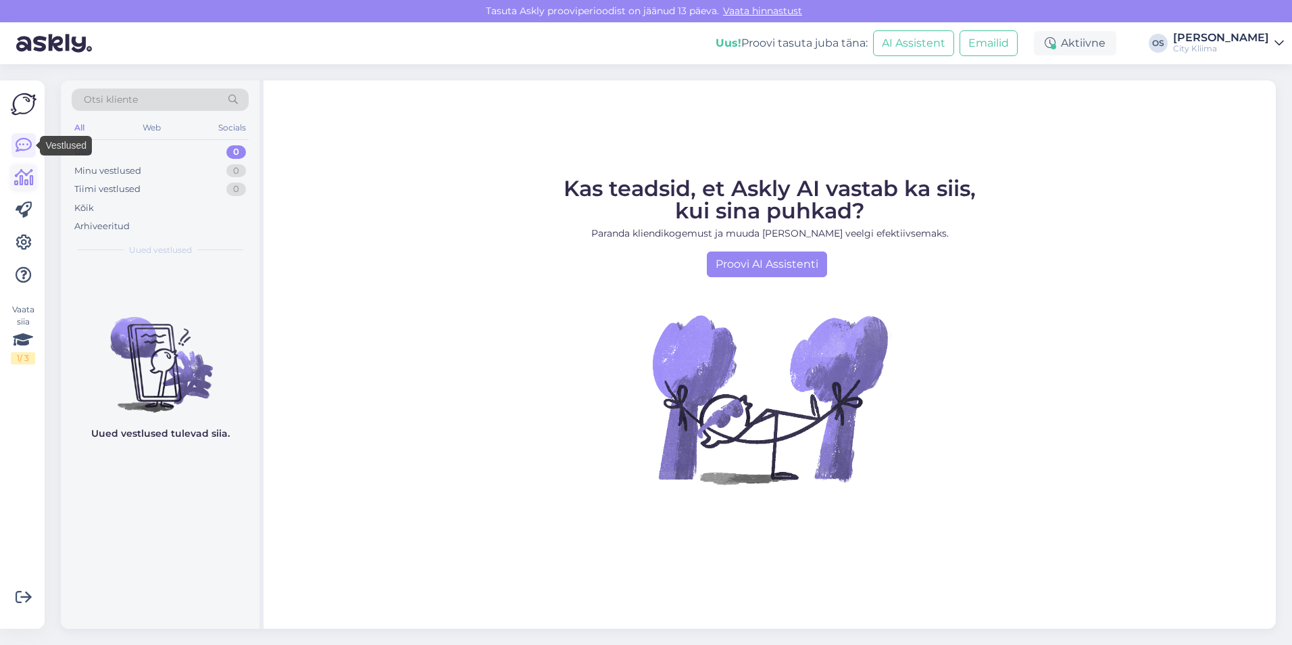
click at [26, 171] on icon at bounding box center [24, 178] width 20 height 16
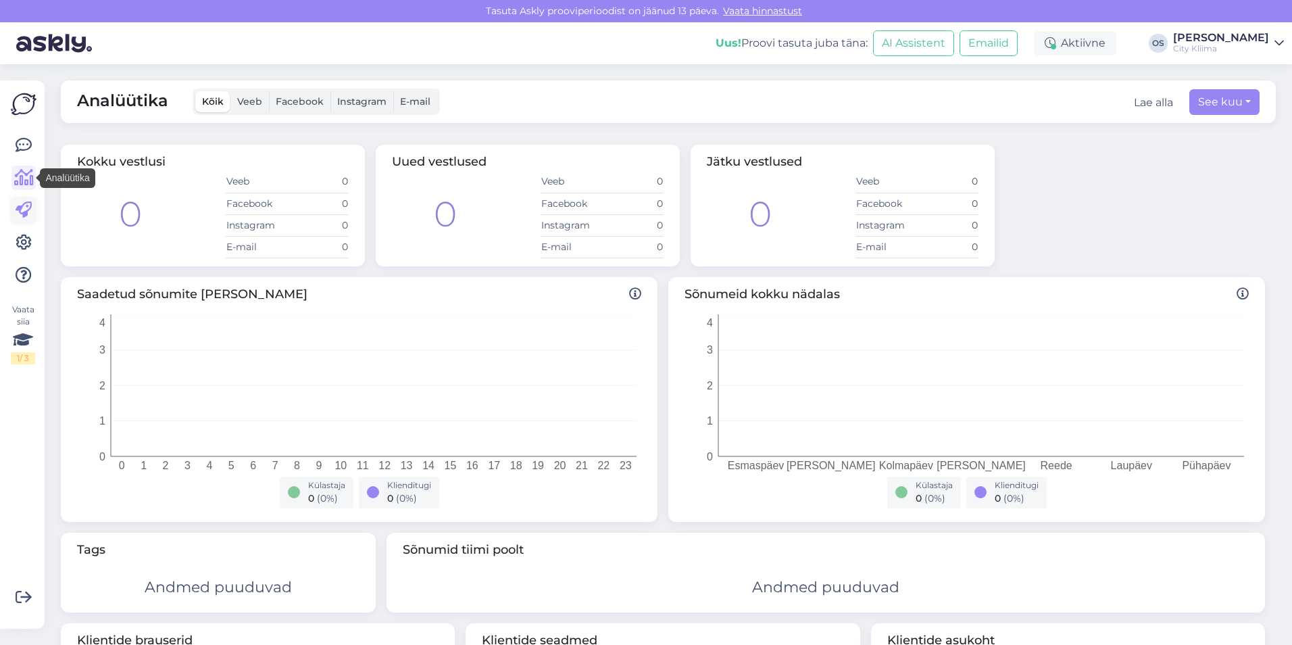
click at [30, 221] on link at bounding box center [23, 210] width 24 height 24
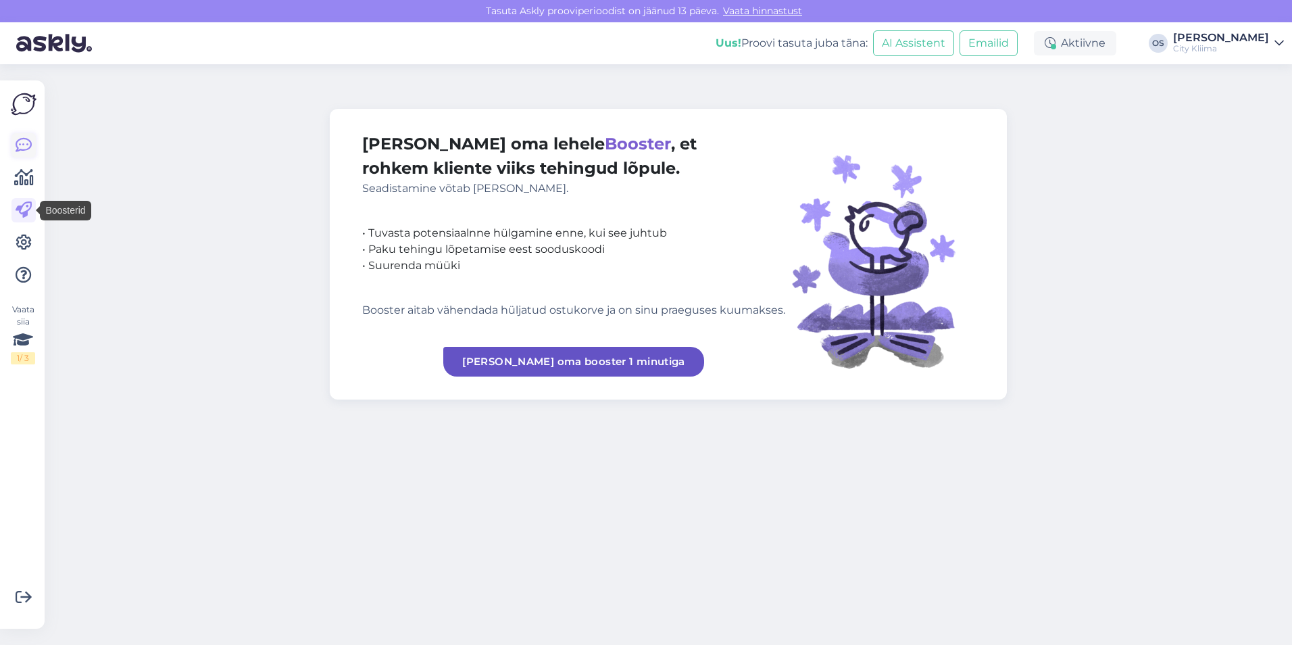
click at [18, 134] on link at bounding box center [23, 145] width 24 height 24
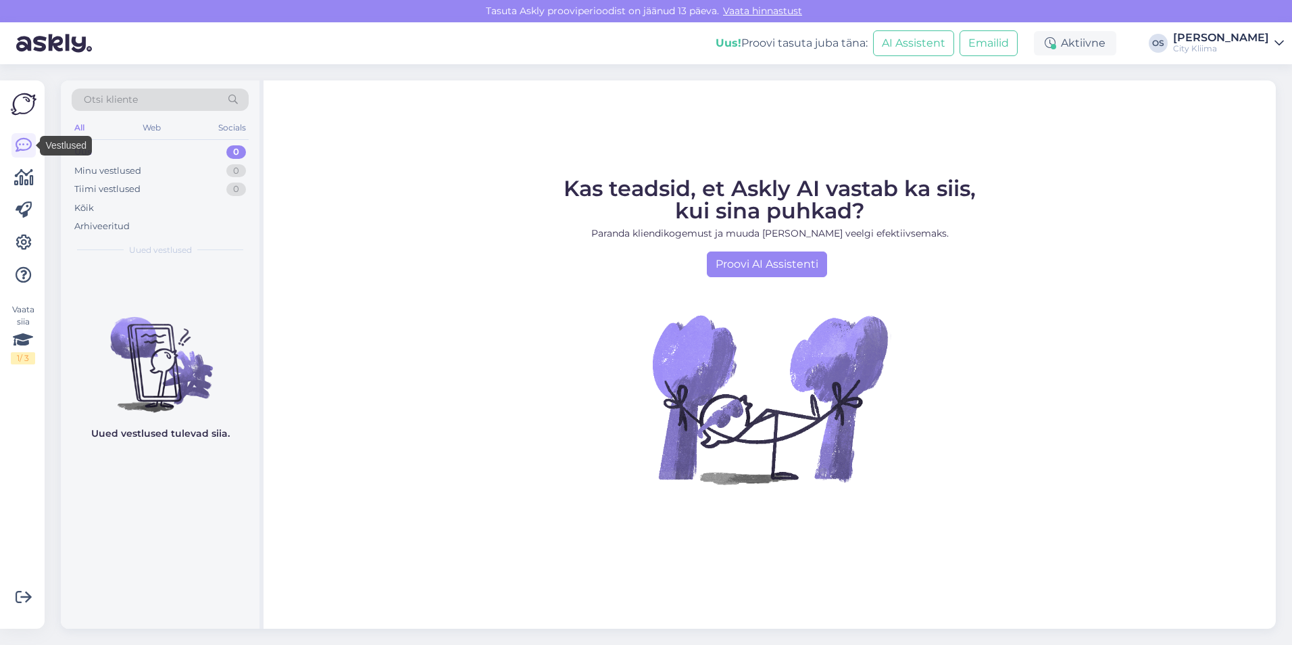
click at [25, 111] on img at bounding box center [24, 104] width 26 height 26
click at [27, 236] on icon at bounding box center [24, 242] width 16 height 16
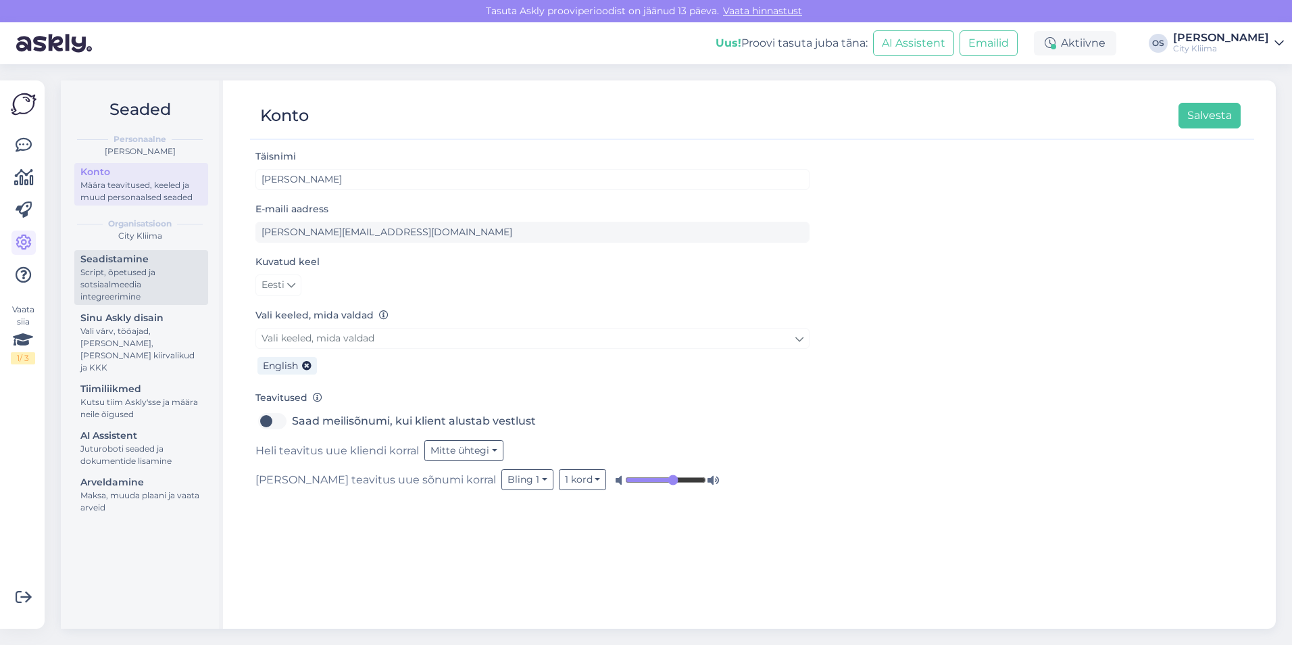
click at [120, 263] on div "Seadistamine" at bounding box center [141, 259] width 122 height 14
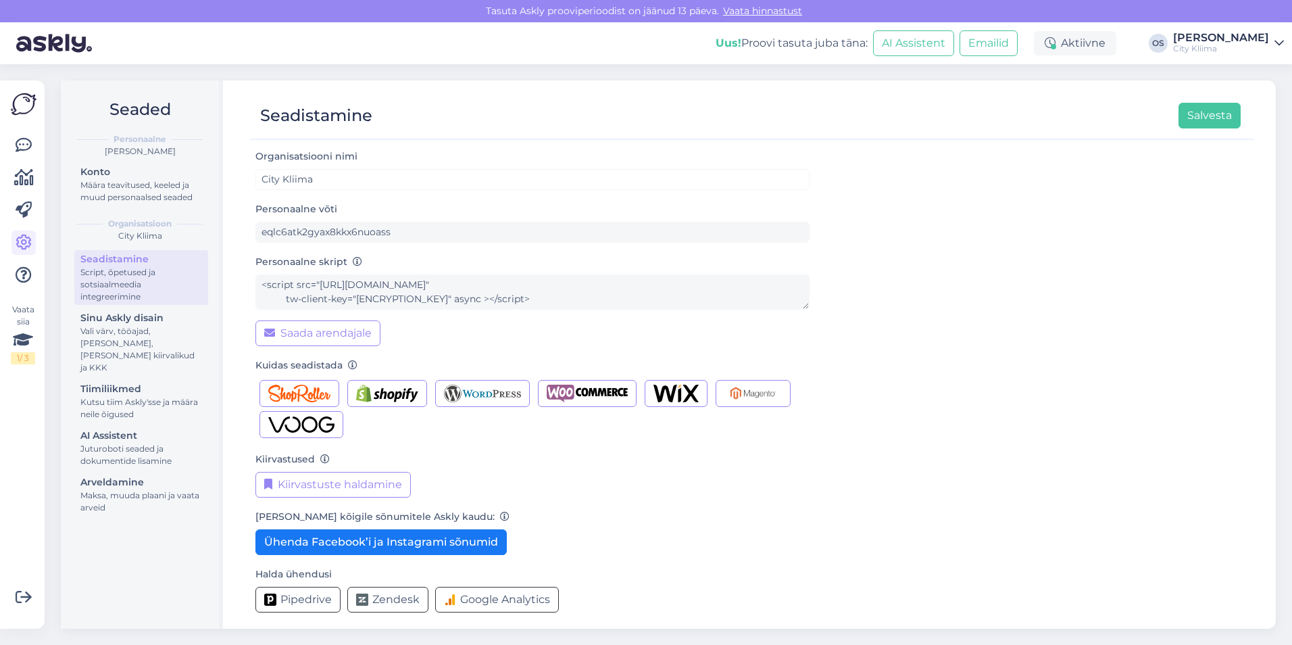
scroll to position [7, 0]
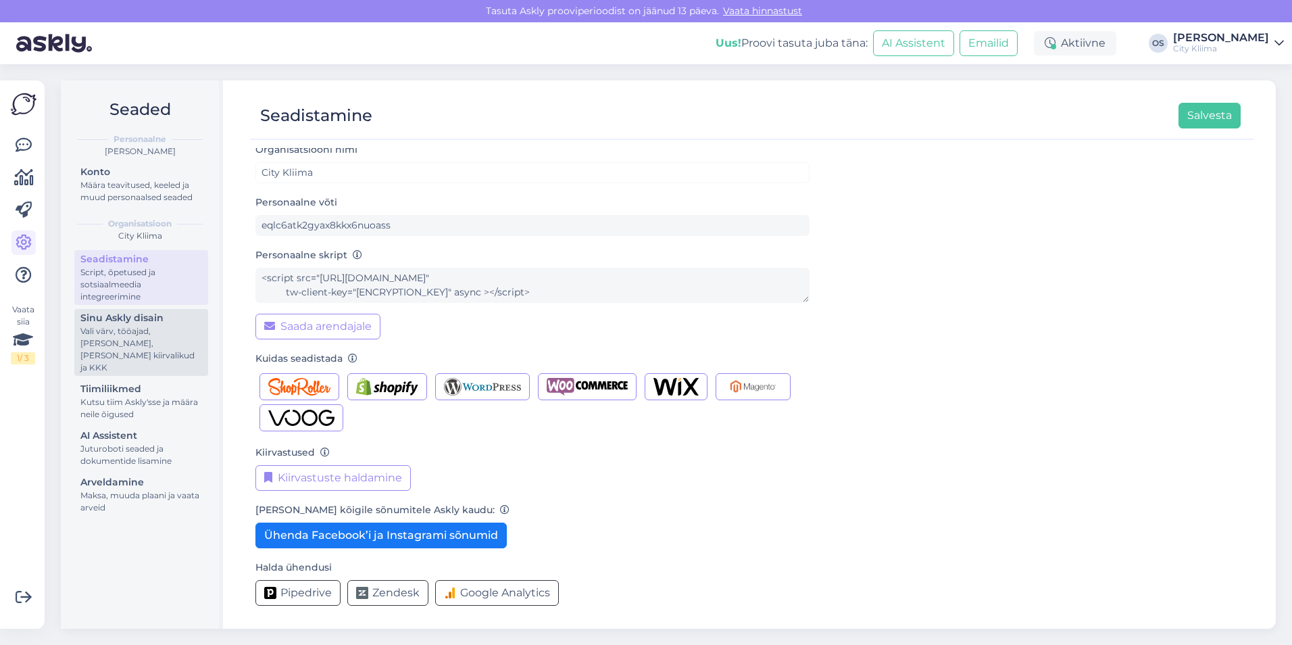
click at [162, 332] on div "Vali värv, tööajad, [PERSON_NAME], [PERSON_NAME] kiirvalikud ja KKK" at bounding box center [141, 349] width 122 height 49
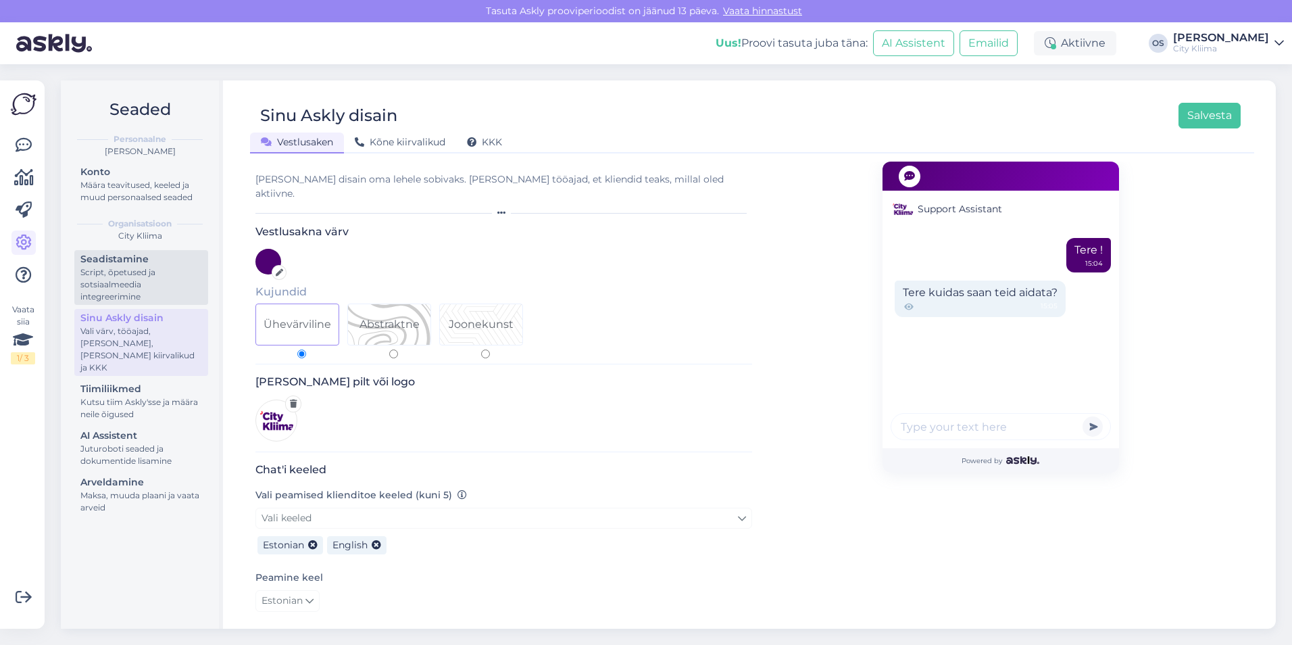
click at [138, 297] on div "Script, õpetused ja sotsiaalmeedia integreerimine" at bounding box center [141, 284] width 122 height 36
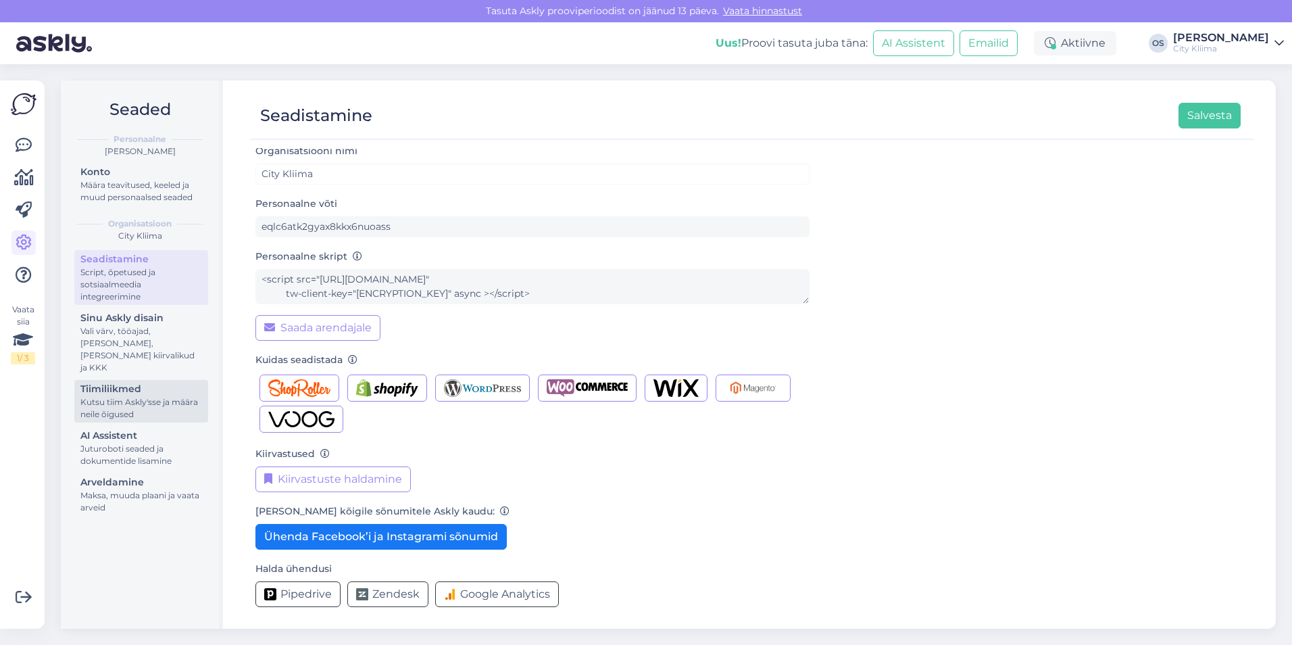
scroll to position [7, 0]
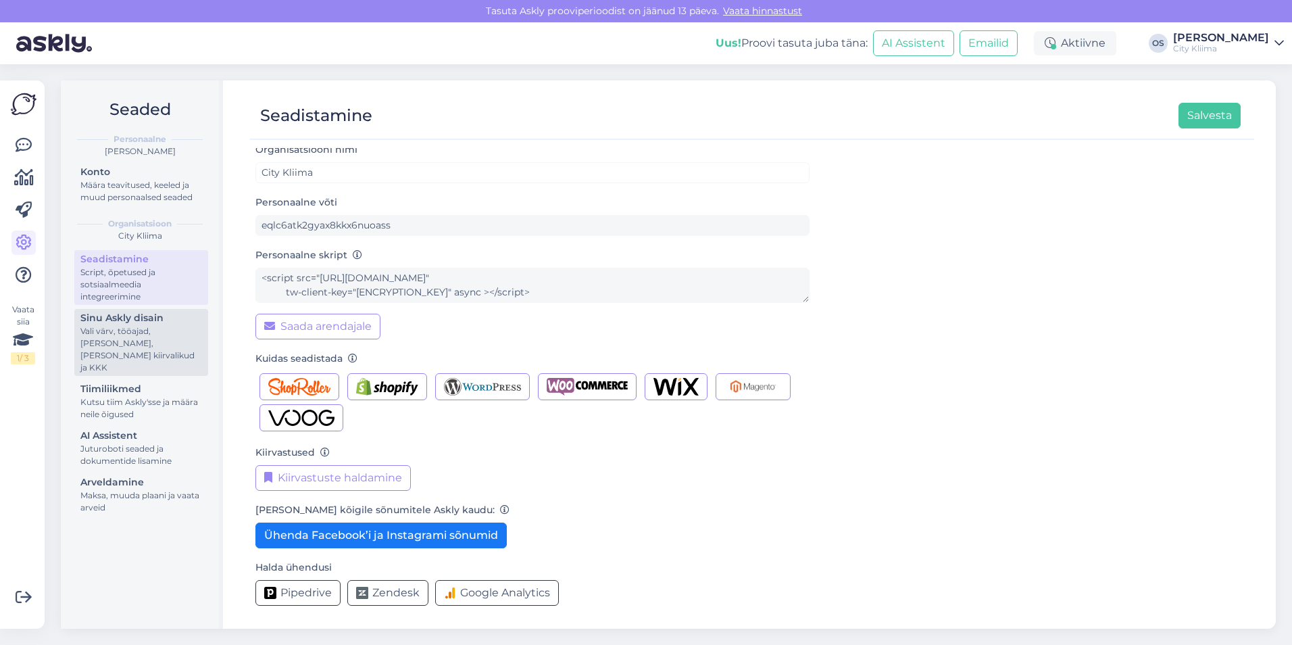
click at [144, 340] on div "Vali värv, tööajad, [PERSON_NAME], [PERSON_NAME] kiirvalikud ja KKK" at bounding box center [141, 349] width 122 height 49
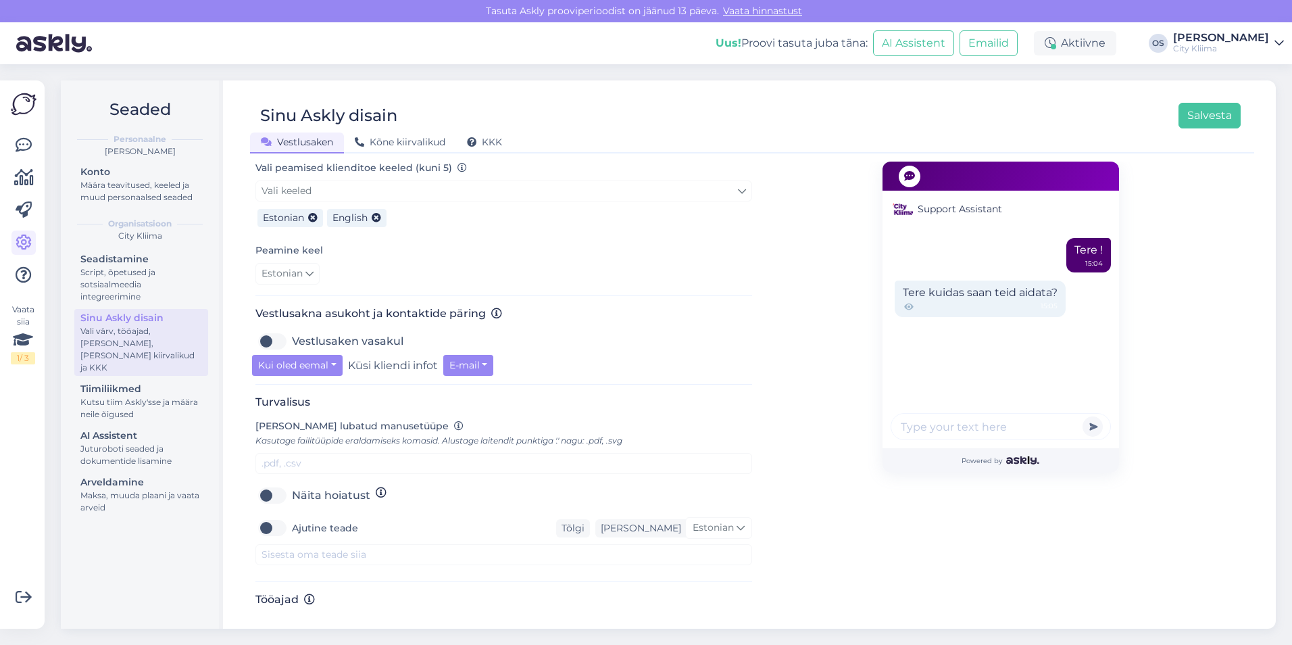
scroll to position [329, 0]
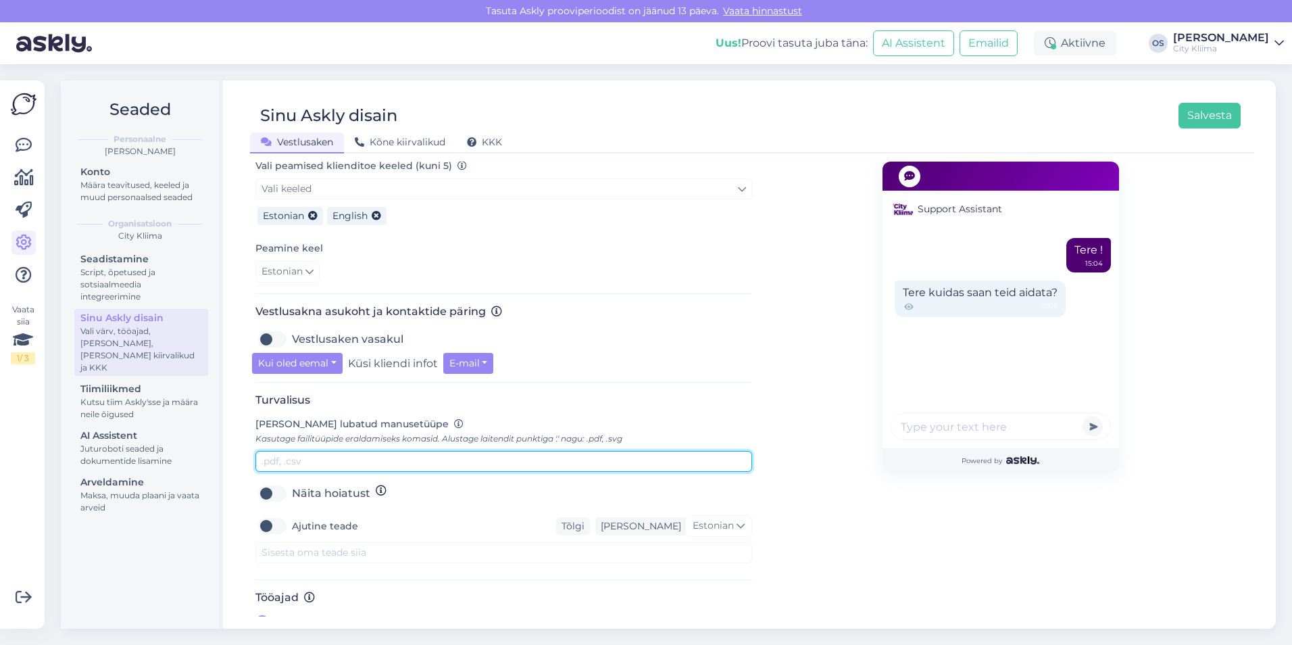
click at [297, 451] on input "text" at bounding box center [503, 461] width 497 height 21
type input ".pdf, .svg, .png, .jpg, .jpeg"
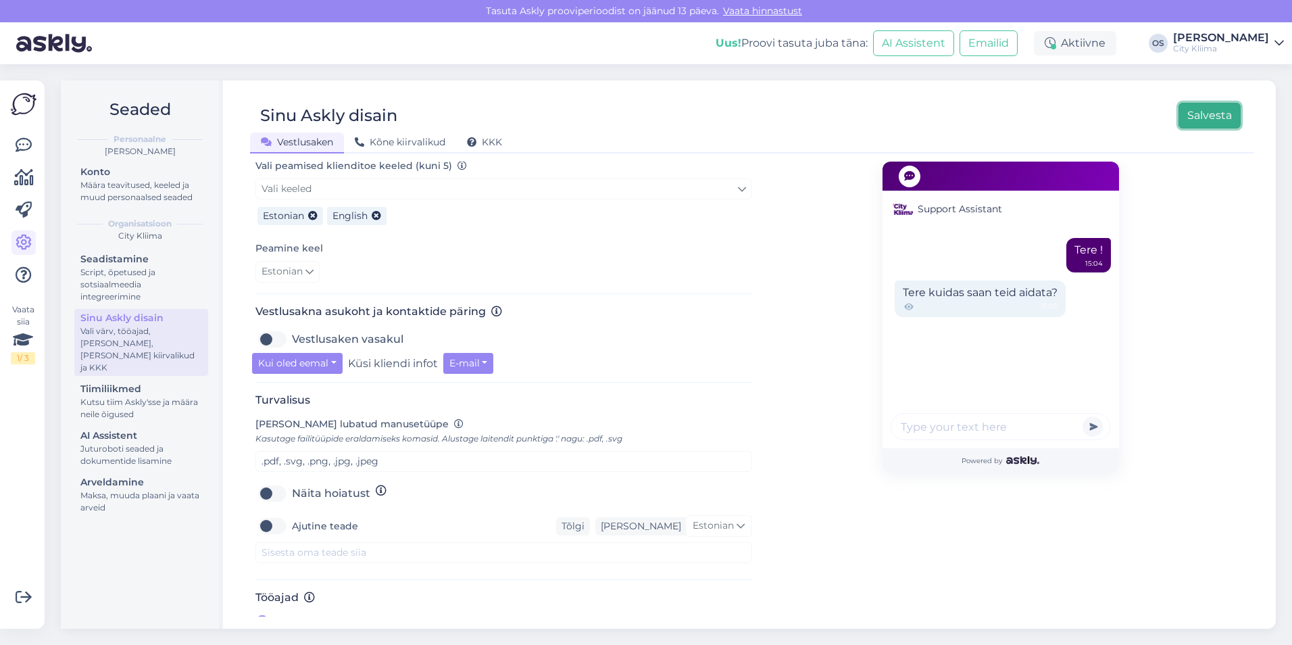
click at [1203, 117] on button "Salvesta" at bounding box center [1209, 116] width 62 height 26
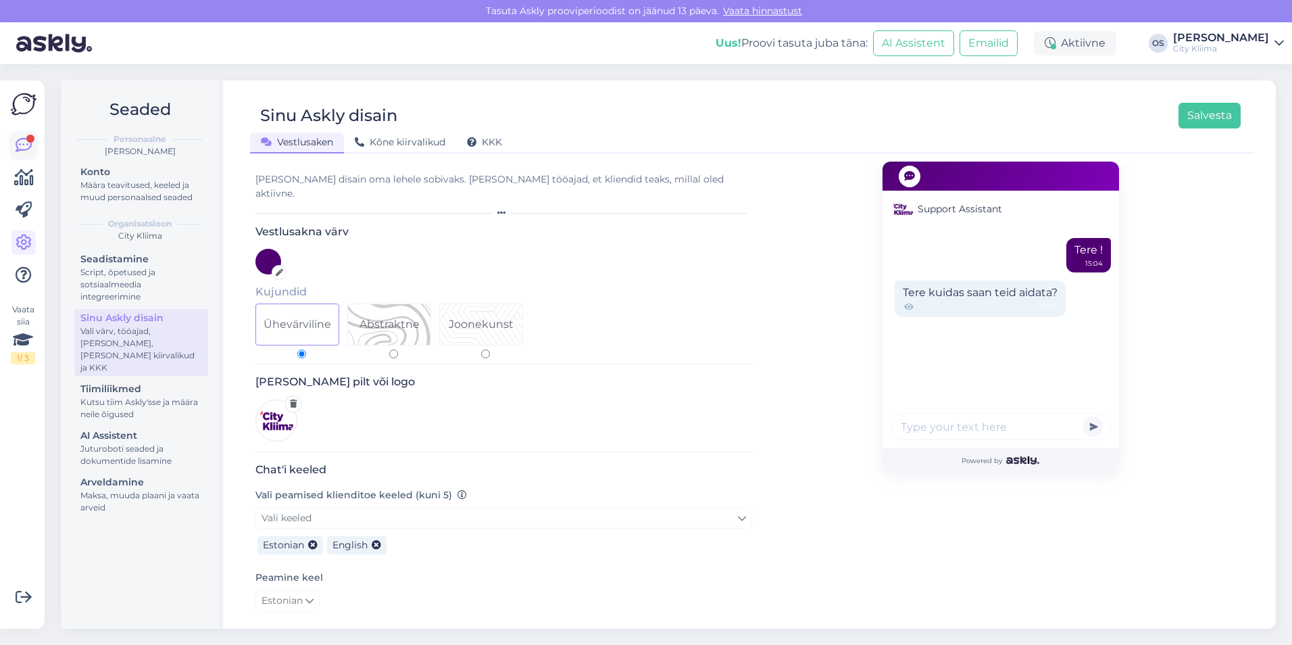
click at [22, 150] on icon at bounding box center [24, 145] width 16 height 16
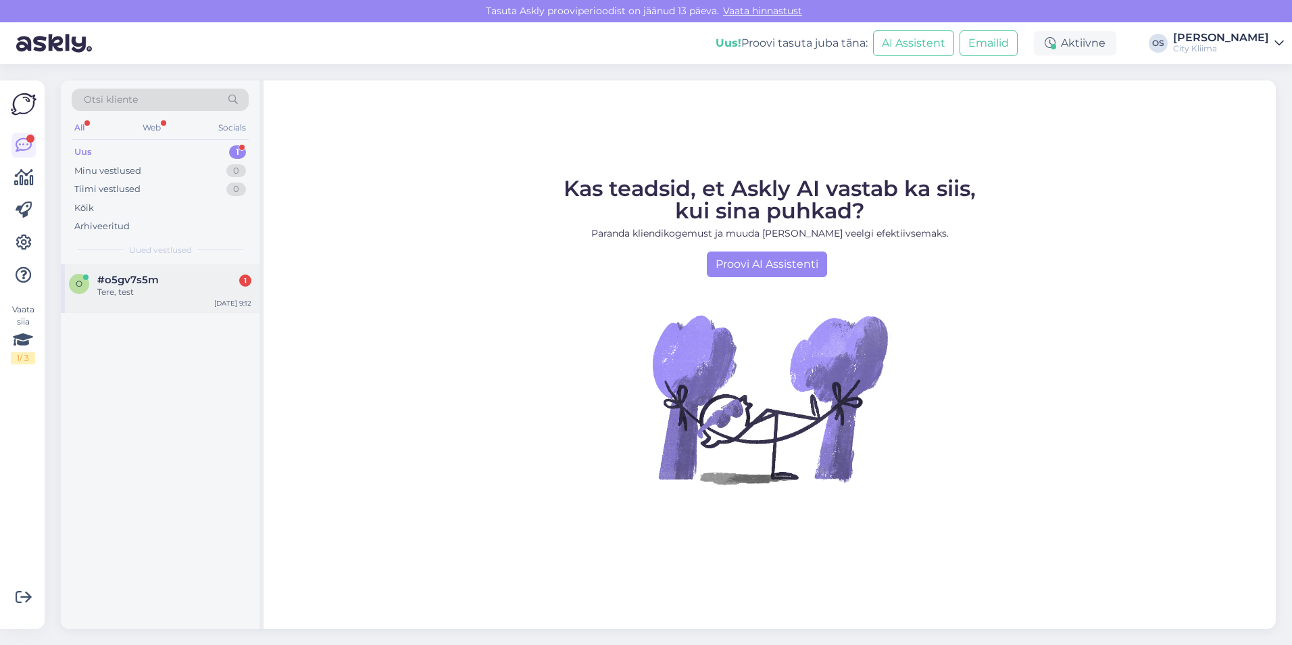
click at [131, 291] on div "Tere, test" at bounding box center [174, 292] width 154 height 12
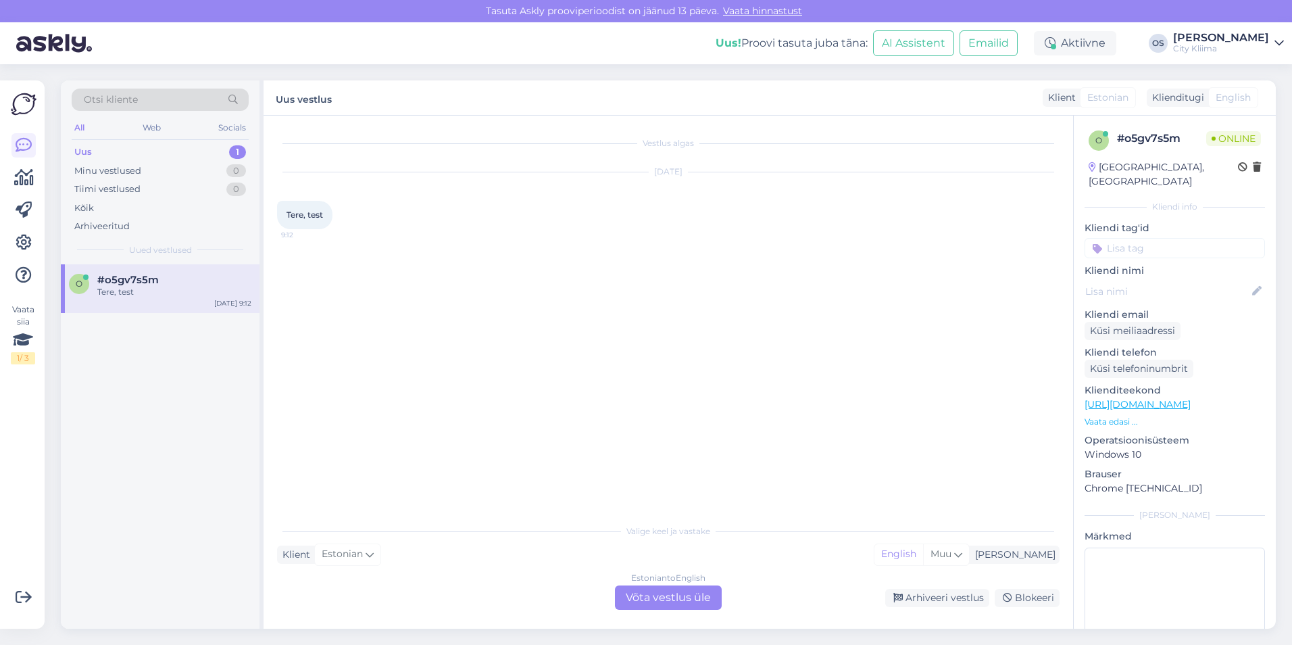
click at [641, 602] on div "Estonian to English Võta vestlus üle" at bounding box center [668, 597] width 107 height 24
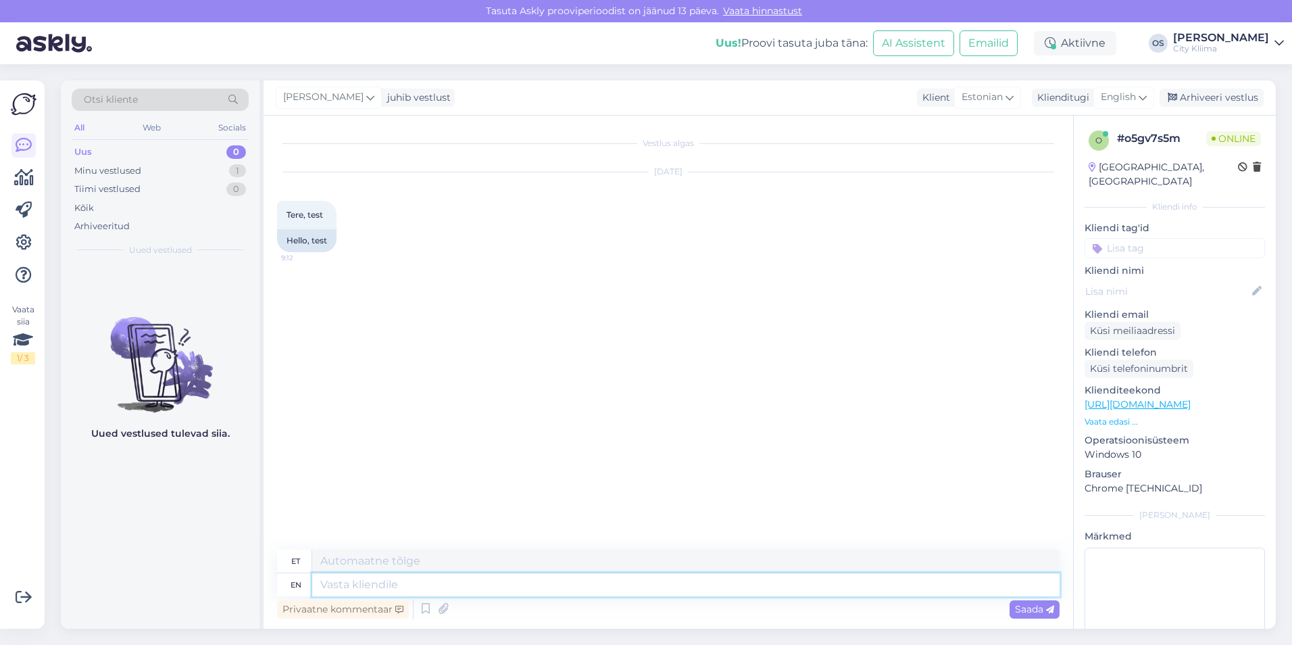
click at [474, 578] on textarea at bounding box center [685, 584] width 747 height 23
click at [475, 565] on textarea at bounding box center [685, 560] width 747 height 23
type textarea "a"
click at [1040, 609] on span "Saada" at bounding box center [1034, 609] width 39 height 12
click at [1042, 609] on span "Saada" at bounding box center [1034, 609] width 39 height 12
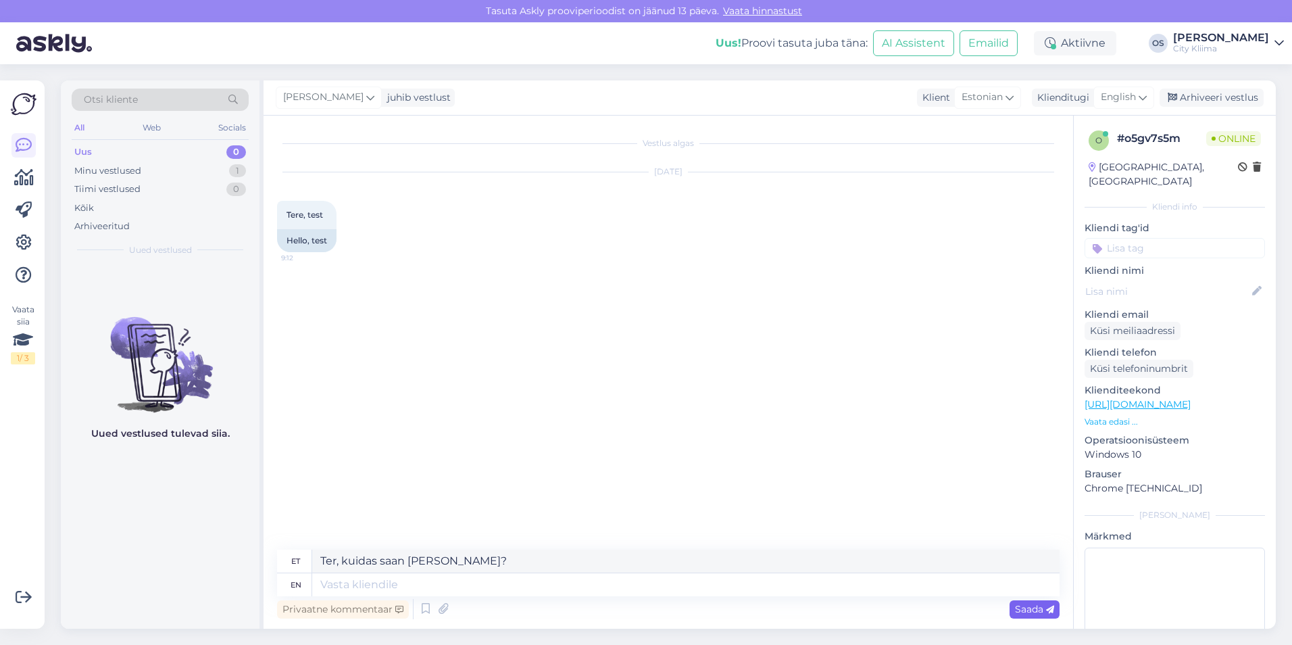
click at [1042, 609] on span "Saada" at bounding box center [1034, 609] width 39 height 12
drag, startPoint x: 472, startPoint y: 557, endPoint x: 282, endPoint y: 555, distance: 190.5
click at [282, 555] on div "et Ter, kuidas saan [PERSON_NAME]?" at bounding box center [668, 561] width 782 height 24
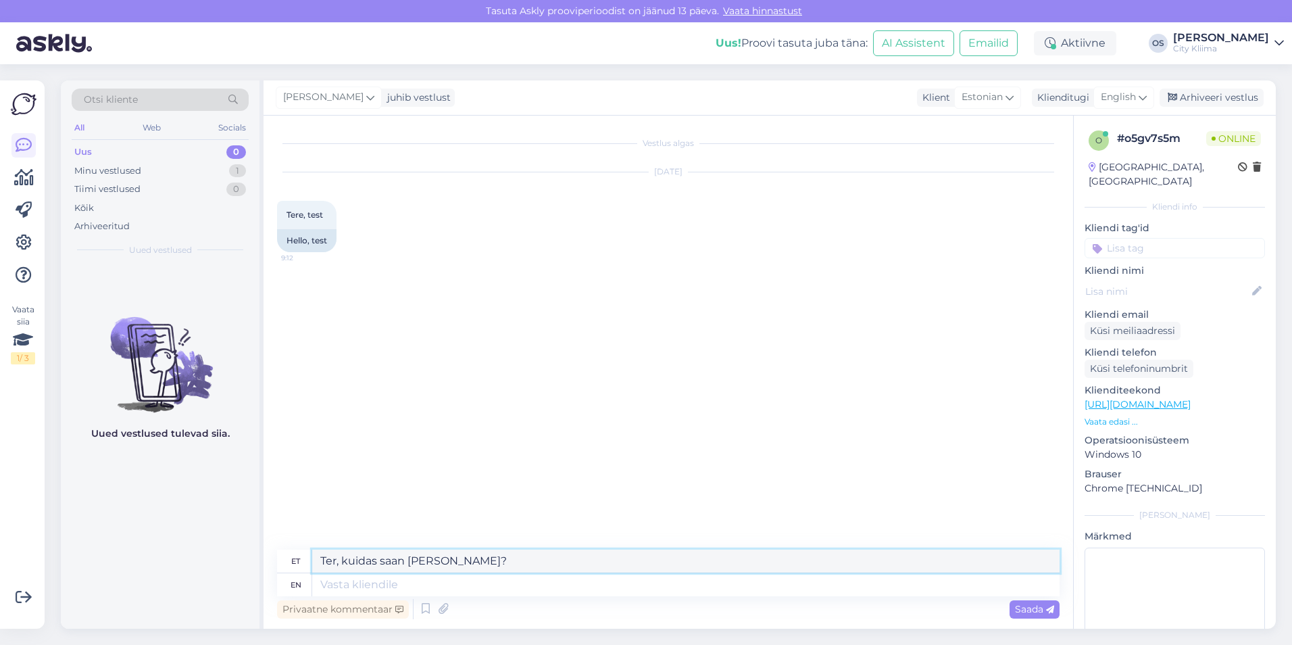
click at [322, 555] on textarea "Ter, kuidas saan [PERSON_NAME]?" at bounding box center [685, 560] width 747 height 23
click at [335, 557] on textarea "Ter, kuidas saan [PERSON_NAME]?" at bounding box center [685, 560] width 747 height 23
click at [338, 560] on textarea "Ter, kuidas saan [PERSON_NAME]?" at bounding box center [685, 560] width 747 height 23
type textarea "Tere, kuidas saan [PERSON_NAME]?"
drag, startPoint x: 473, startPoint y: 564, endPoint x: 317, endPoint y: 562, distance: 156.1
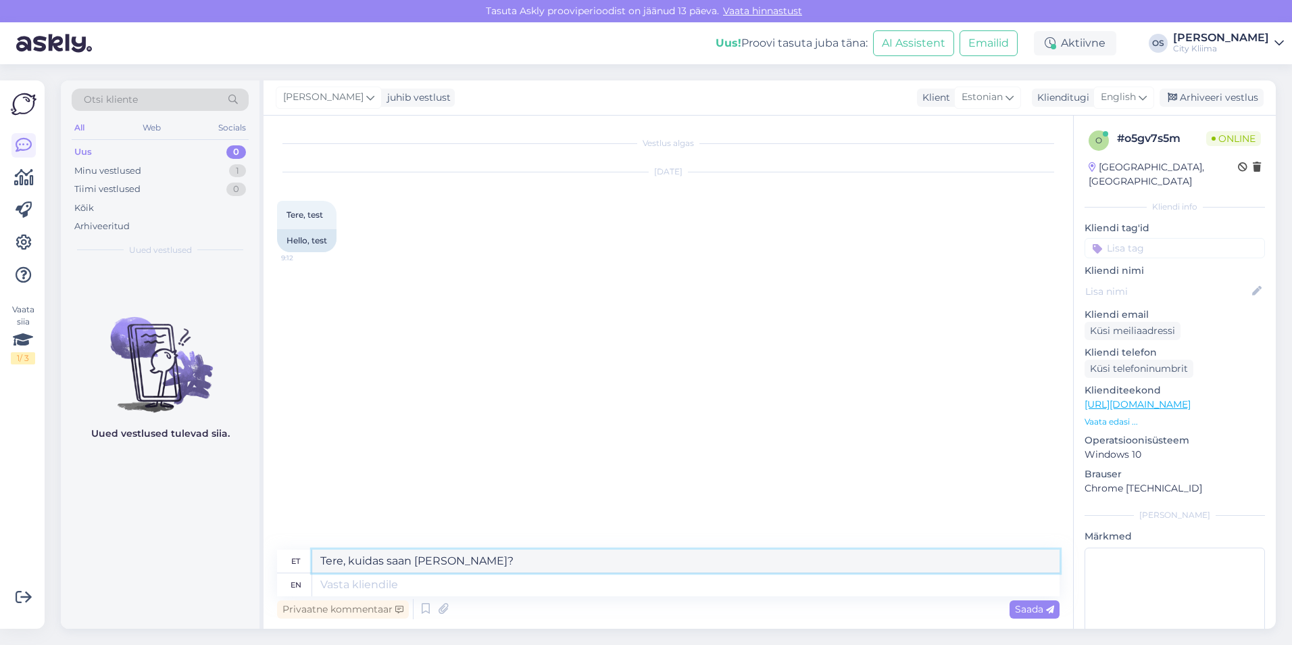
click at [317, 562] on textarea "Tere, kuidas saan [PERSON_NAME]?" at bounding box center [685, 560] width 747 height 23
click at [385, 593] on textarea at bounding box center [685, 584] width 747 height 23
type textarea "Hello"
type textarea "Tere"
type textarea "Hello,"
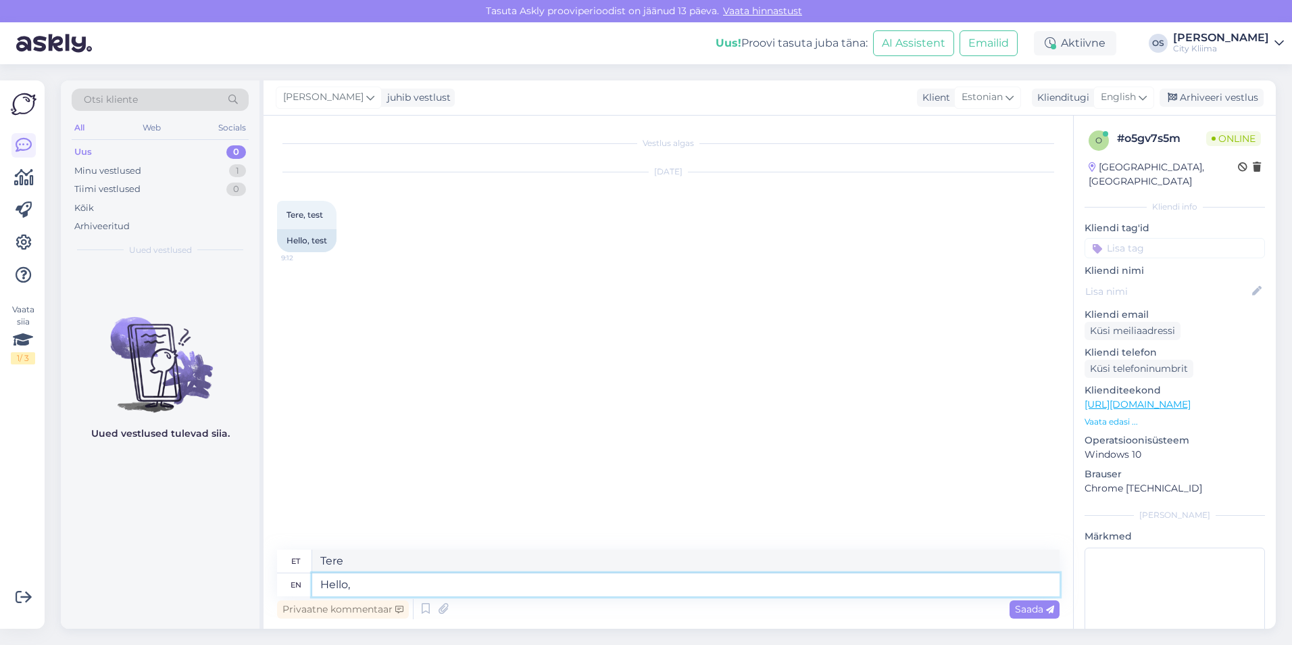
type textarea "Tere,"
type textarea "Hello, h"
drag, startPoint x: 385, startPoint y: 593, endPoint x: 356, endPoint y: 679, distance: 90.6
type textarea "Tere, h"
drag, startPoint x: 356, startPoint y: 679, endPoint x: 340, endPoint y: 582, distance: 98.6
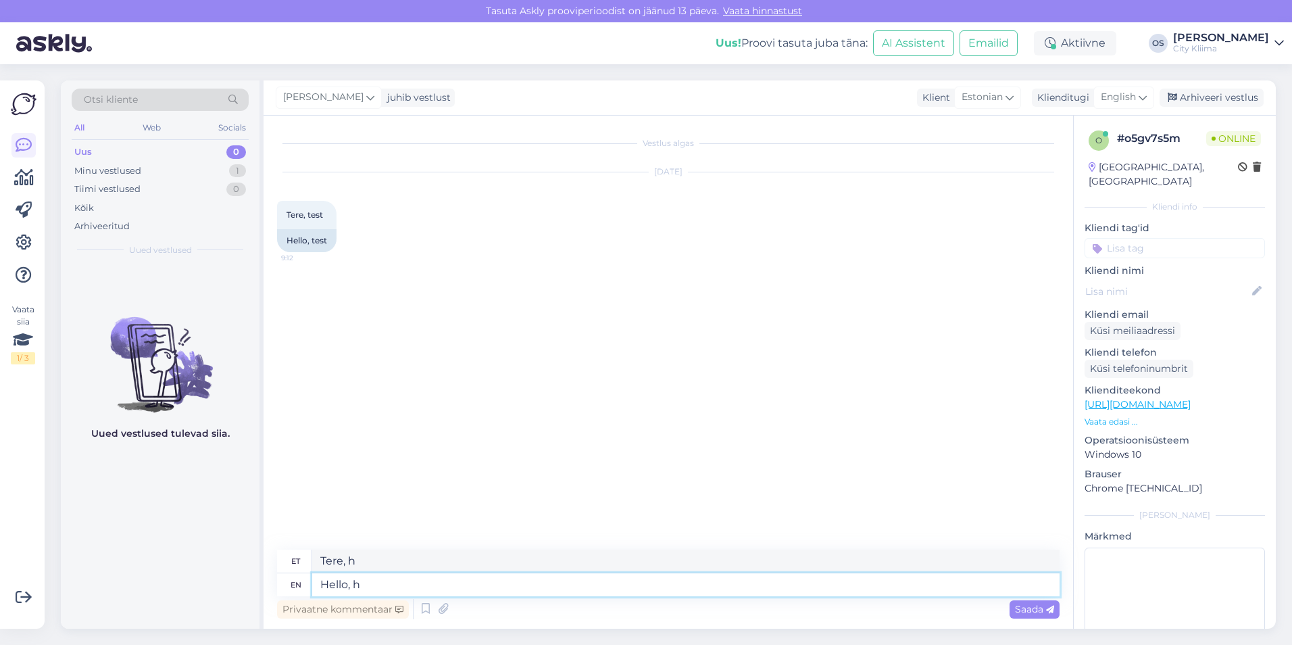
click at [340, 581] on textarea "Hello, h" at bounding box center [685, 584] width 747 height 23
click at [386, 586] on textarea "Hello, h" at bounding box center [685, 584] width 747 height 23
type textarea "Hello, how"
type textarea "Tere, kuidas"
type textarea "Hello, how can i"
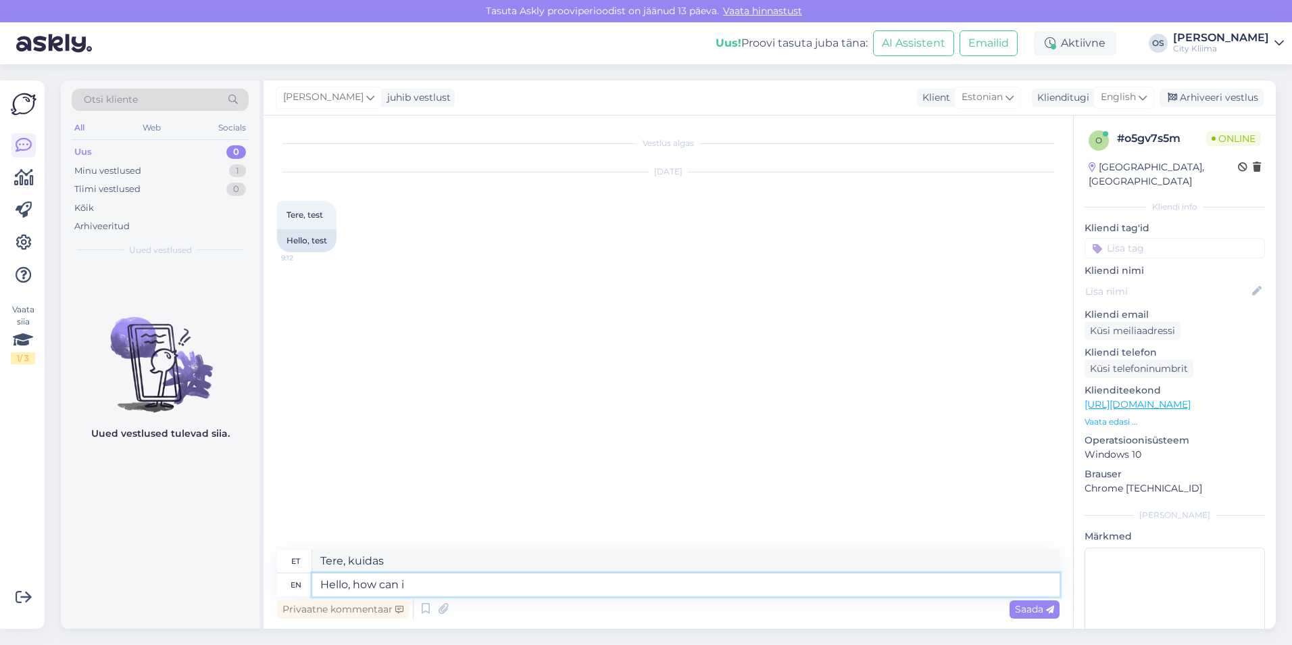
type textarea "Tere, kuidas saab"
type textarea "Hello, how can i"
type textarea "Tere, kuidas ma saan"
type textarea "Hello, how can i assist"
type textarea "Tere, kuidas saan aidata"
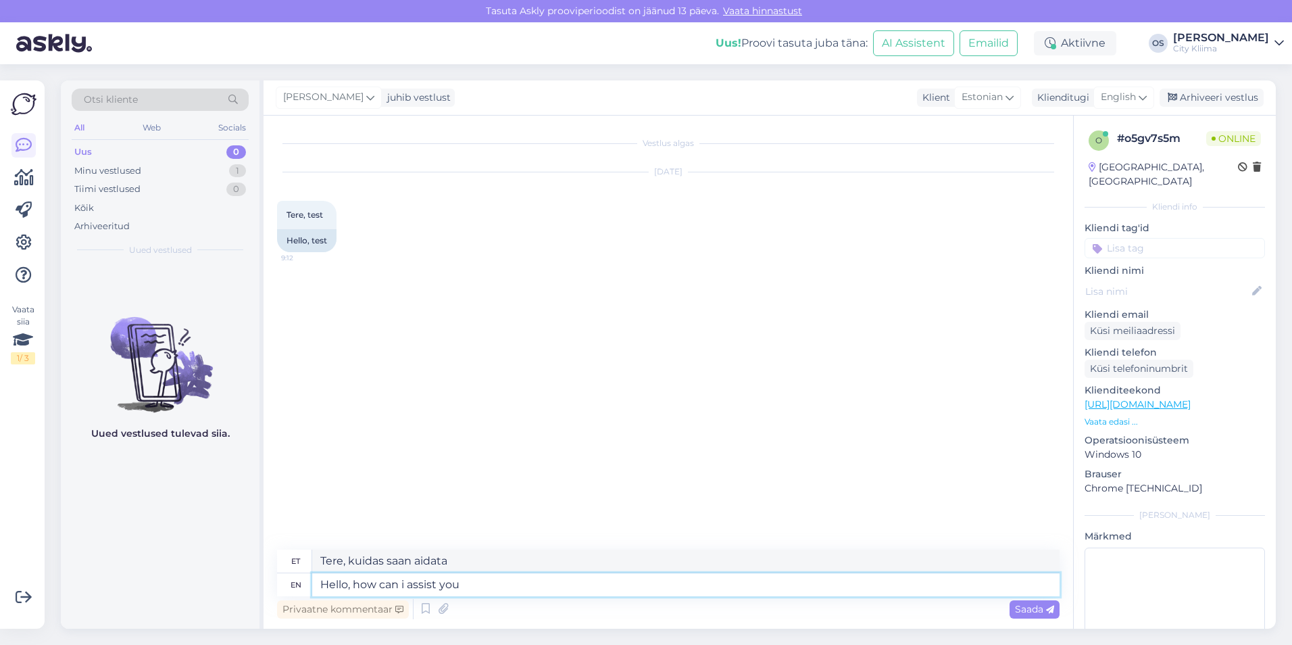
type textarea "Hello, how can i assist you?"
type textarea "Tere, kuidas saan teid aidata?"
type textarea "Hello, how can i assist you?"
click at [1034, 614] on span "Saada" at bounding box center [1034, 609] width 39 height 12
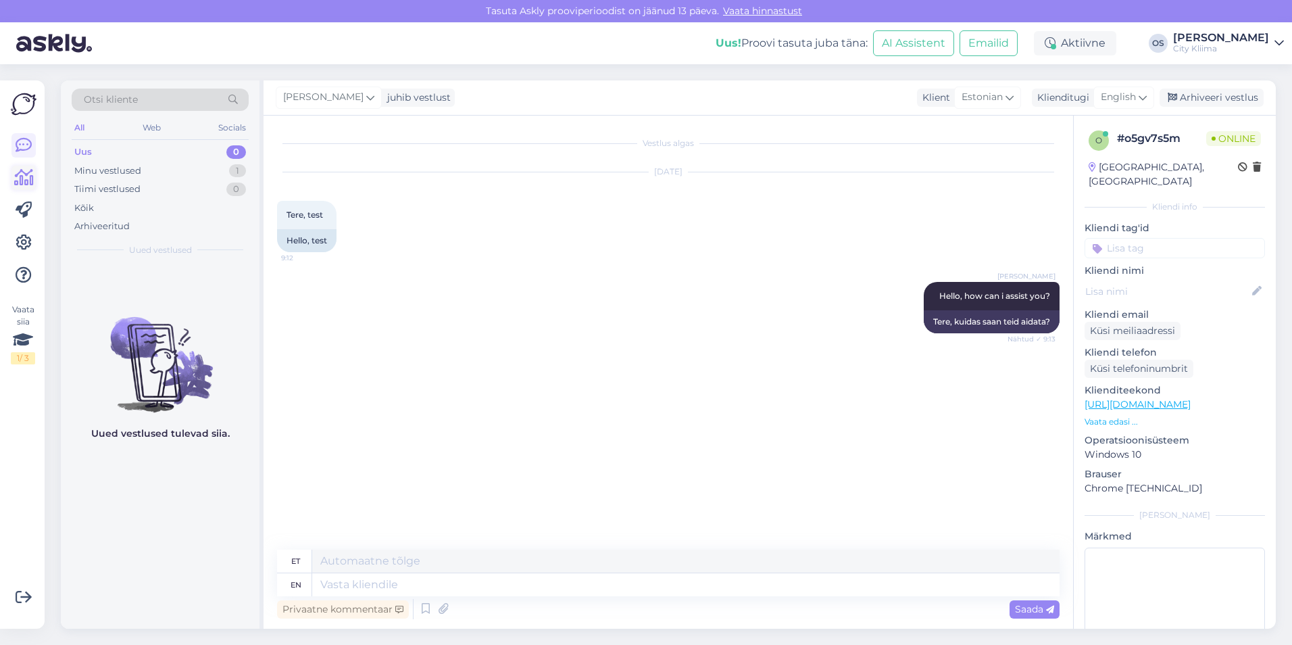
click at [22, 183] on icon at bounding box center [24, 178] width 20 height 16
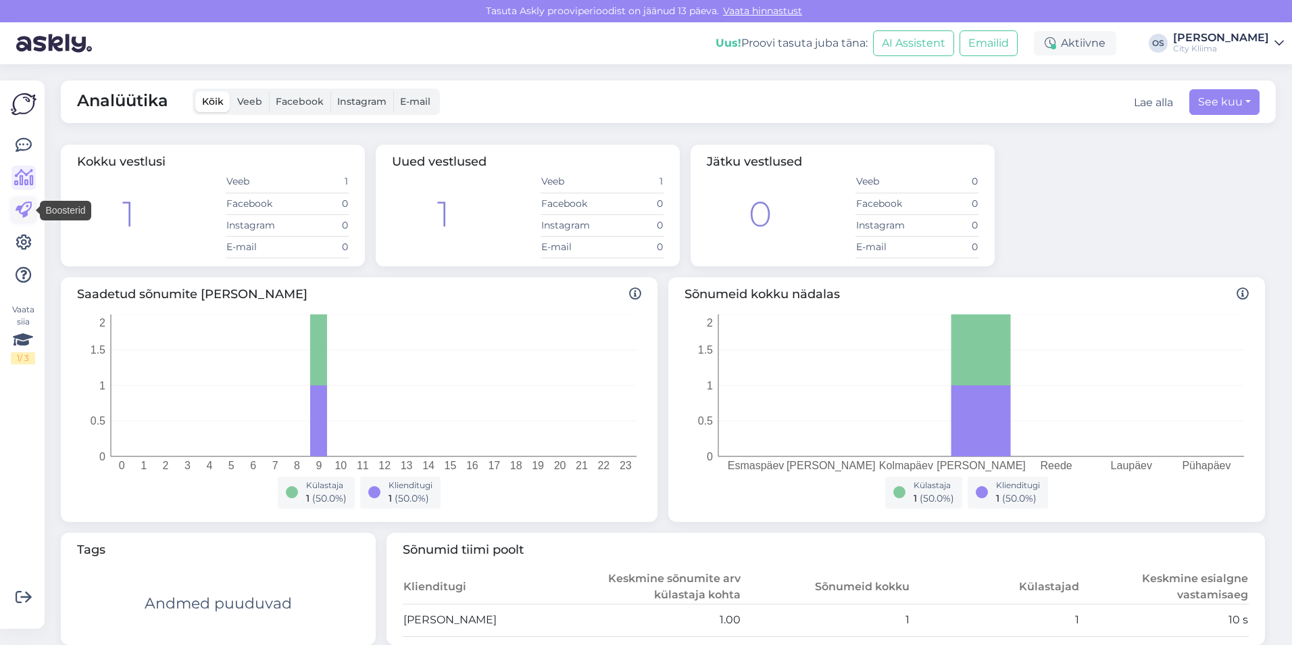
click at [30, 213] on icon at bounding box center [24, 210] width 16 height 16
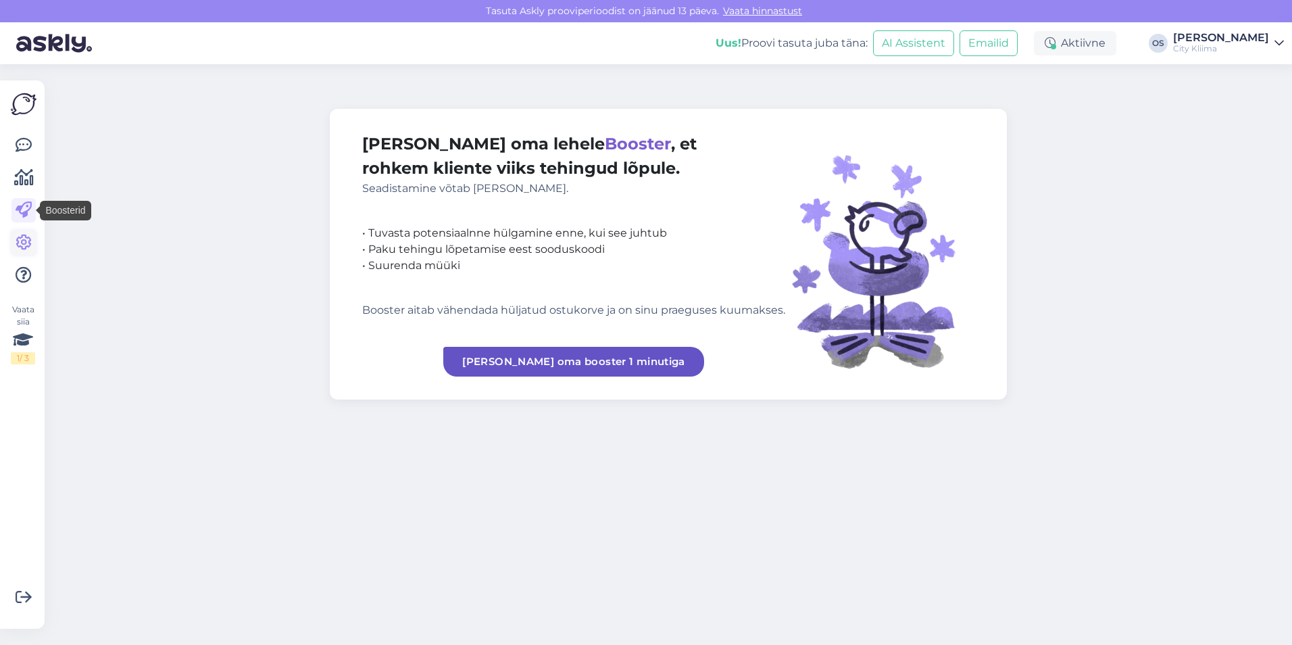
click at [24, 243] on icon at bounding box center [24, 242] width 16 height 16
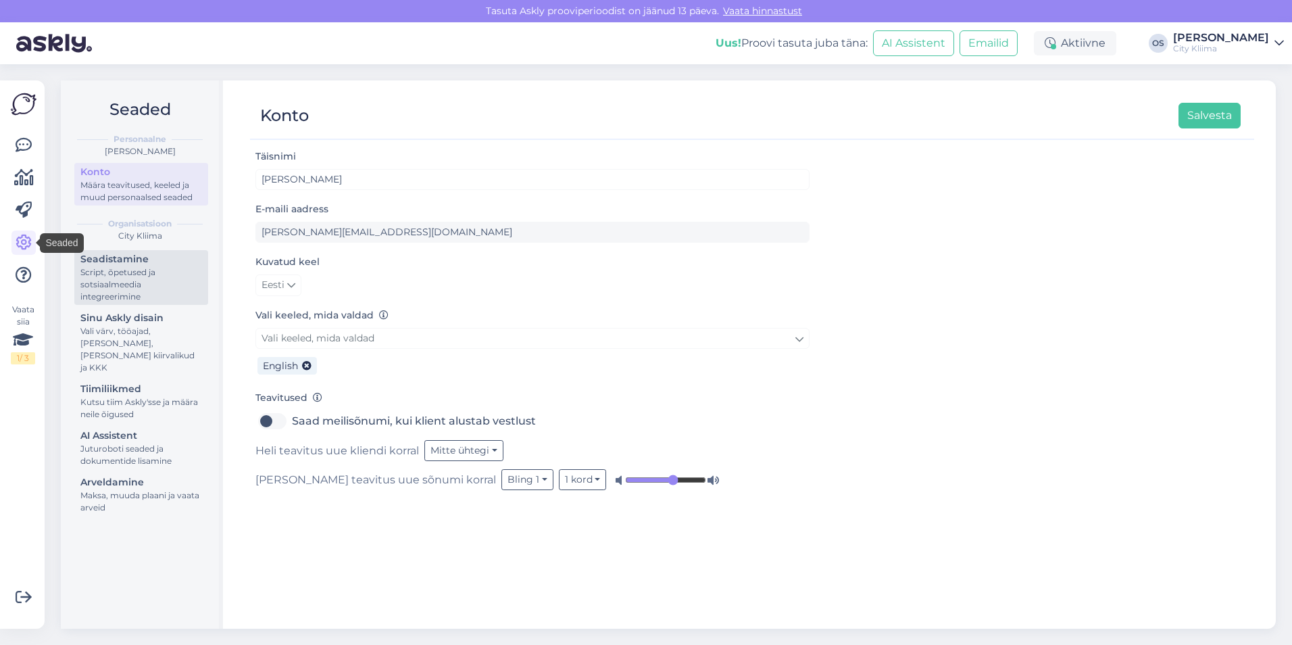
click at [107, 270] on div "Script, õpetused ja sotsiaalmeedia integreerimine" at bounding box center [141, 284] width 122 height 36
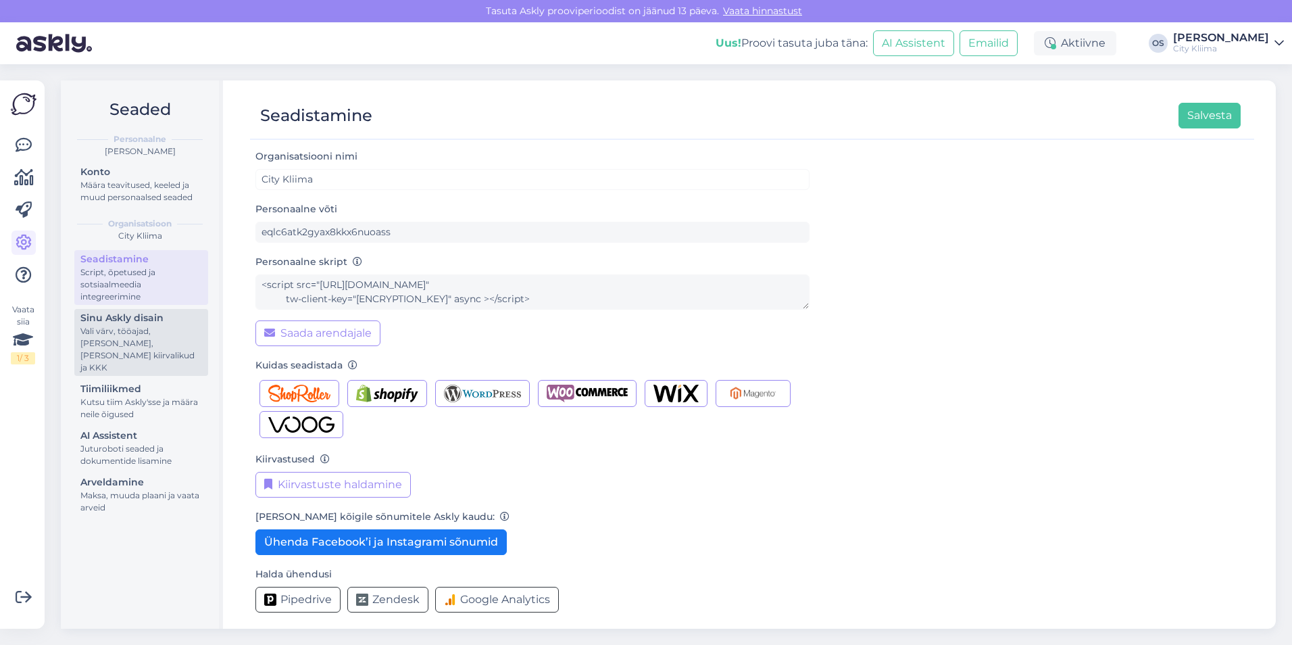
click at [168, 316] on div "Sinu Askly disain" at bounding box center [141, 318] width 122 height 14
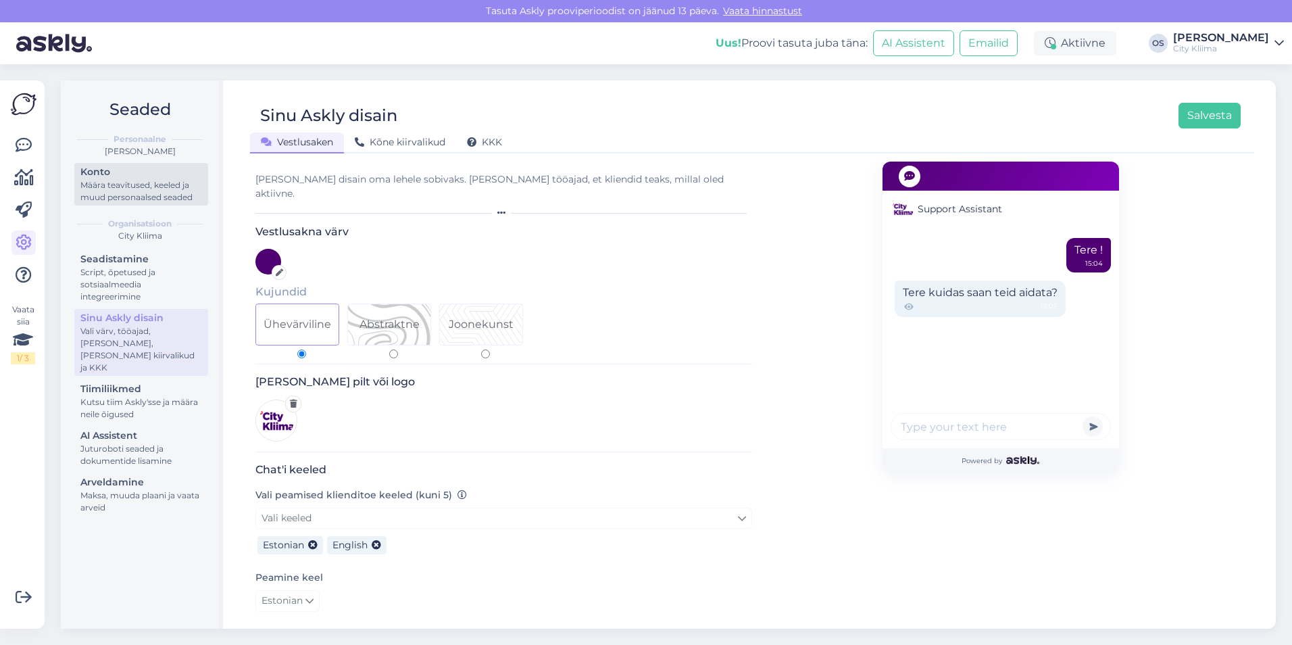
click at [148, 189] on div "Määra teavitused, keeled ja muud personaalsed seaded" at bounding box center [141, 191] width 122 height 24
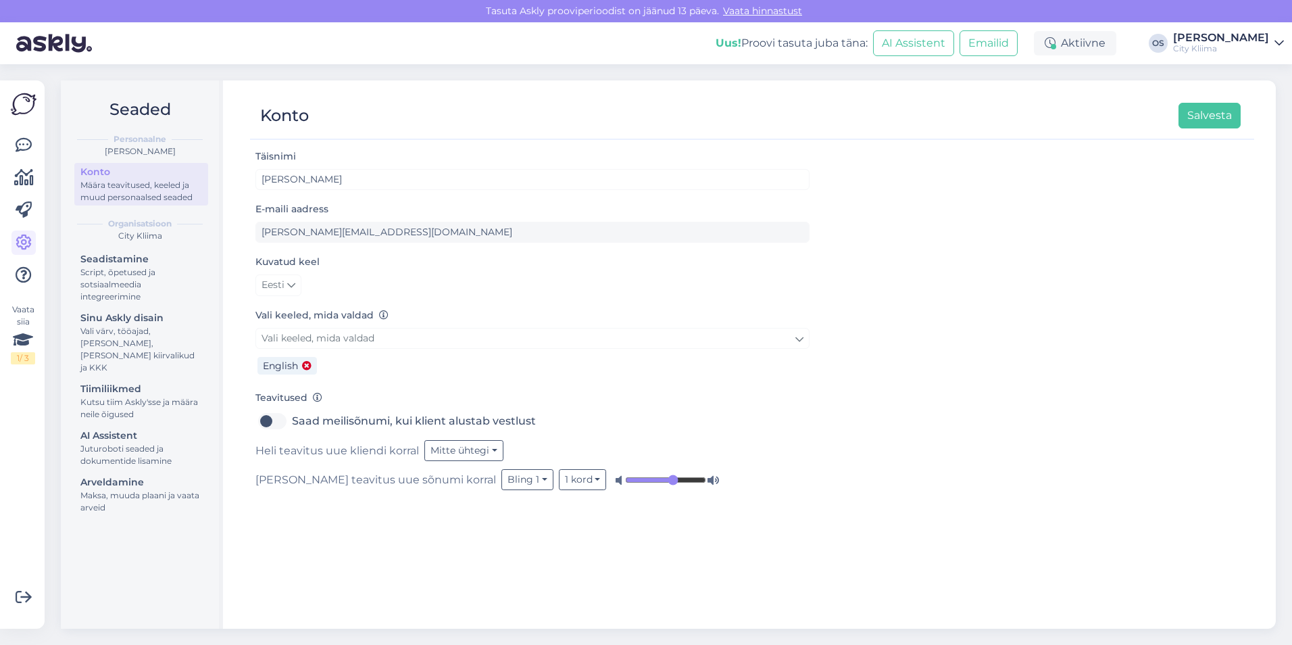
click at [309, 363] on icon at bounding box center [306, 365] width 9 height 9
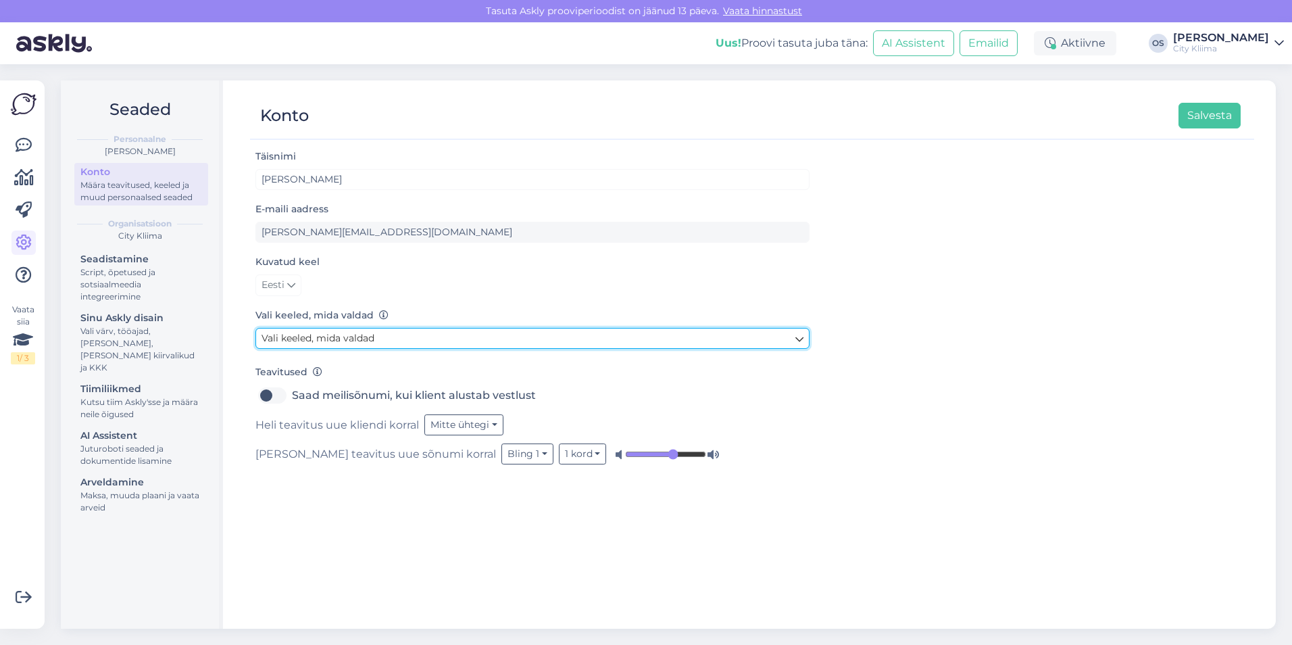
click at [303, 338] on span "Vali keeled, mida valdad" at bounding box center [317, 338] width 113 height 12
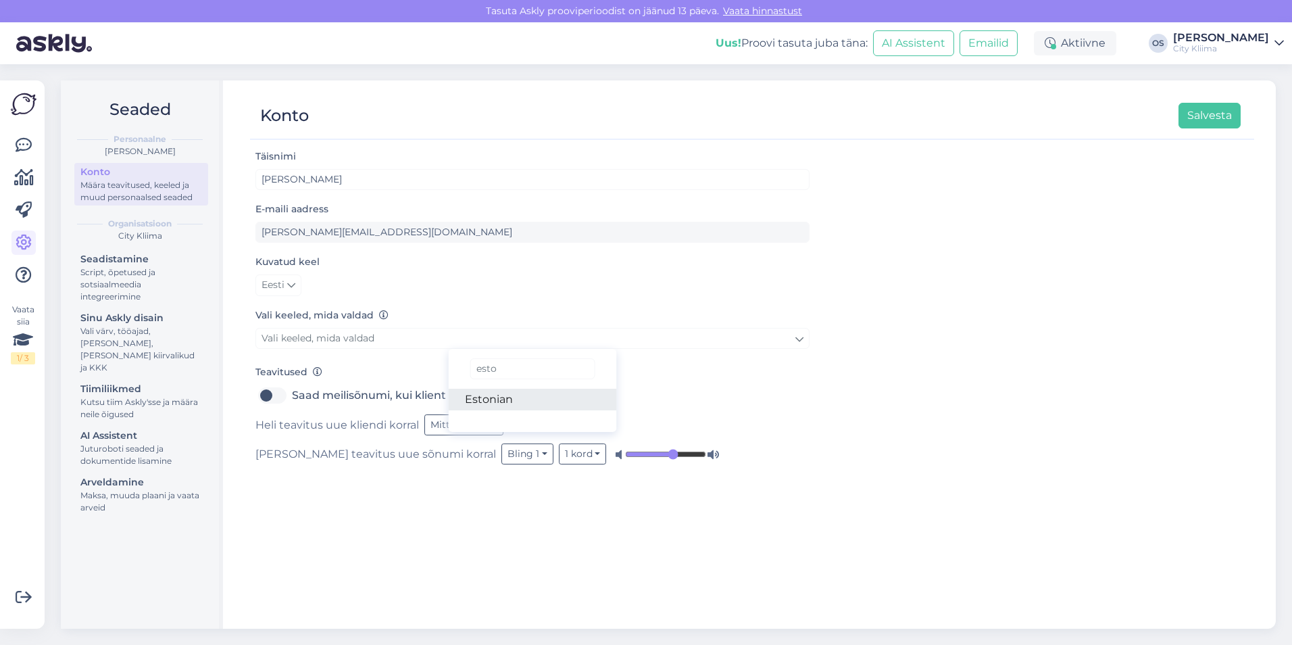
type input "esto"
click at [520, 397] on link "Estonian" at bounding box center [533, 399] width 168 height 22
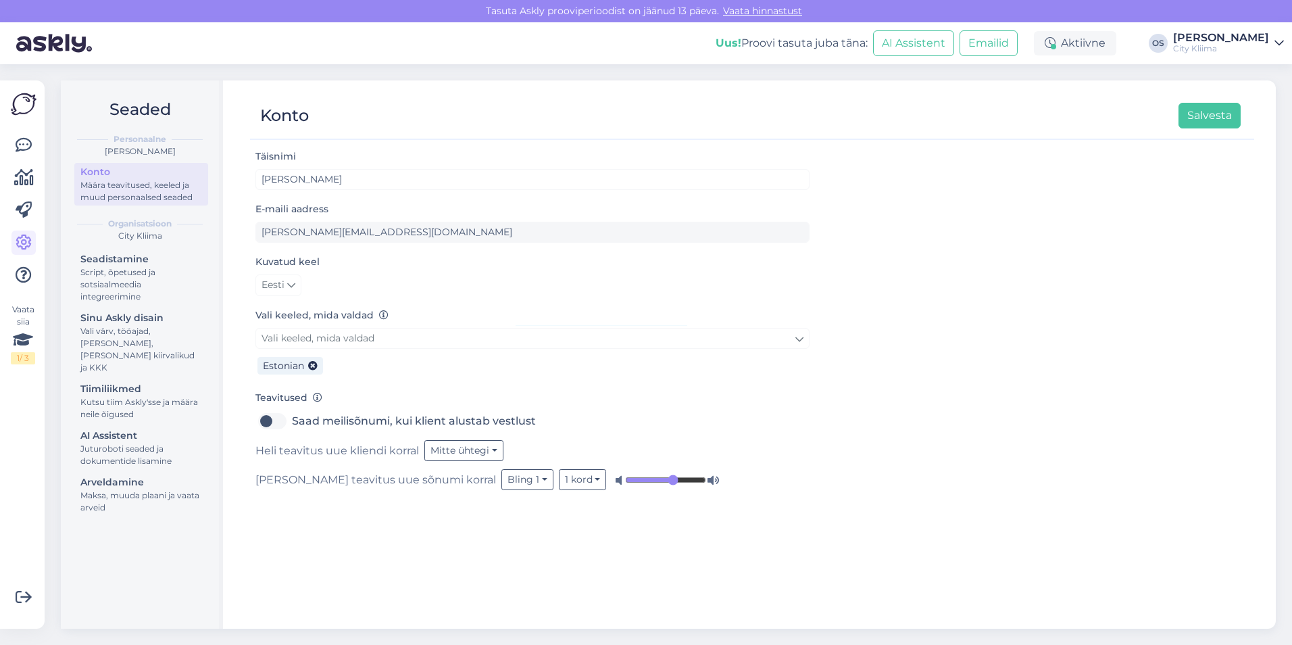
click at [638, 406] on div "Teavitused Saad meilisõnumi, kui klient alustab vestlust Heli teavitus uue klie…" at bounding box center [532, 439] width 554 height 101
click at [1212, 119] on button "Salvesta" at bounding box center [1209, 116] width 62 height 26
click at [31, 149] on icon at bounding box center [24, 145] width 16 height 16
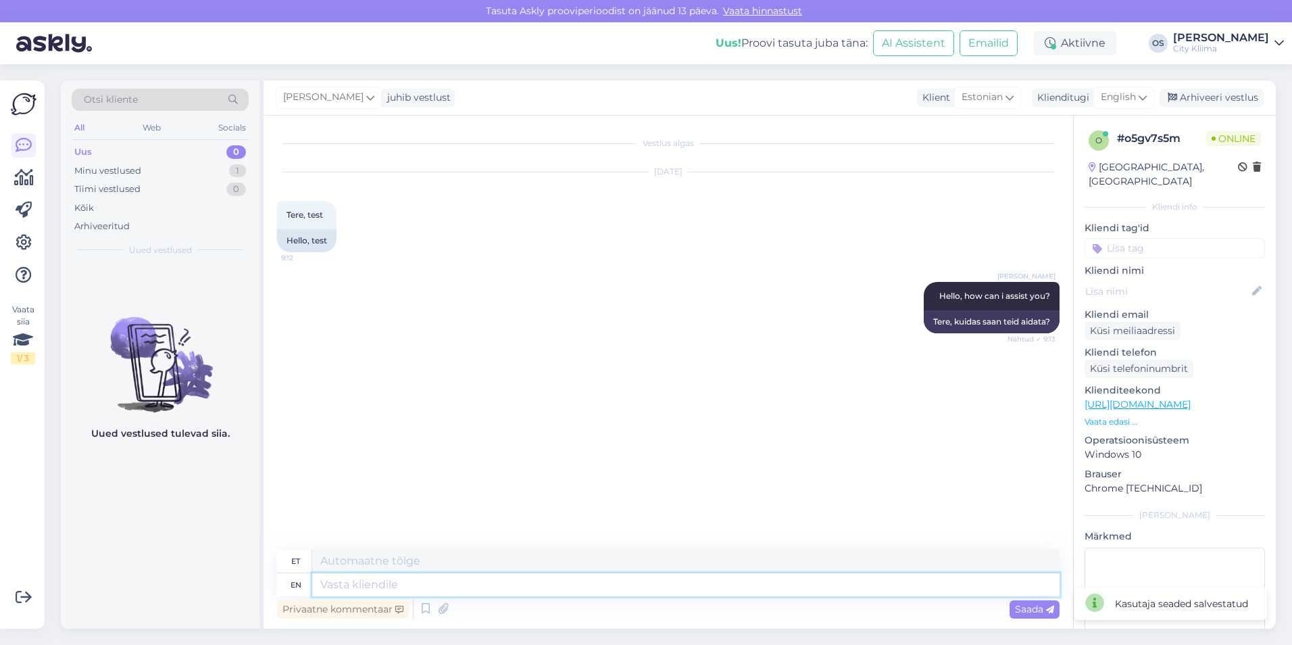
click at [436, 584] on textarea at bounding box center [685, 584] width 747 height 23
click at [375, 567] on textarea at bounding box center [685, 560] width 747 height 23
click at [224, 561] on div "Uued vestlused tulevad siia." at bounding box center [160, 446] width 199 height 365
click at [149, 171] on div "Minu vestlused 1" at bounding box center [160, 170] width 177 height 19
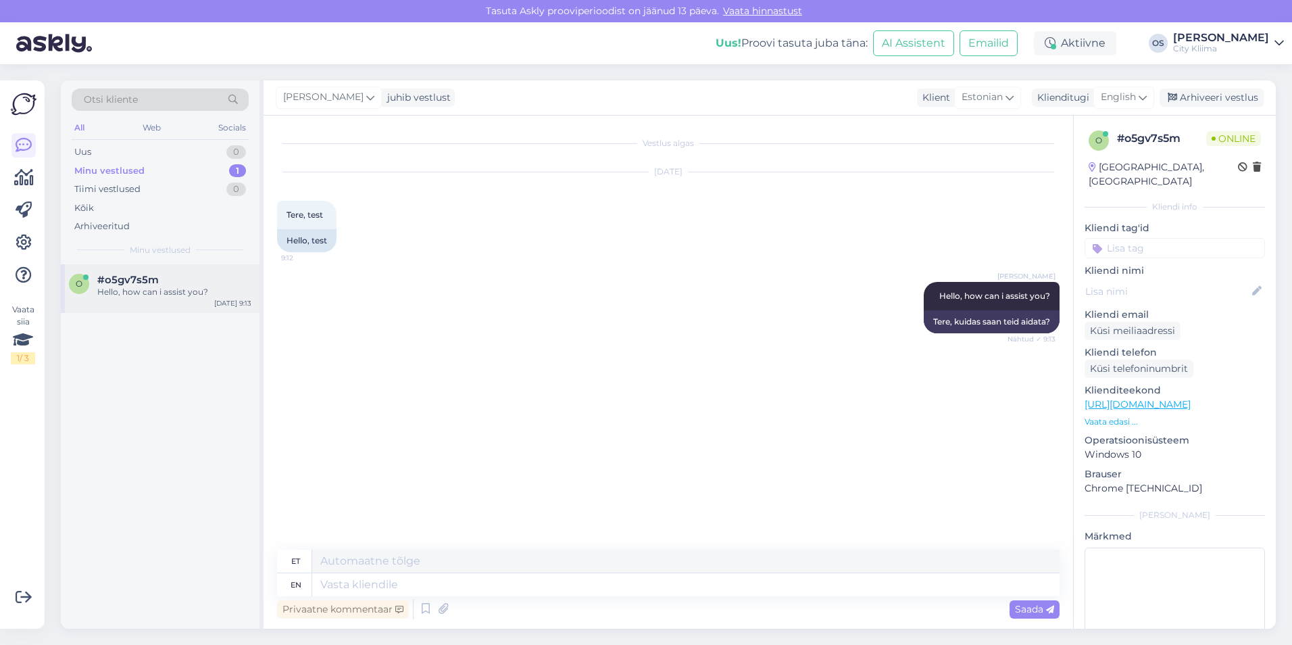
click at [134, 286] on div "Hello, how can i assist you?" at bounding box center [174, 292] width 154 height 12
click at [354, 566] on textarea at bounding box center [685, 560] width 747 height 23
click at [193, 558] on div "o #o5gv7s5m Hello, how can i assist you? [DATE] 9:13" at bounding box center [160, 446] width 199 height 365
click at [1127, 322] on div "Küsi meiliaadressi" at bounding box center [1132, 331] width 96 height 18
click at [1253, 164] on icon at bounding box center [1257, 167] width 8 height 9
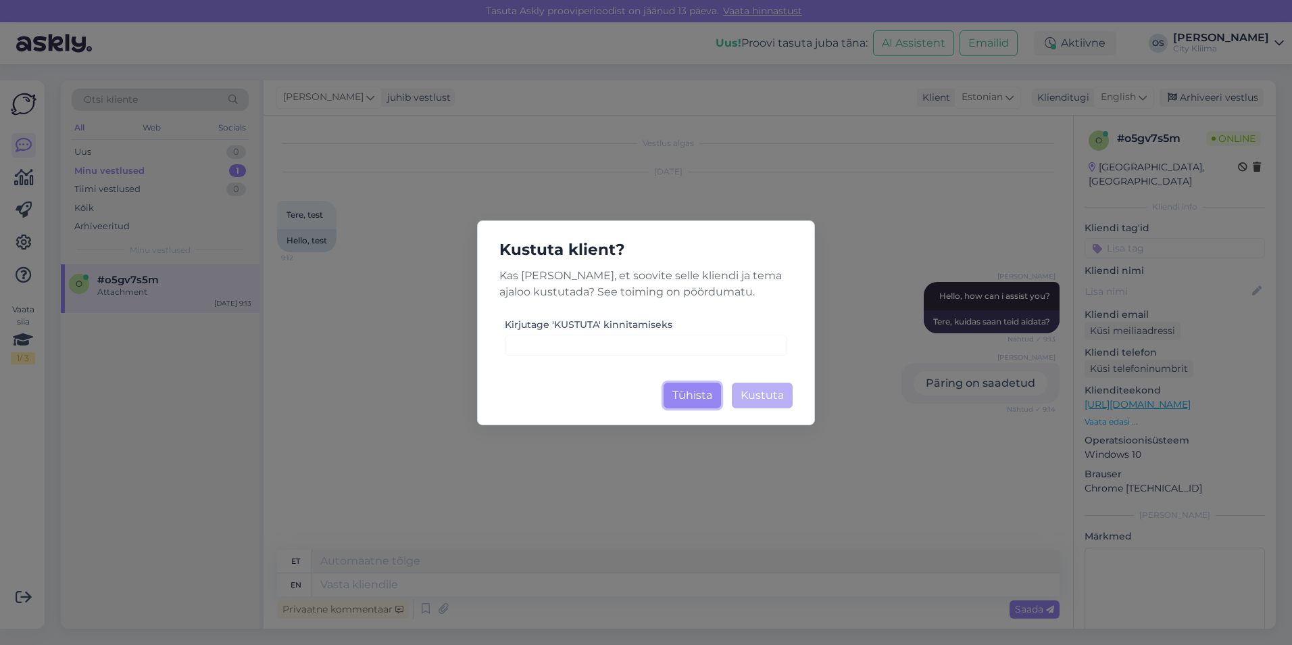
click at [707, 395] on button "Tühista" at bounding box center [691, 395] width 57 height 26
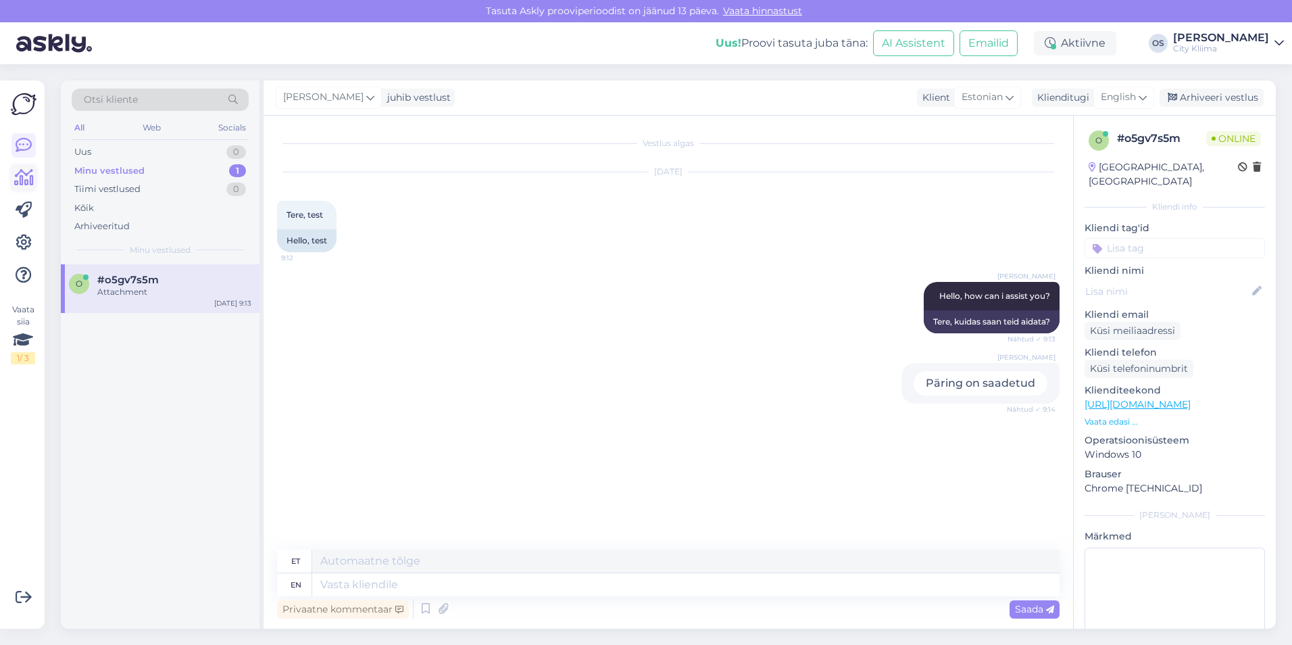
click at [16, 170] on icon at bounding box center [24, 178] width 20 height 16
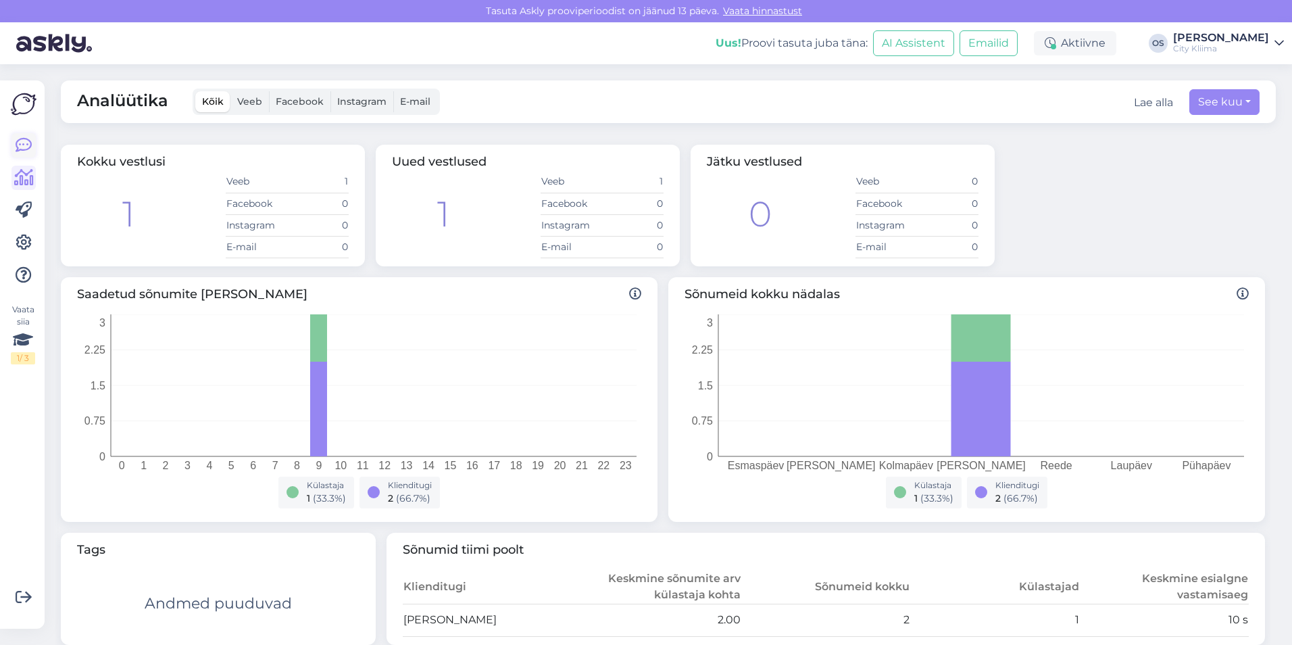
click at [34, 148] on link at bounding box center [23, 145] width 24 height 24
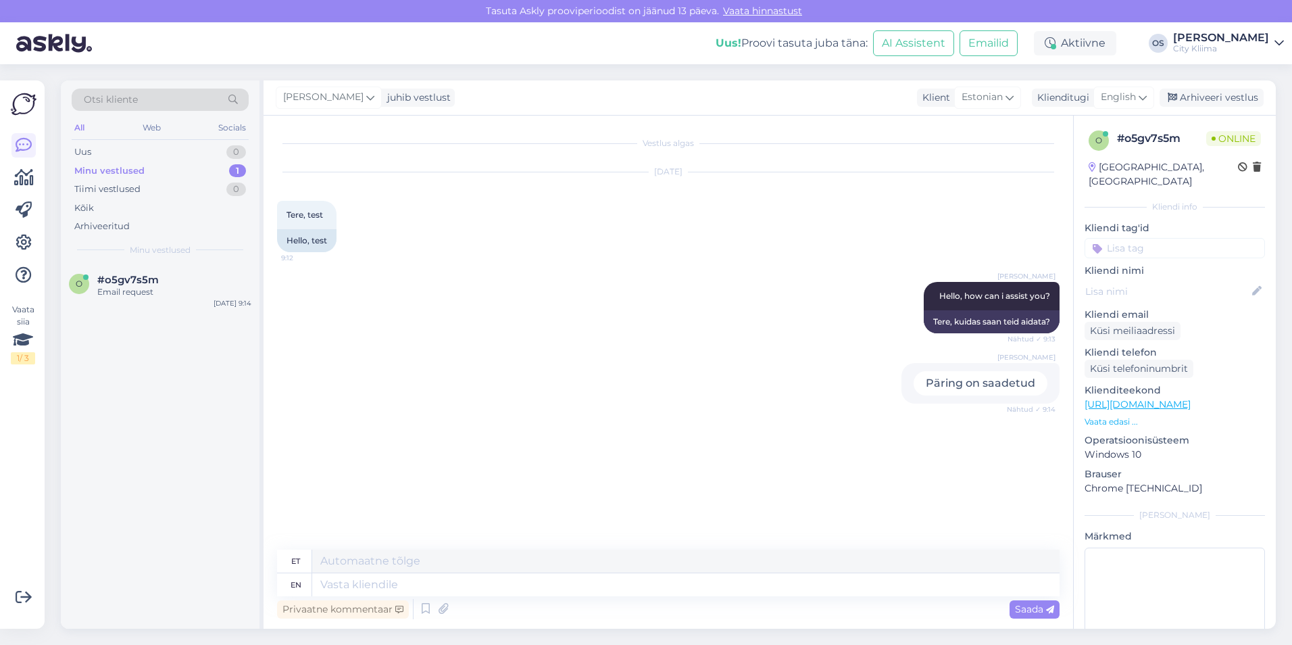
click at [119, 162] on div "Minu vestlused 1" at bounding box center [160, 170] width 177 height 19
click at [107, 156] on div "Uus 0" at bounding box center [160, 152] width 177 height 19
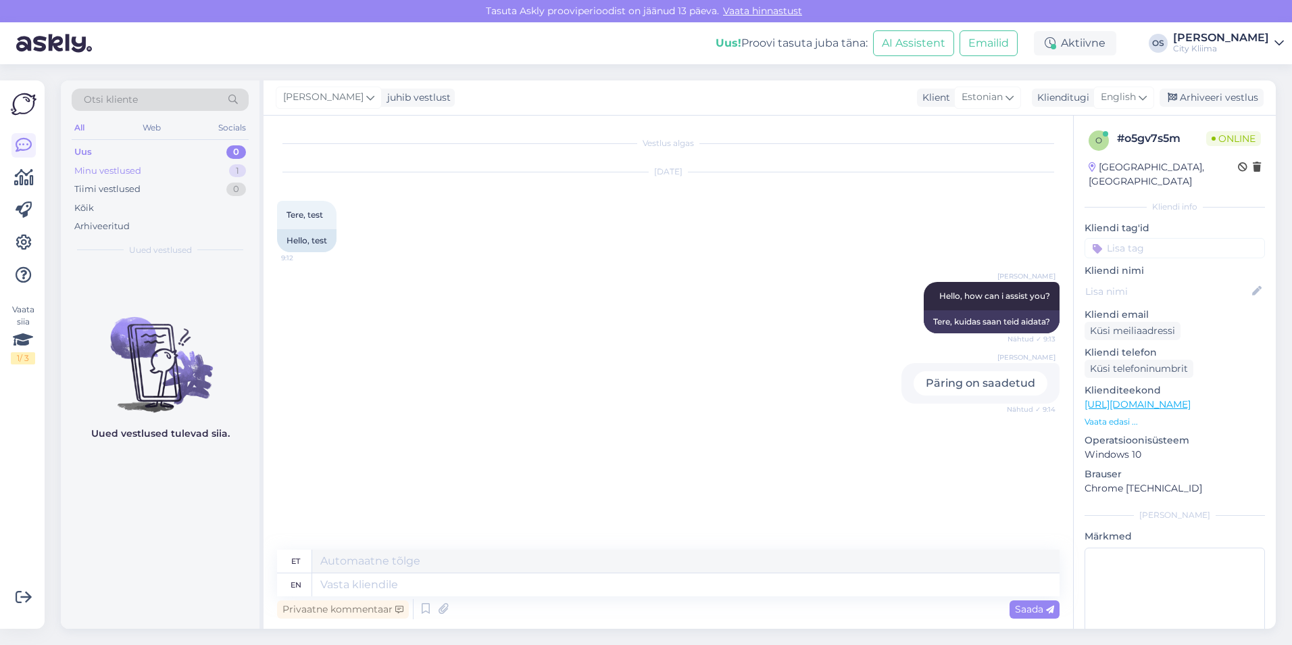
click at [103, 170] on div "Minu vestlused" at bounding box center [107, 171] width 67 height 14
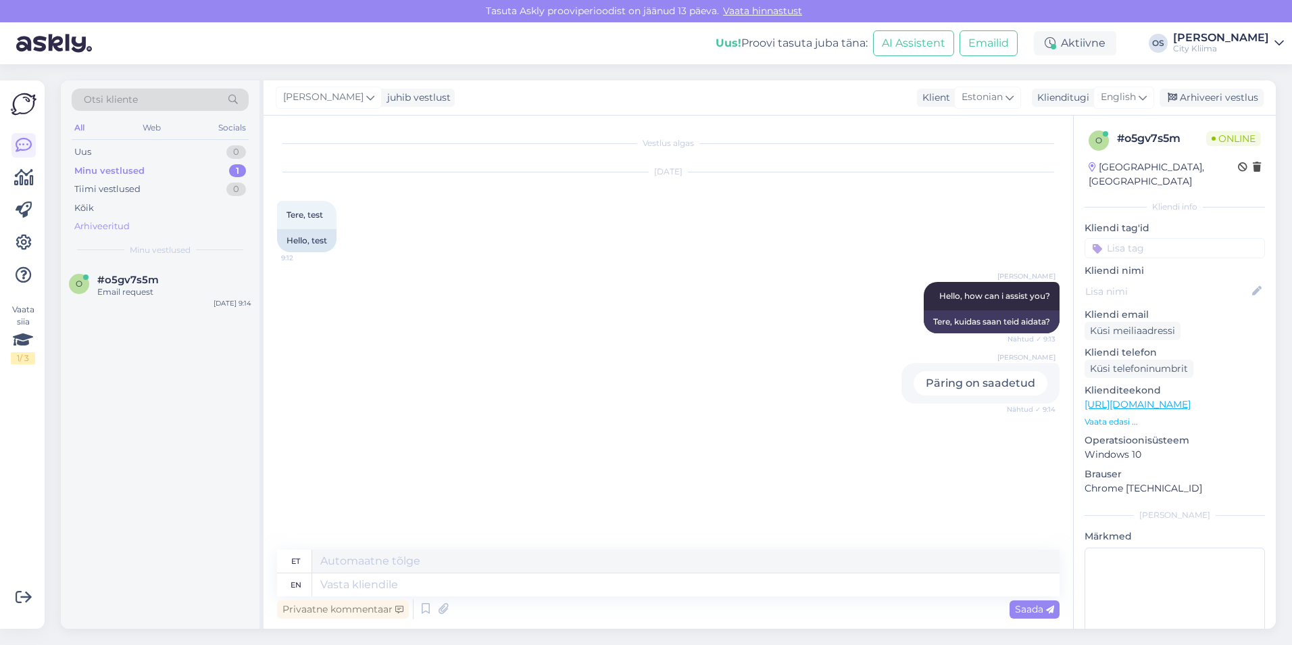
click at [111, 217] on div "Arhiveeritud" at bounding box center [160, 226] width 177 height 19
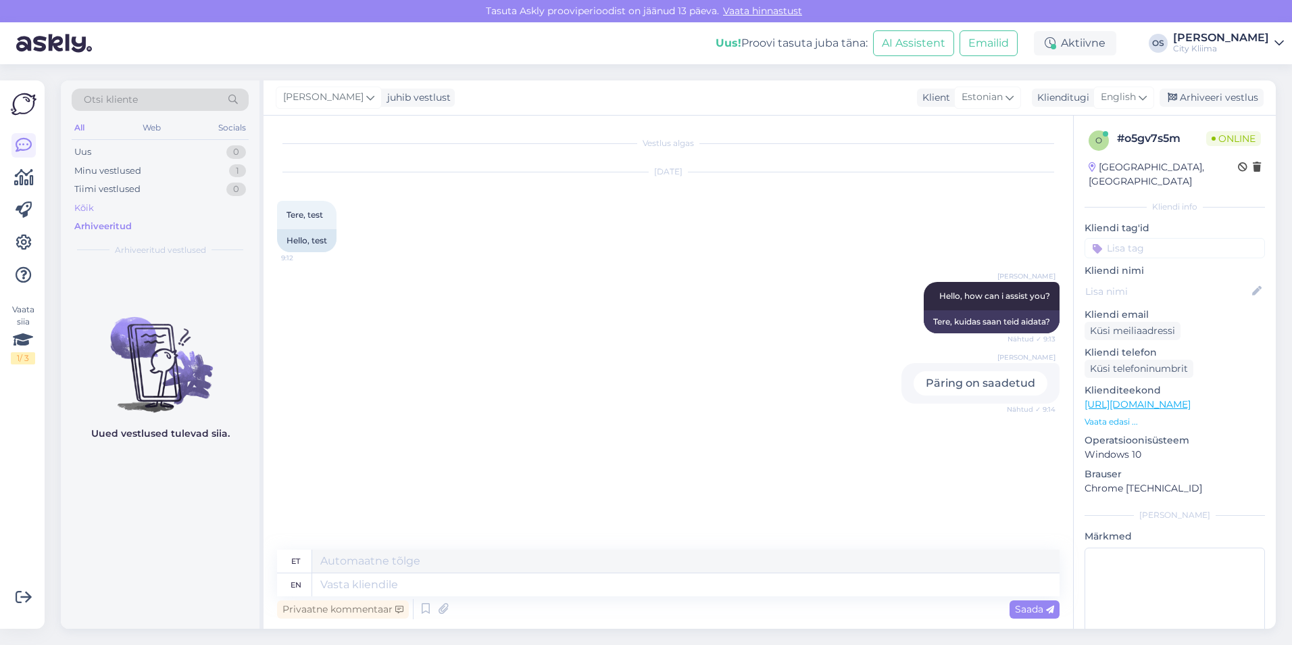
click at [111, 207] on div "Kõik" at bounding box center [160, 208] width 177 height 19
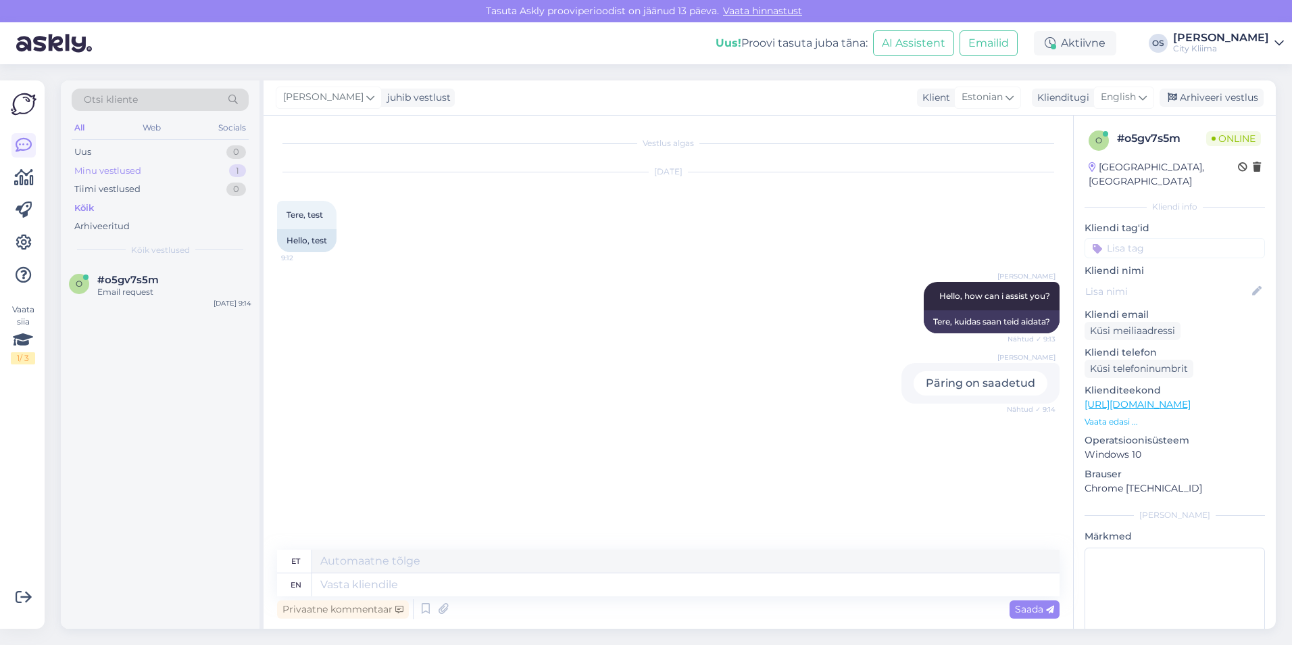
click at [121, 164] on div "Minu vestlused" at bounding box center [107, 171] width 67 height 14
click at [406, 101] on div "juhib vestlust" at bounding box center [416, 98] width 69 height 14
click at [366, 97] on icon at bounding box center [370, 97] width 8 height 15
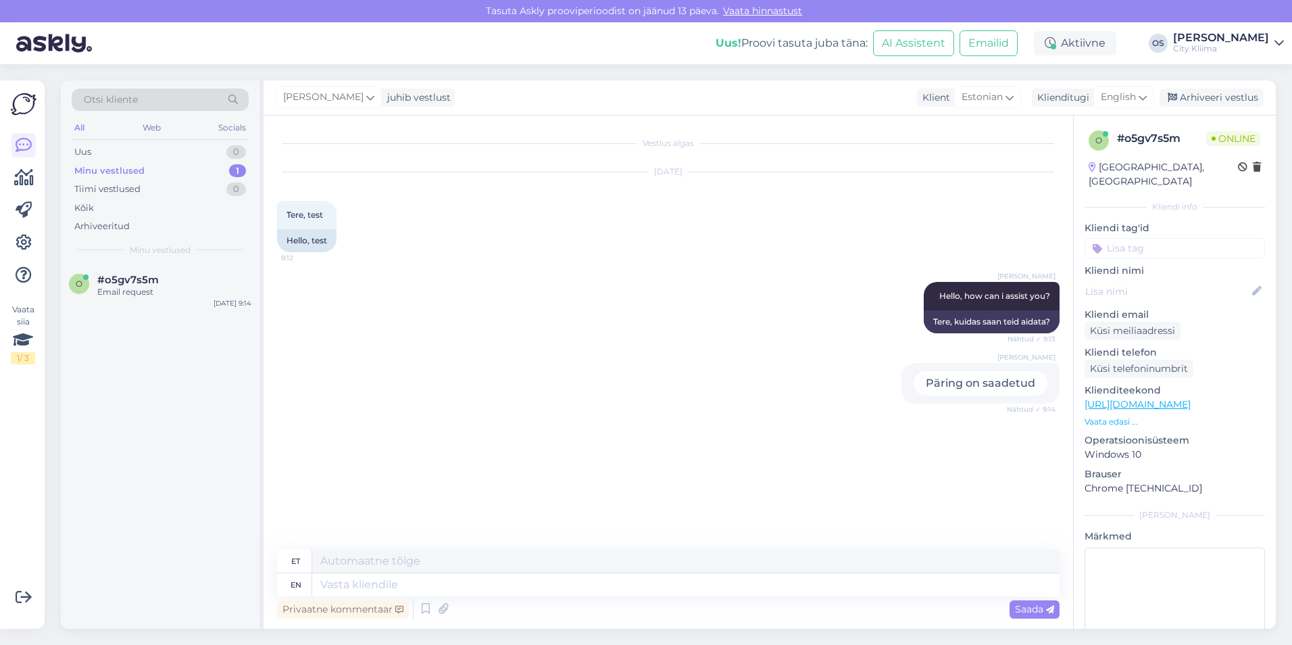
click at [478, 100] on div "Olari Soomets juhib vestlust Olari Soomets [PERSON_NAME][EMAIL_ADDRESS][DOMAIN_…" at bounding box center [769, 97] width 1012 height 35
click at [1105, 415] on p "Vaata edasi ..." at bounding box center [1174, 421] width 180 height 12
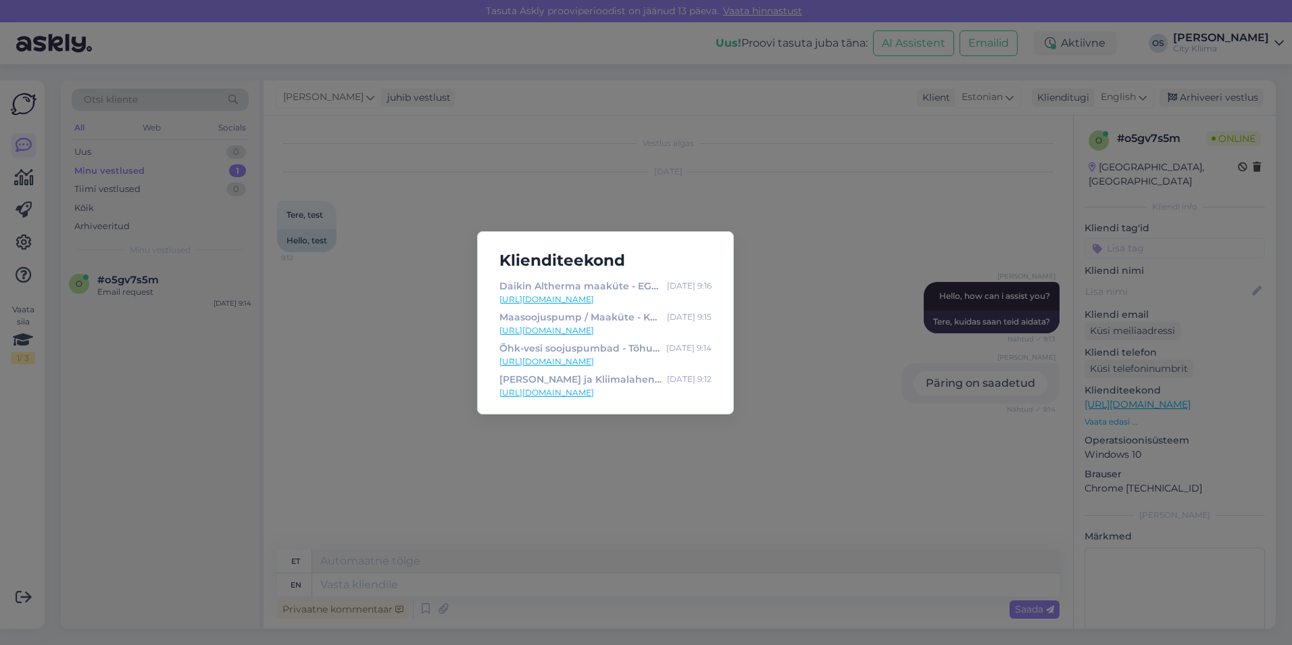
click at [872, 422] on div "Klienditeekond Daikin Altherma maaküte - EGSAH06D9W - City [GEOGRAPHIC_DATA] [D…" at bounding box center [646, 322] width 1292 height 645
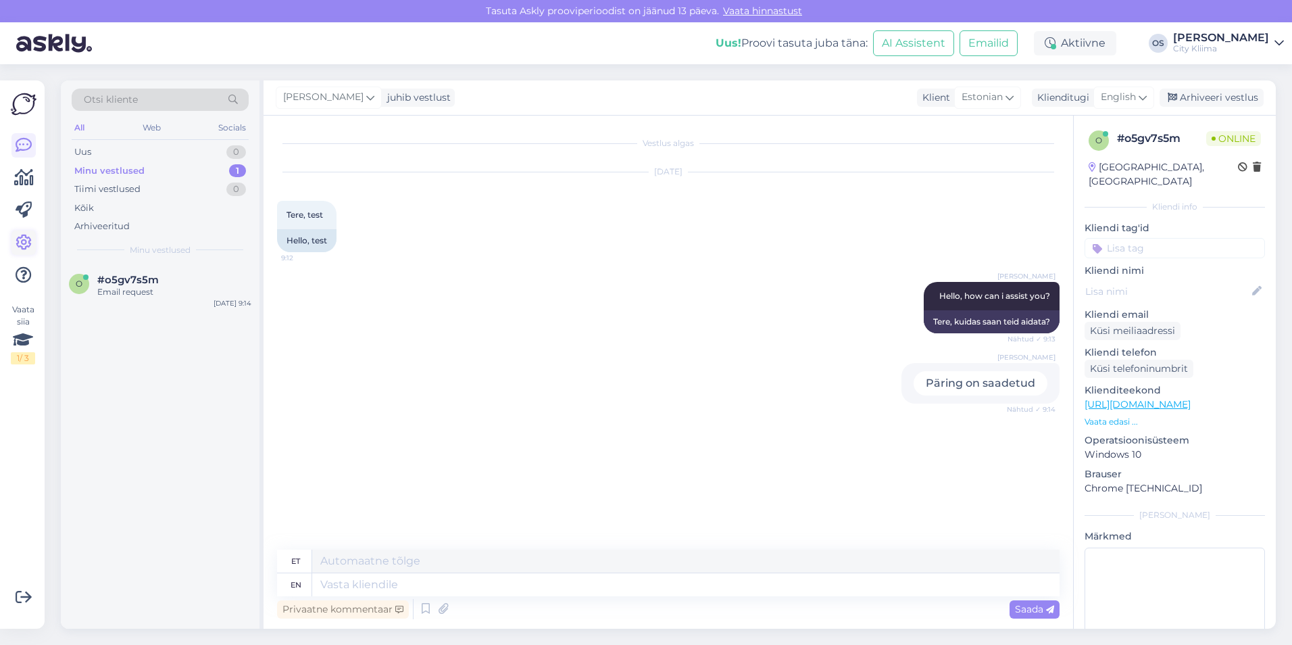
click at [21, 234] on icon at bounding box center [24, 242] width 16 height 16
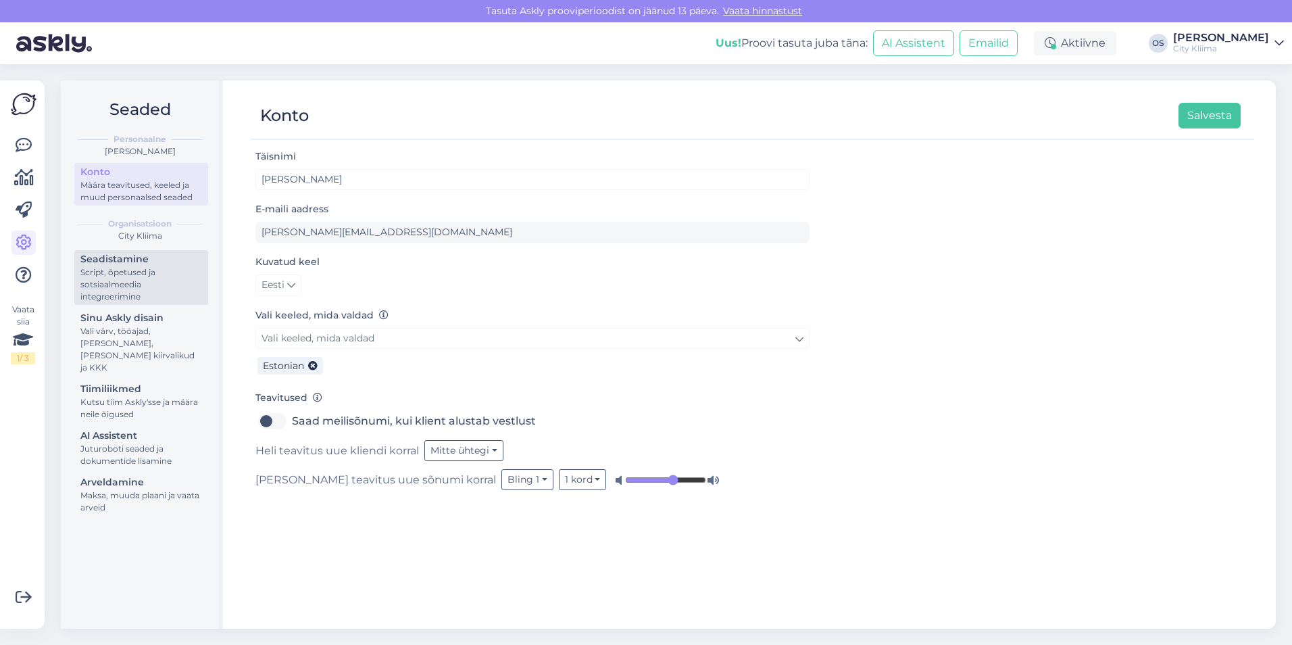
click at [115, 299] on div "Script, õpetused ja sotsiaalmeedia integreerimine" at bounding box center [141, 284] width 122 height 36
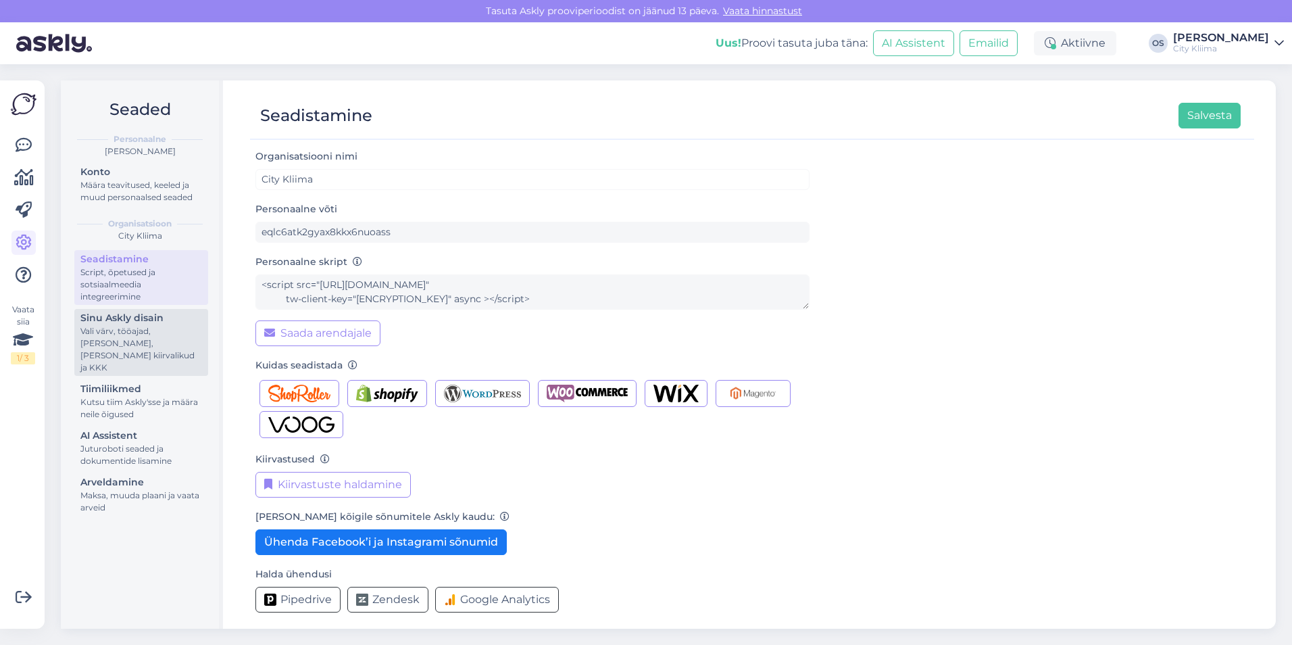
click at [120, 326] on div "Vali värv, tööajad, [PERSON_NAME], [PERSON_NAME] kiirvalikud ja KKK" at bounding box center [141, 349] width 122 height 49
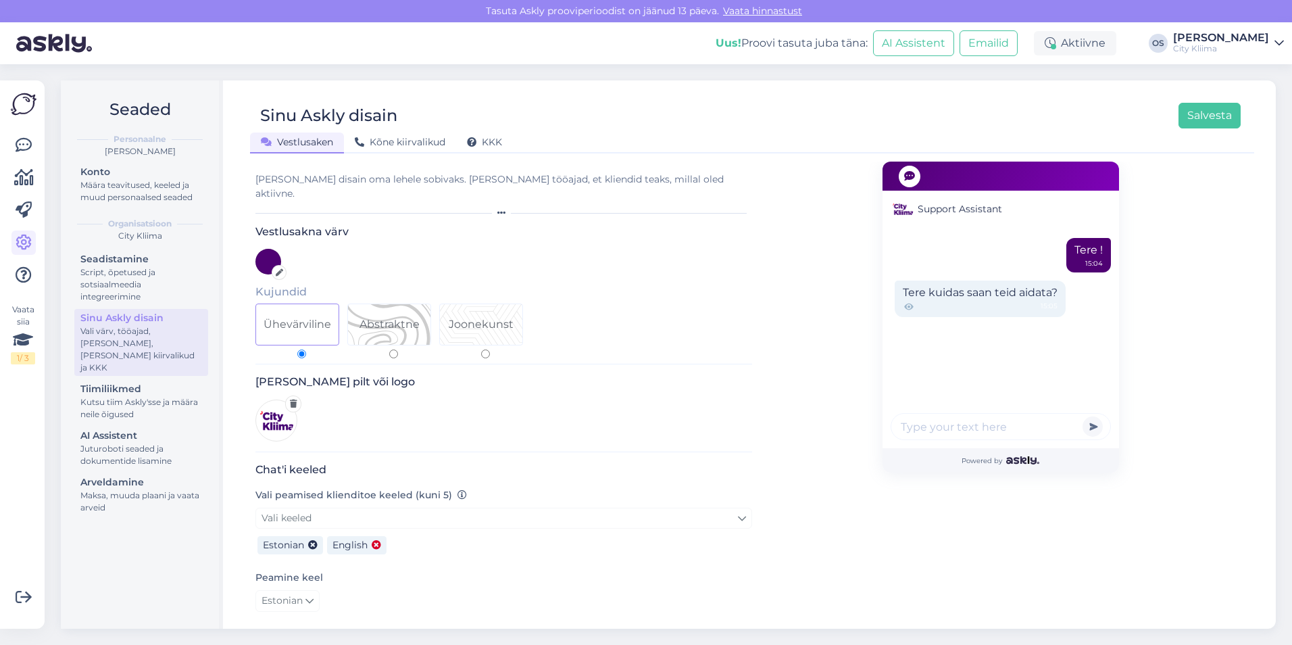
click at [374, 540] on icon at bounding box center [376, 544] width 9 height 9
click at [1209, 118] on button "Salvesta" at bounding box center [1209, 116] width 62 height 26
click at [20, 145] on icon at bounding box center [24, 145] width 16 height 16
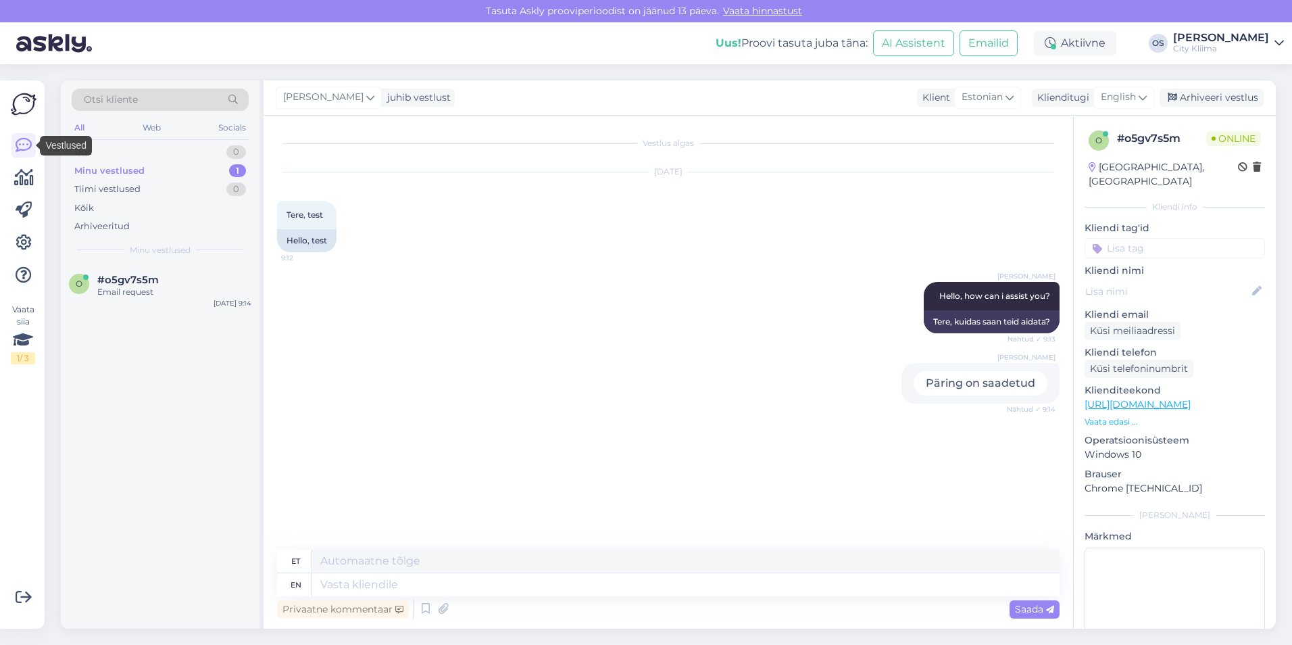
click at [212, 459] on div "o #o5gv7s5m Email request [DATE] 9:14" at bounding box center [160, 446] width 199 height 365
click at [31, 109] on img at bounding box center [24, 104] width 26 height 26
click at [32, 141] on link at bounding box center [23, 145] width 24 height 24
click at [1103, 43] on div "Aktiivne" at bounding box center [1075, 43] width 82 height 24
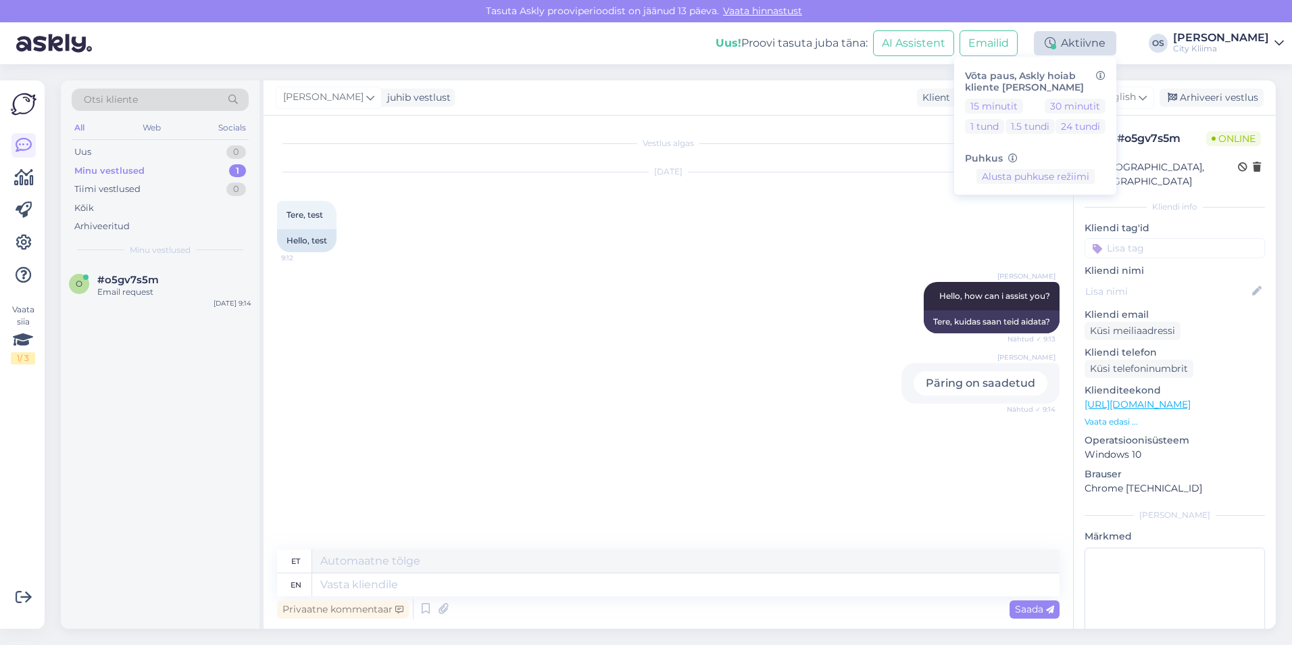
click at [1079, 45] on div "Aktiivne" at bounding box center [1075, 43] width 82 height 24
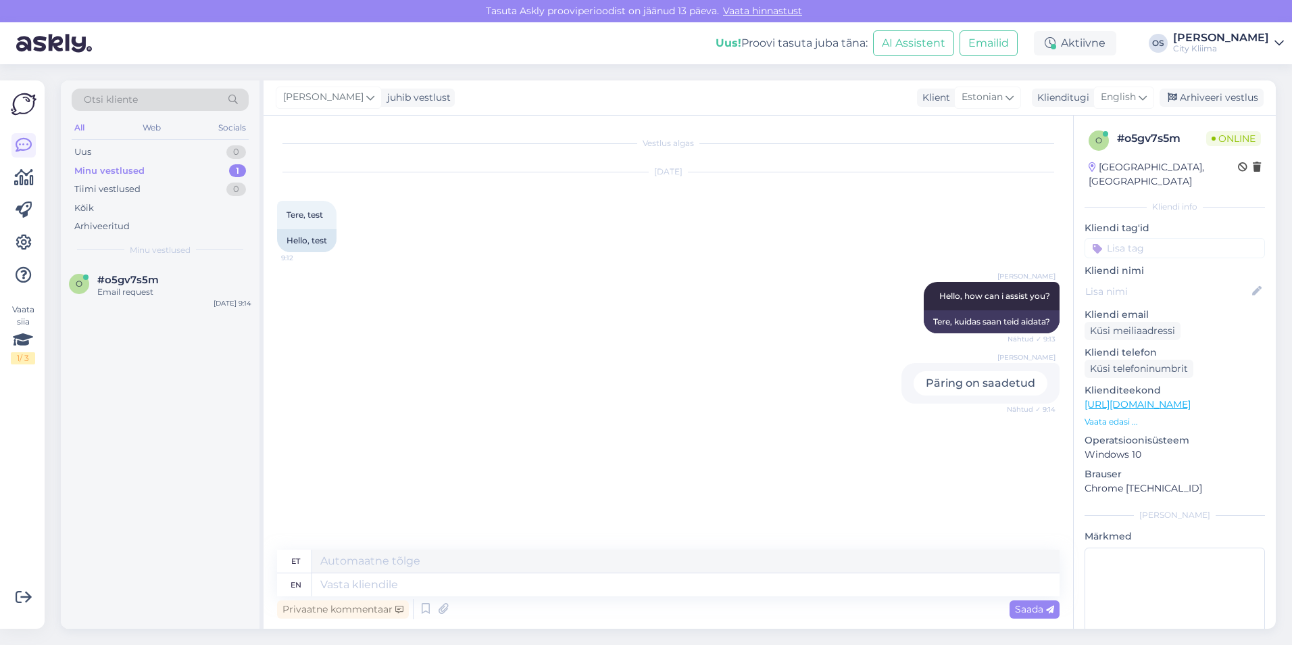
click at [26, 99] on img at bounding box center [24, 104] width 26 height 26
click at [62, 39] on img at bounding box center [54, 43] width 76 height 42
